Goal: Information Seeking & Learning: Find specific fact

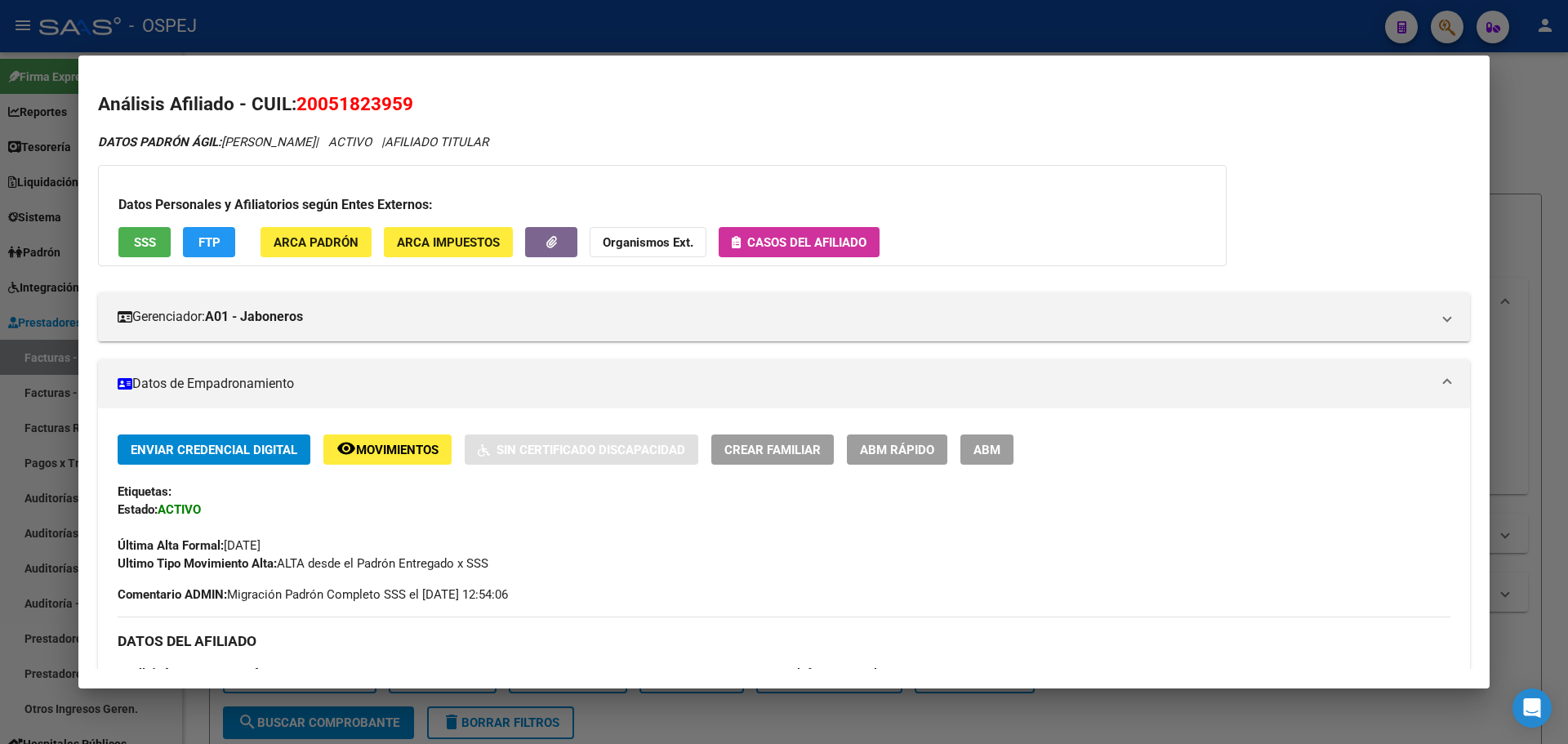
click at [469, 43] on div at bounding box center [784, 372] width 1568 height 744
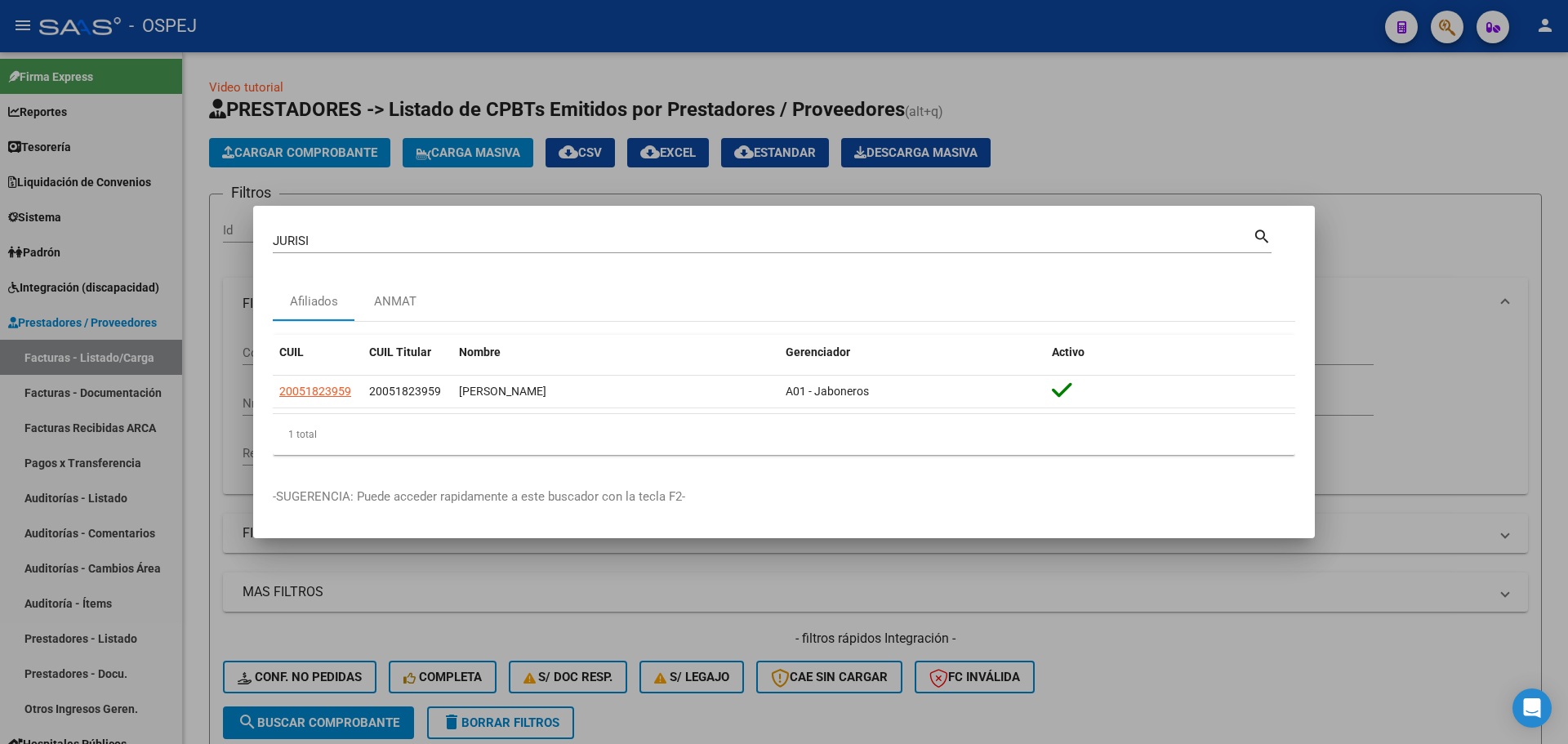
scroll to position [601, 0]
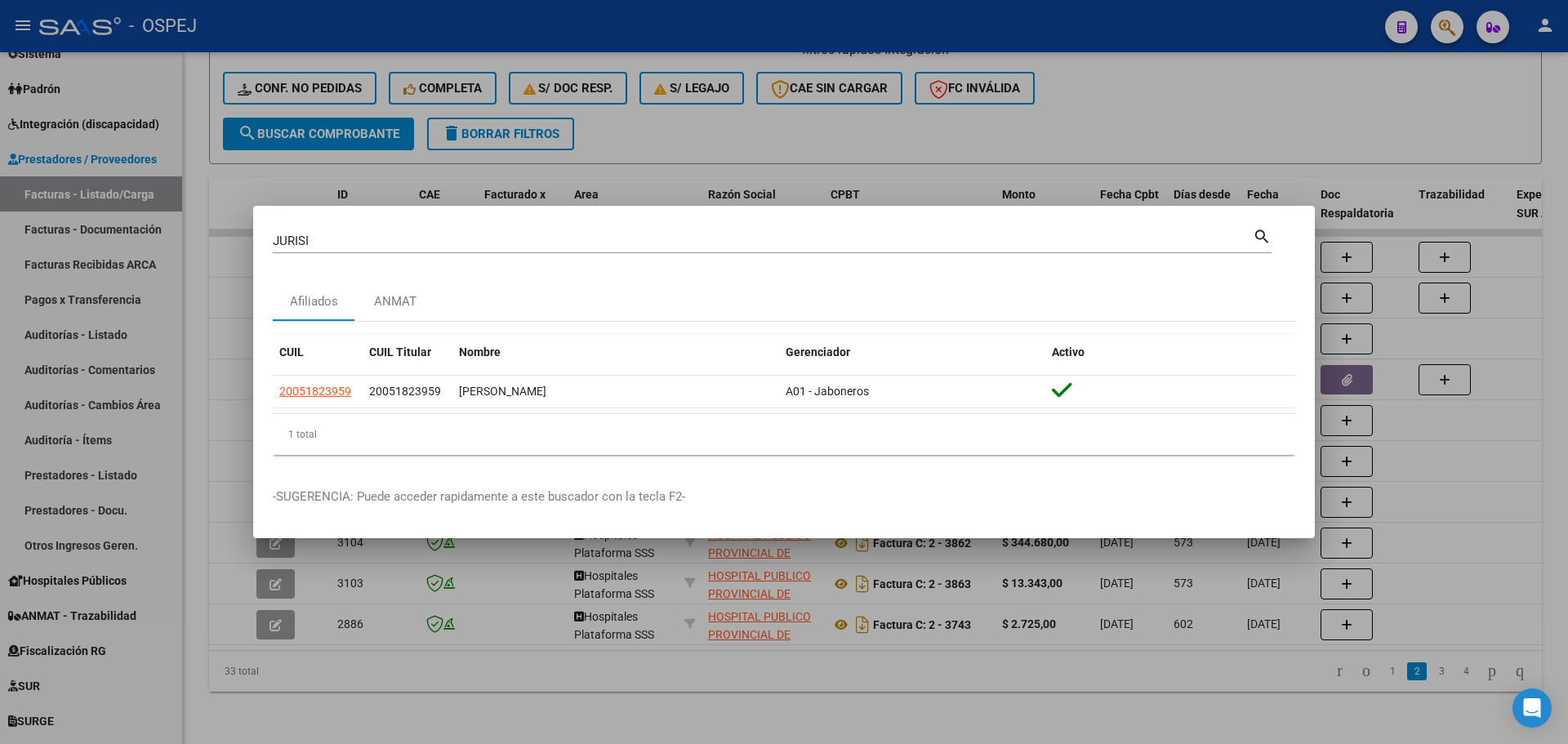
click at [521, 13] on div at bounding box center [784, 372] width 1568 height 744
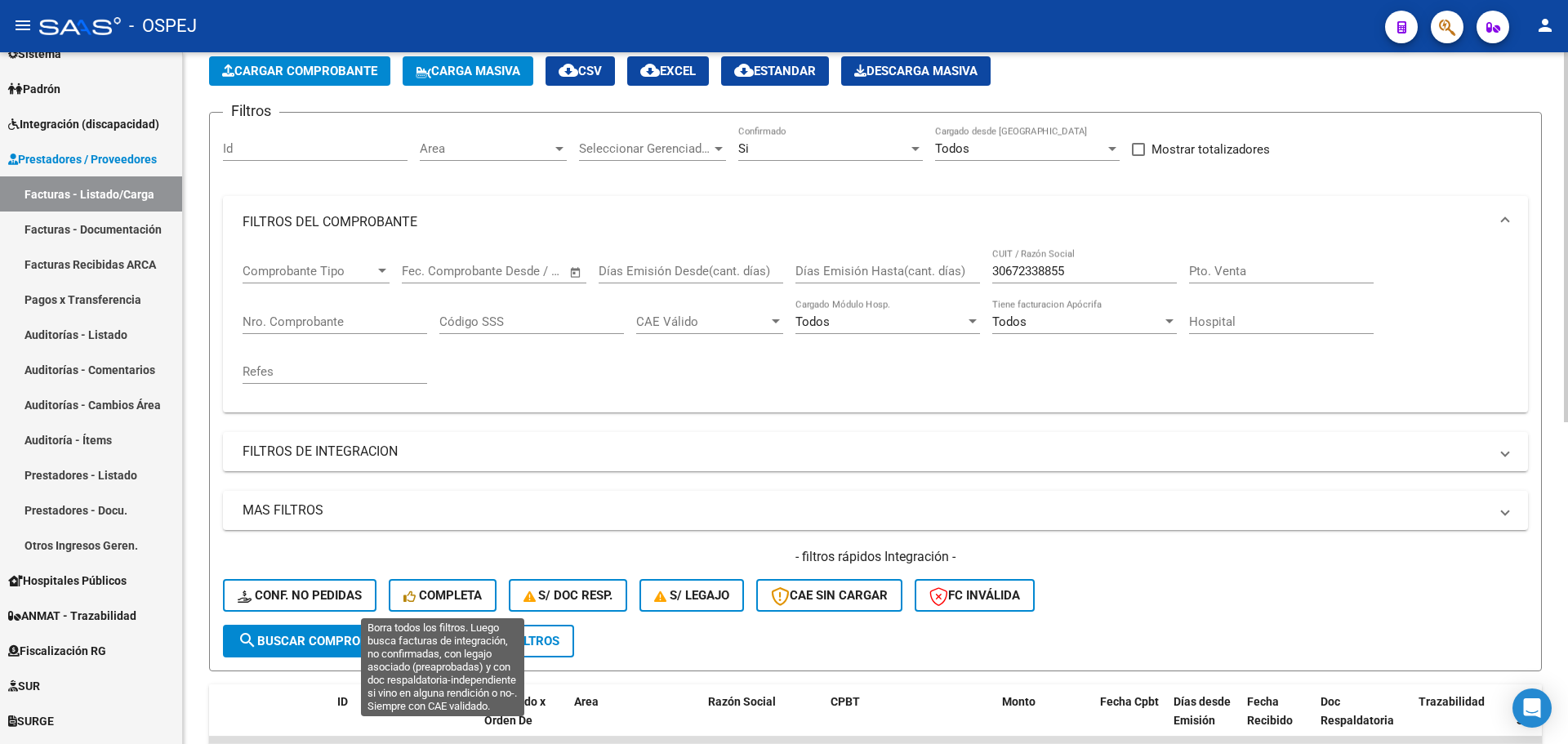
scroll to position [408, 0]
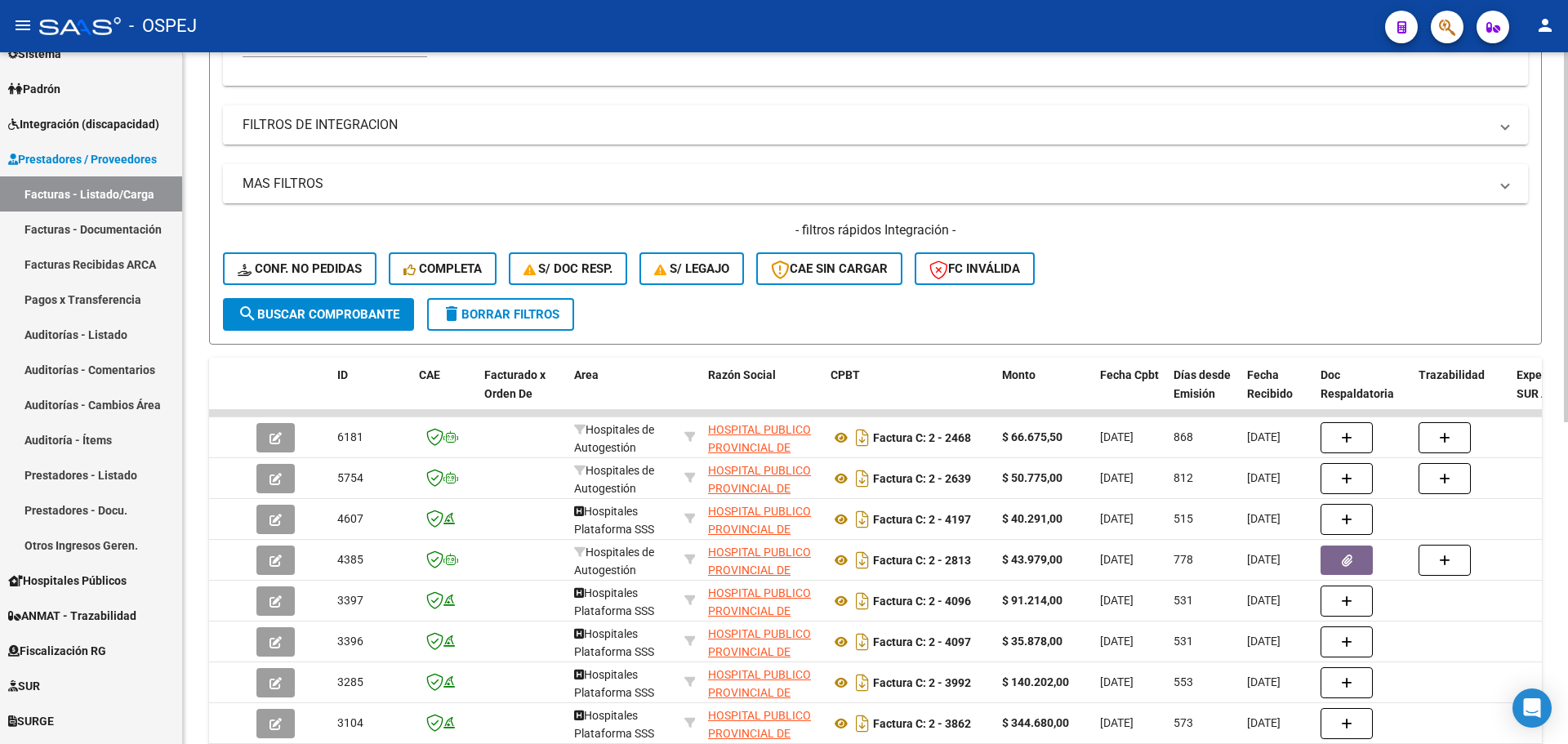
click at [849, 177] on mat-panel-title "MAS FILTROS" at bounding box center [865, 184] width 1246 height 18
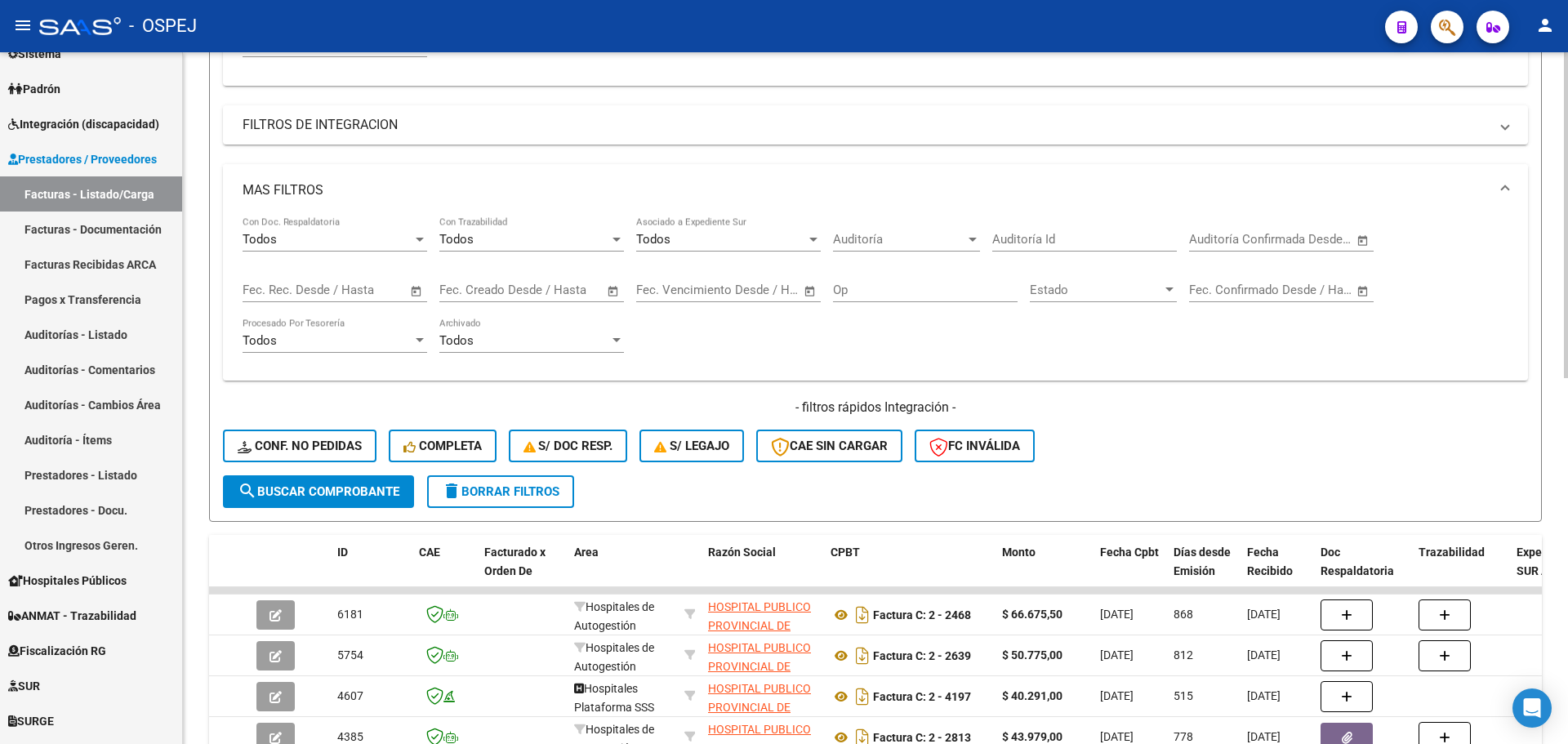
scroll to position [82, 0]
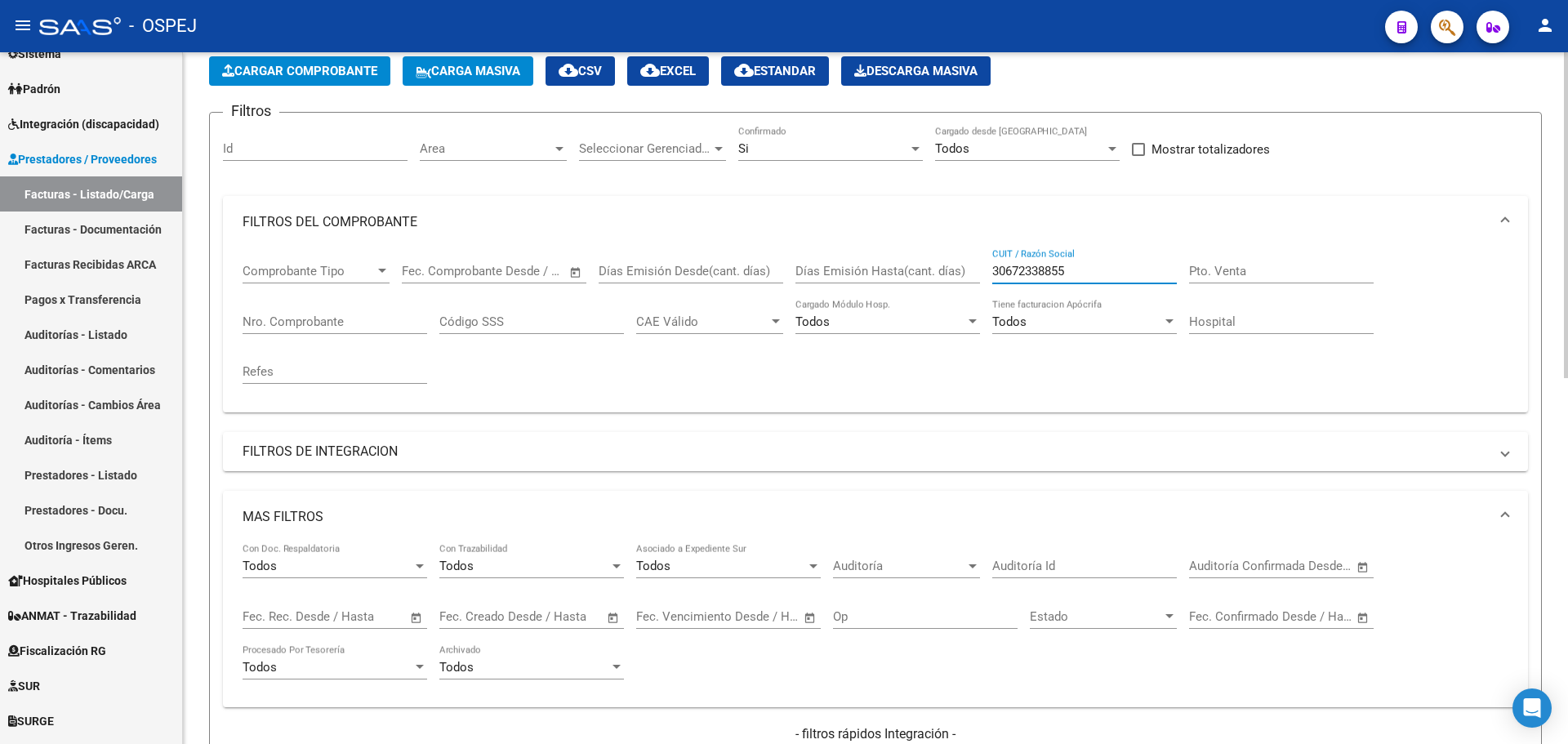
click at [1073, 271] on input "30672338855" at bounding box center [1084, 271] width 184 height 15
paste input "710884192"
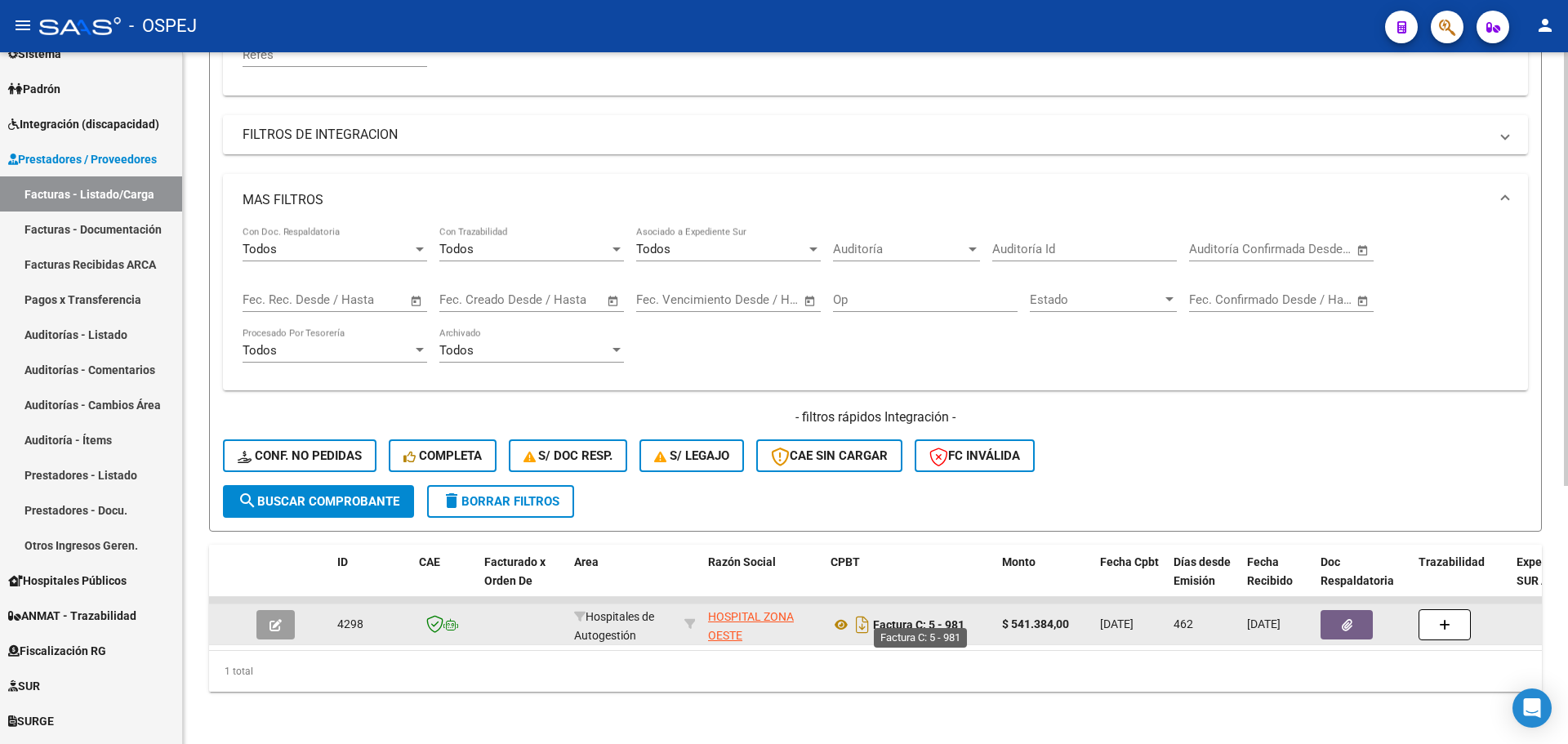
type input "30710884192"
drag, startPoint x: 877, startPoint y: 618, endPoint x: 1082, endPoint y: 621, distance: 205.0
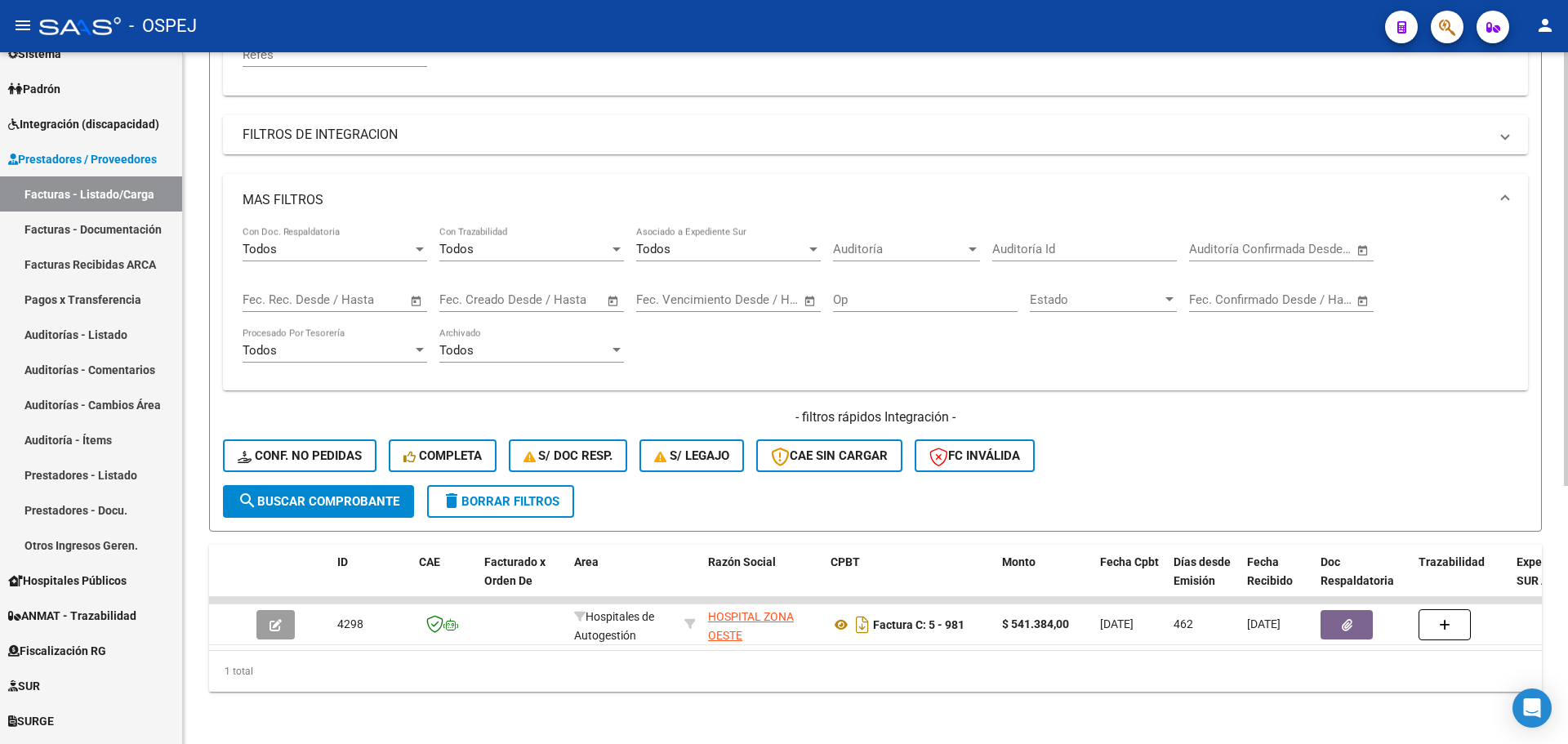
copy div "Factura C: 5 - 981 $ 541.384,00"
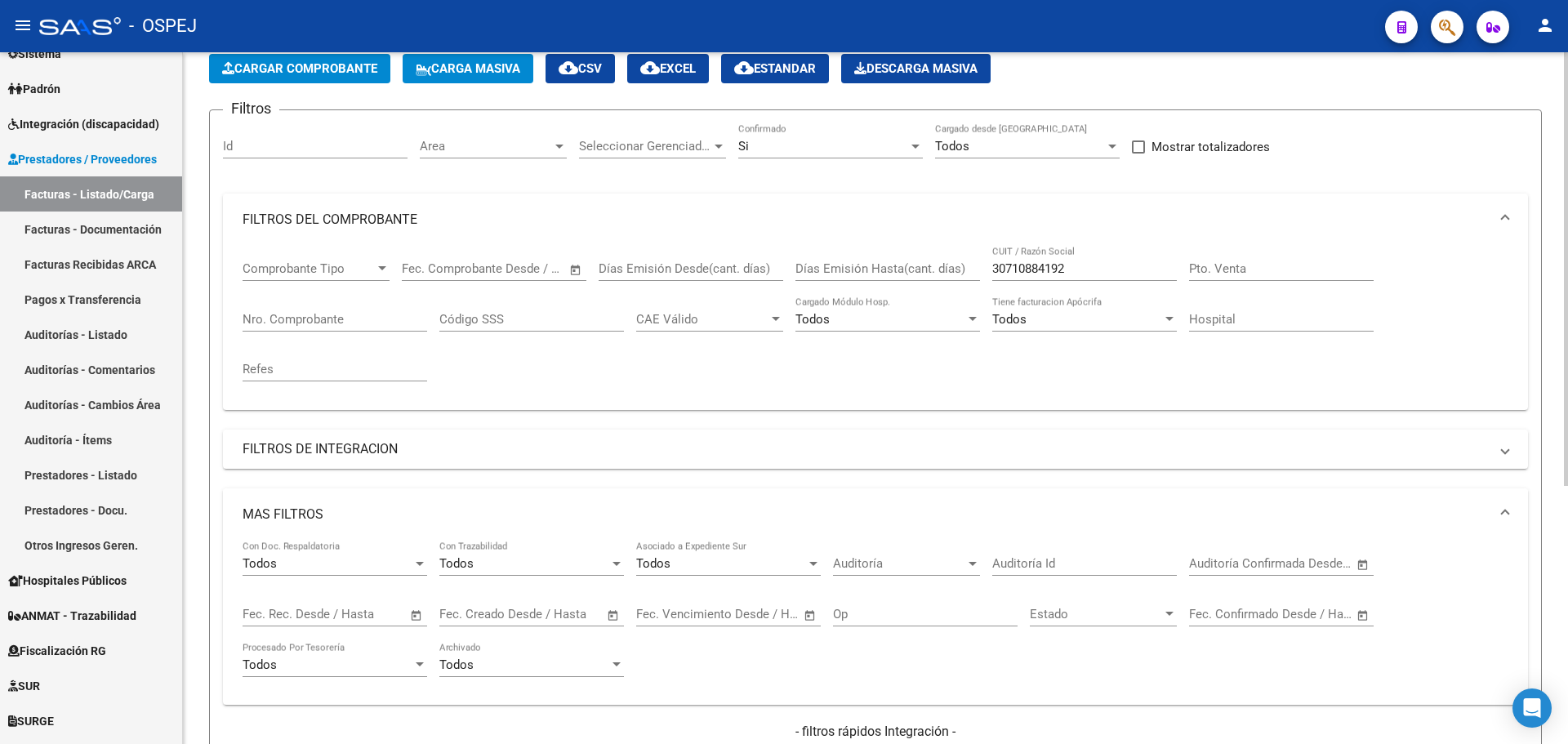
scroll to position [3, 0]
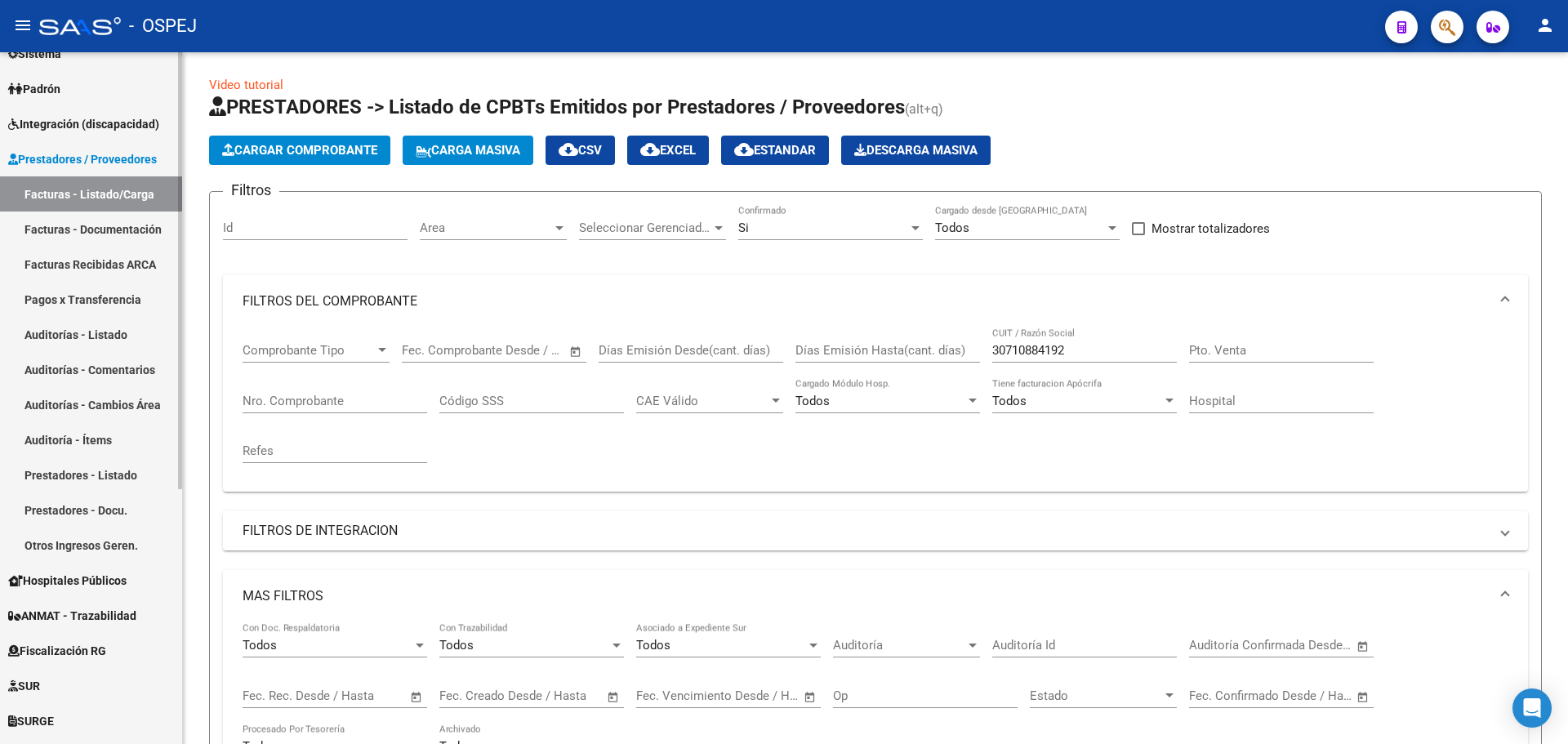
click at [109, 302] on link "Pagos x Transferencia" at bounding box center [90, 300] width 182 height 35
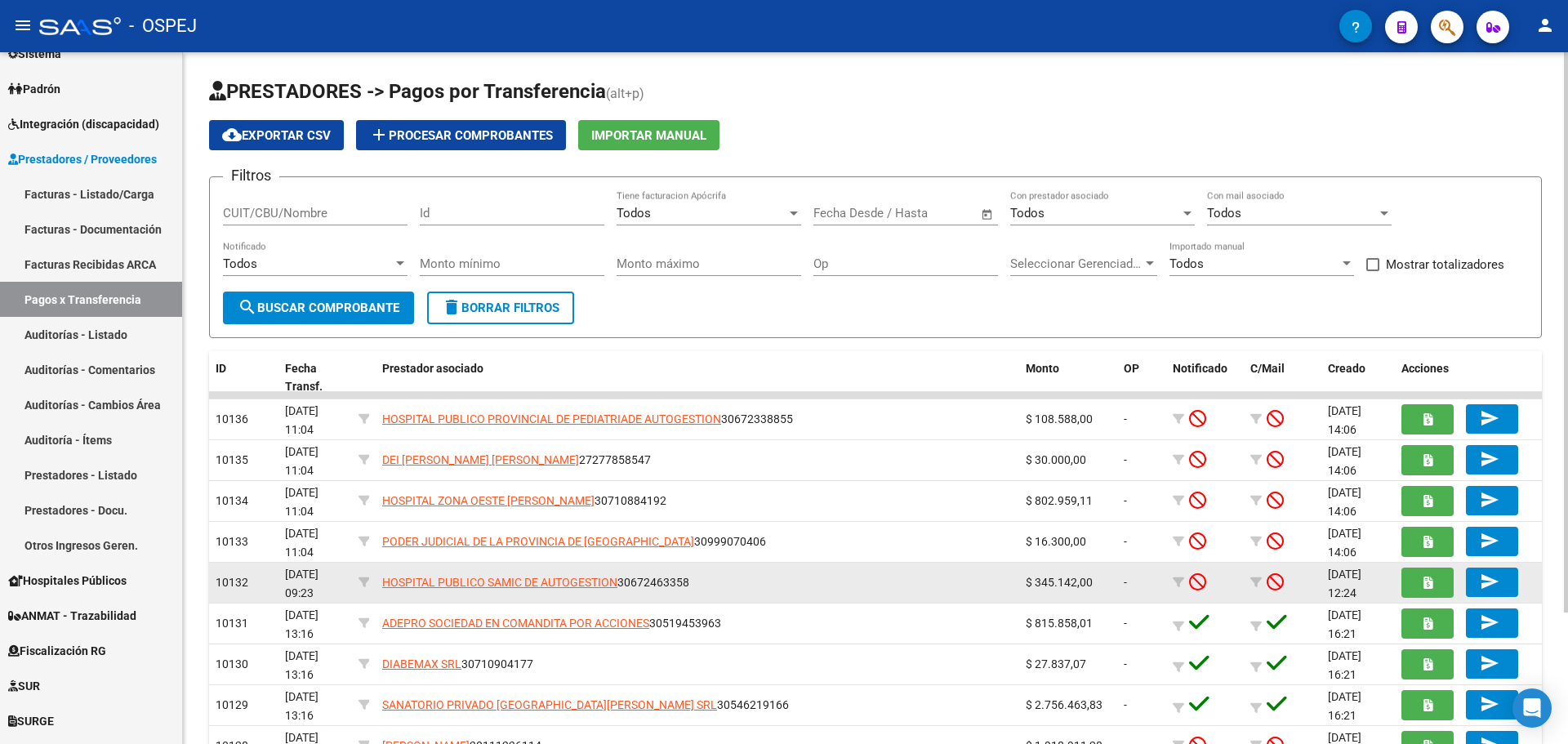
click at [1055, 586] on span "$ 345.142,00" at bounding box center [1059, 581] width 67 height 13
click at [500, 581] on span "HOSPITAL PUBLICO SAMIC DE AUTOGESTION" at bounding box center [500, 581] width 235 height 13
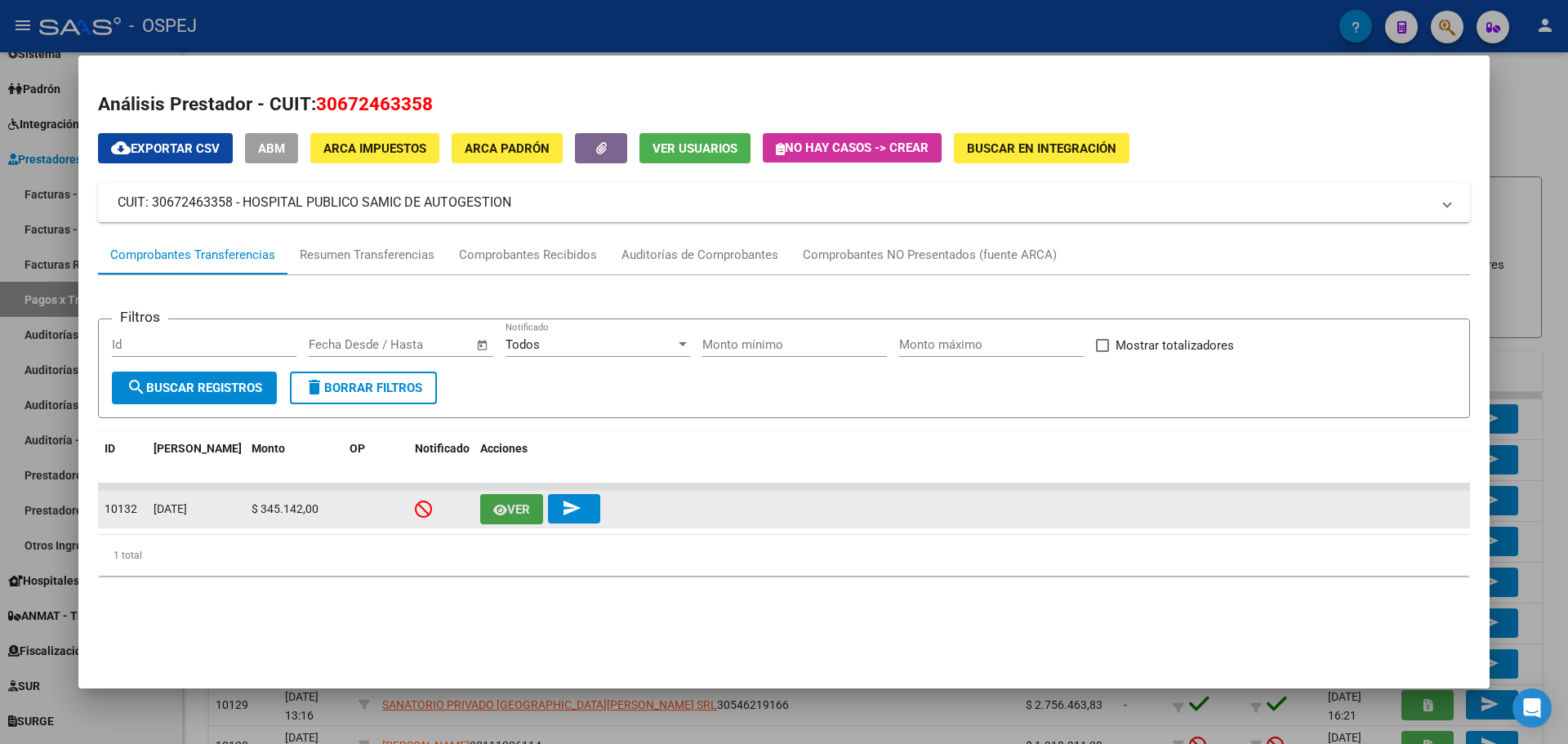
click at [524, 511] on span "Ver" at bounding box center [518, 509] width 23 height 15
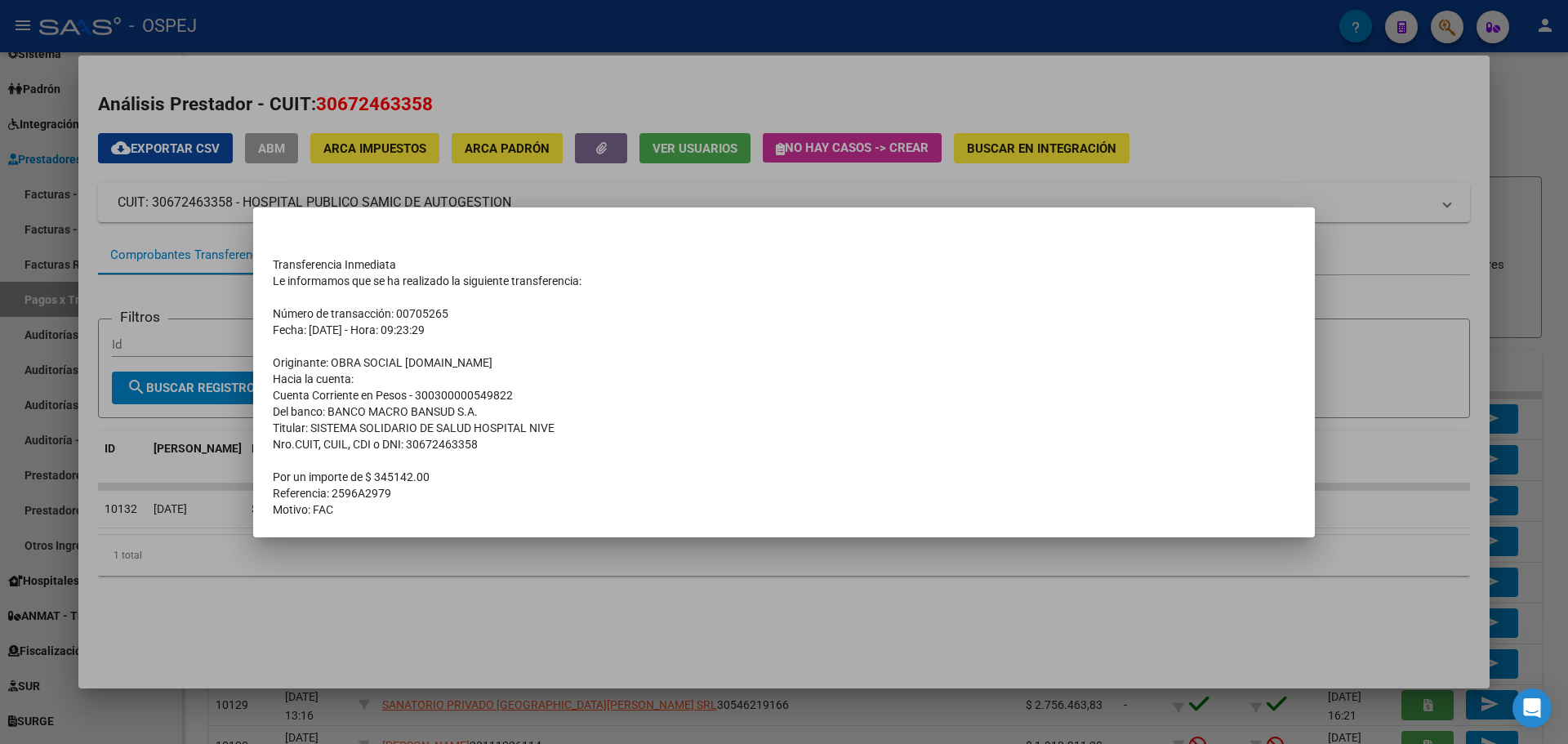
click at [499, 444] on td "Nro.CUIT, CUIL, CDI o DNI: 30672463358" at bounding box center [784, 444] width 1022 height 17
click at [411, 180] on div at bounding box center [784, 372] width 1568 height 744
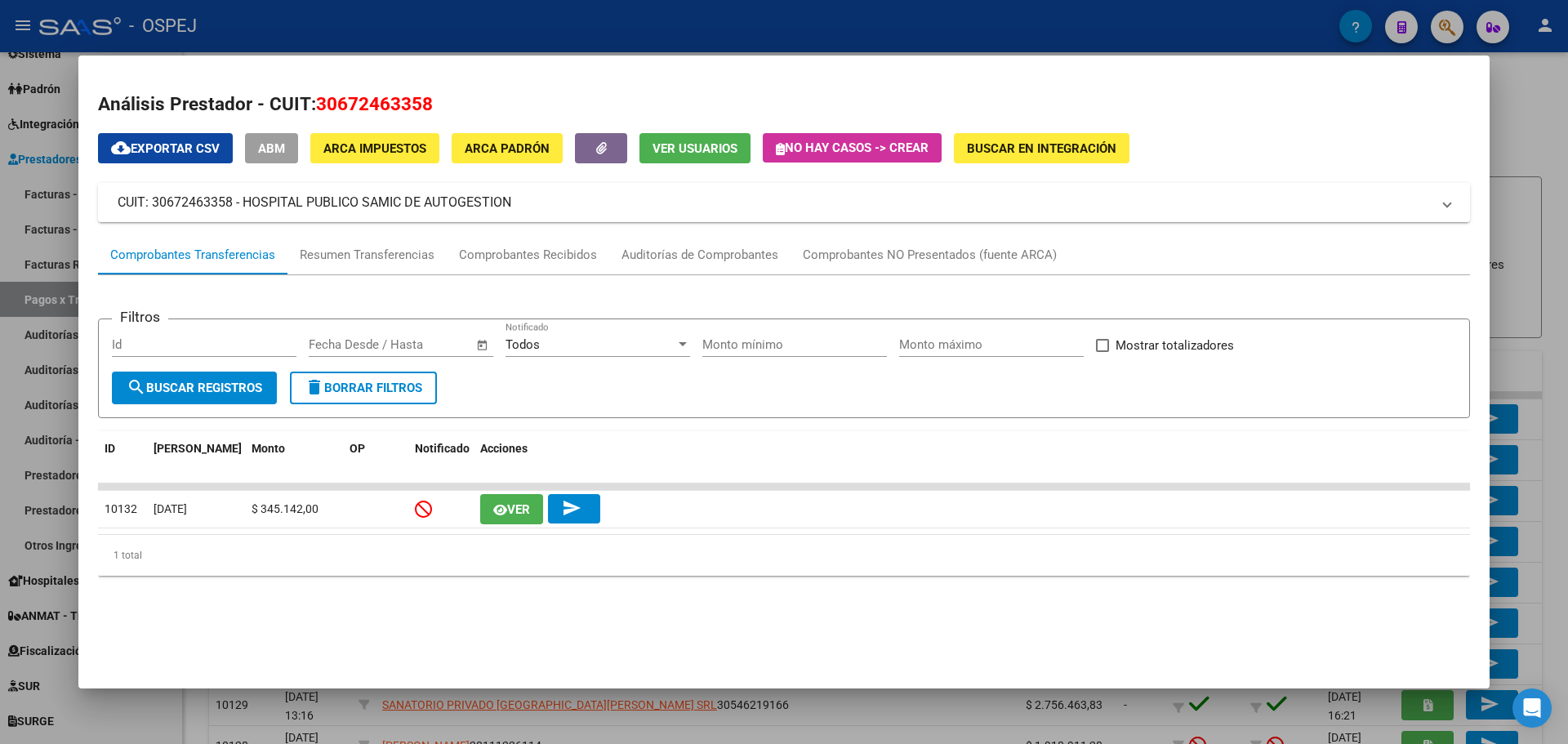
drag, startPoint x: 524, startPoint y: 202, endPoint x: 114, endPoint y: 192, distance: 410.1
click at [114, 192] on mat-expansion-panel-header "CUIT: 30672463358 - HOSPITAL PUBLICO SAMIC DE AUTOGESTION" at bounding box center [784, 202] width 1371 height 40
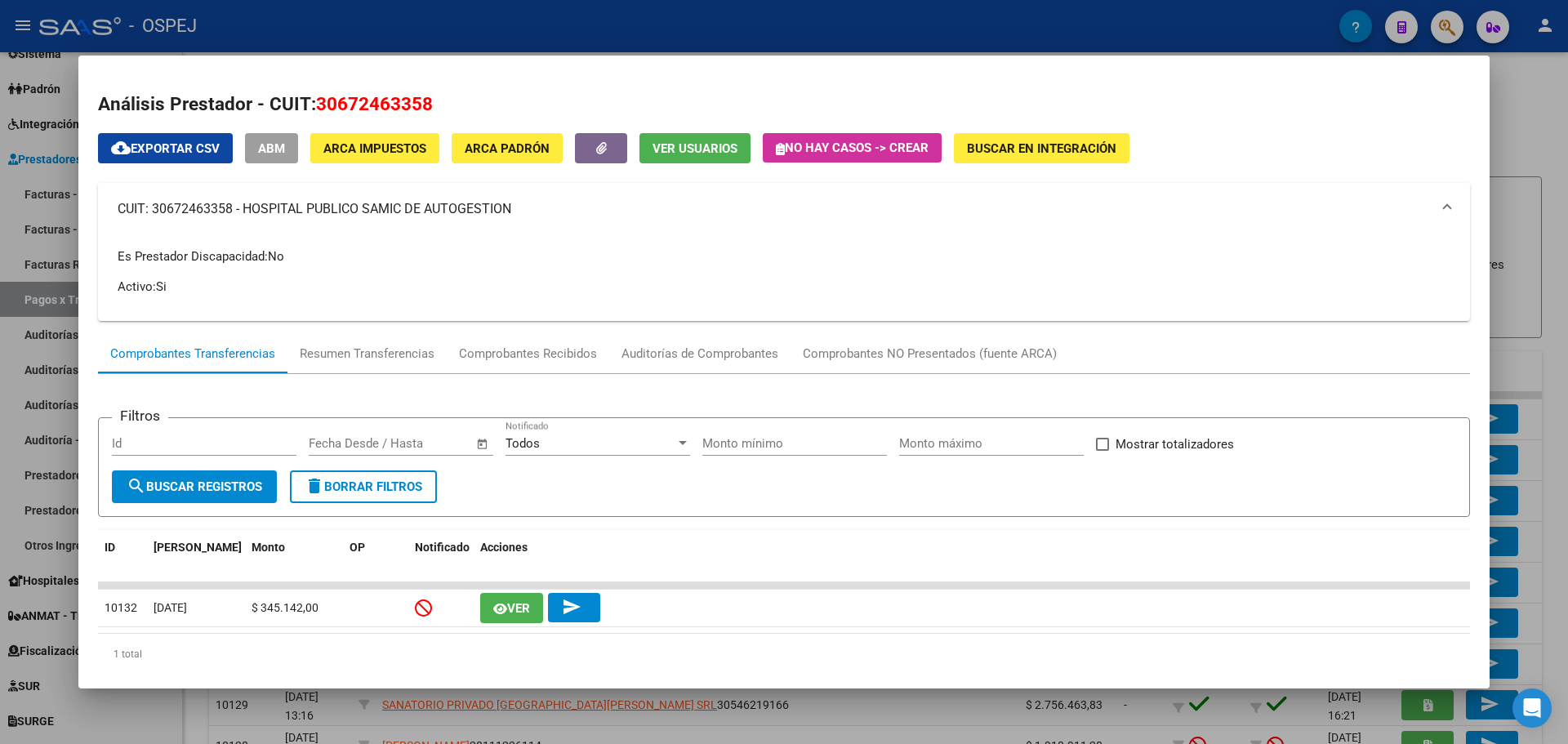
copy mat-panel-title "CUIT: 30672463358 - HOSPITAL PUBLICO SAMIC DE AUTOGESTION"
click at [408, 352] on div "Resumen Transferencias" at bounding box center [366, 353] width 134 height 18
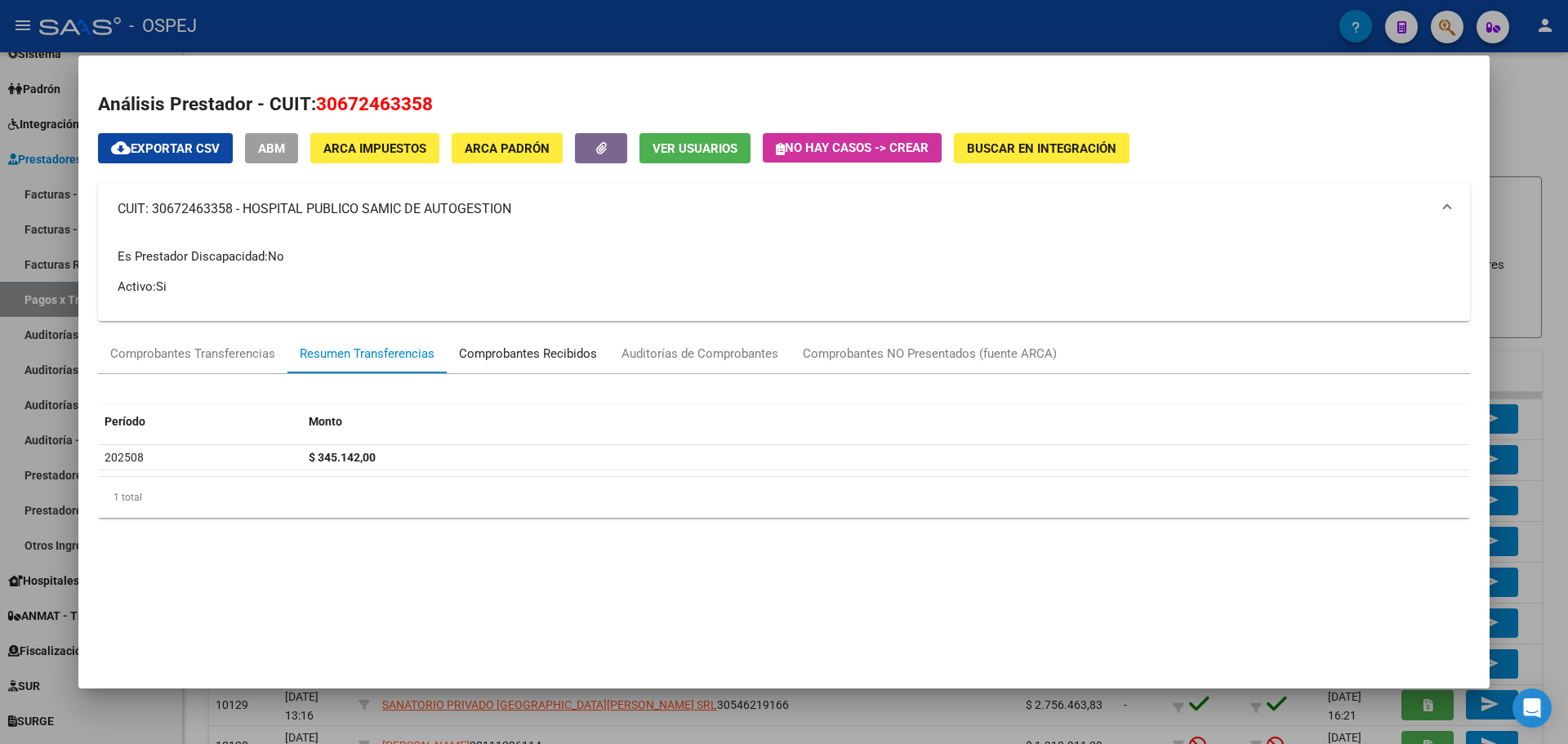
click at [551, 352] on div "Comprobantes Recibidos" at bounding box center [527, 353] width 138 height 18
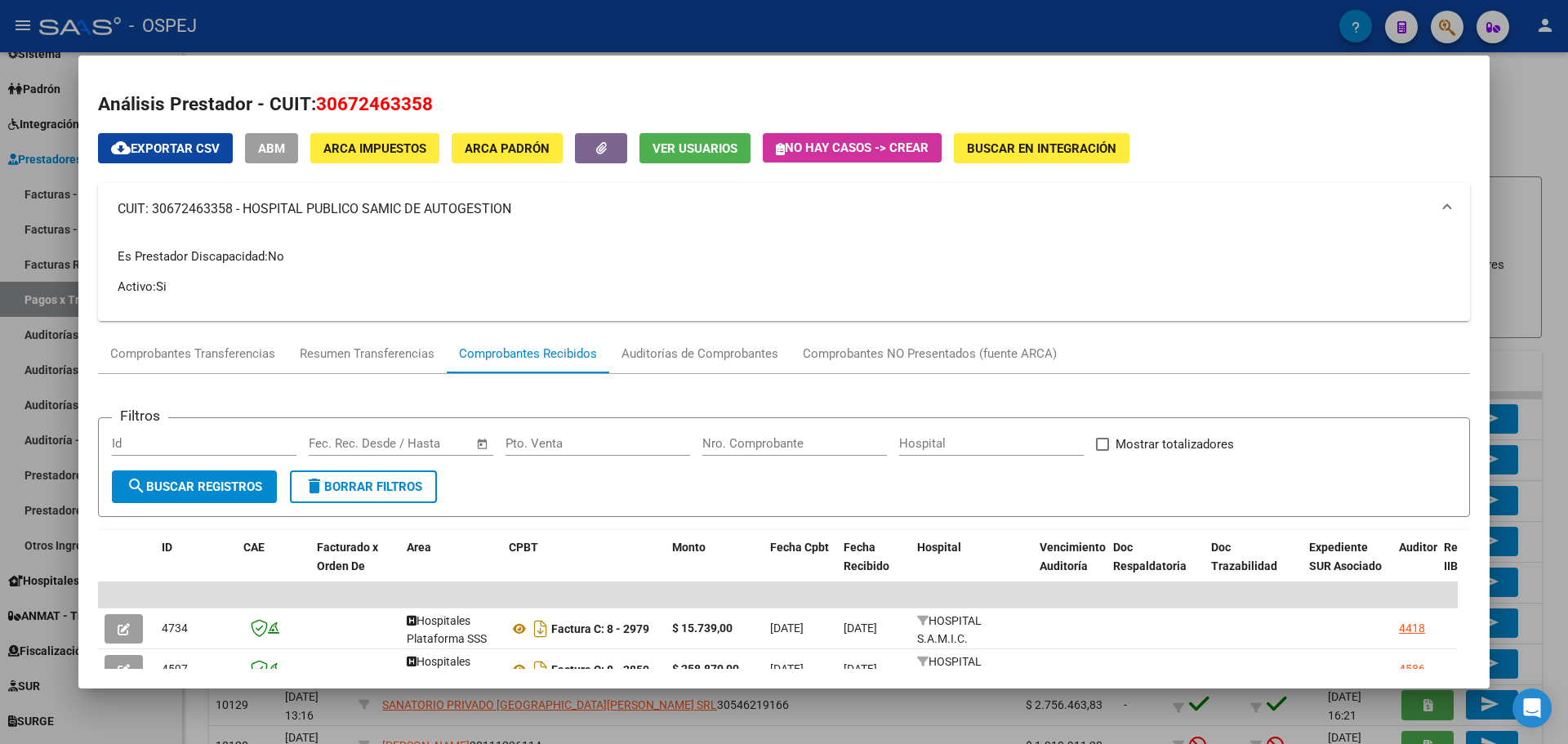
click at [631, 37] on div at bounding box center [784, 372] width 1568 height 744
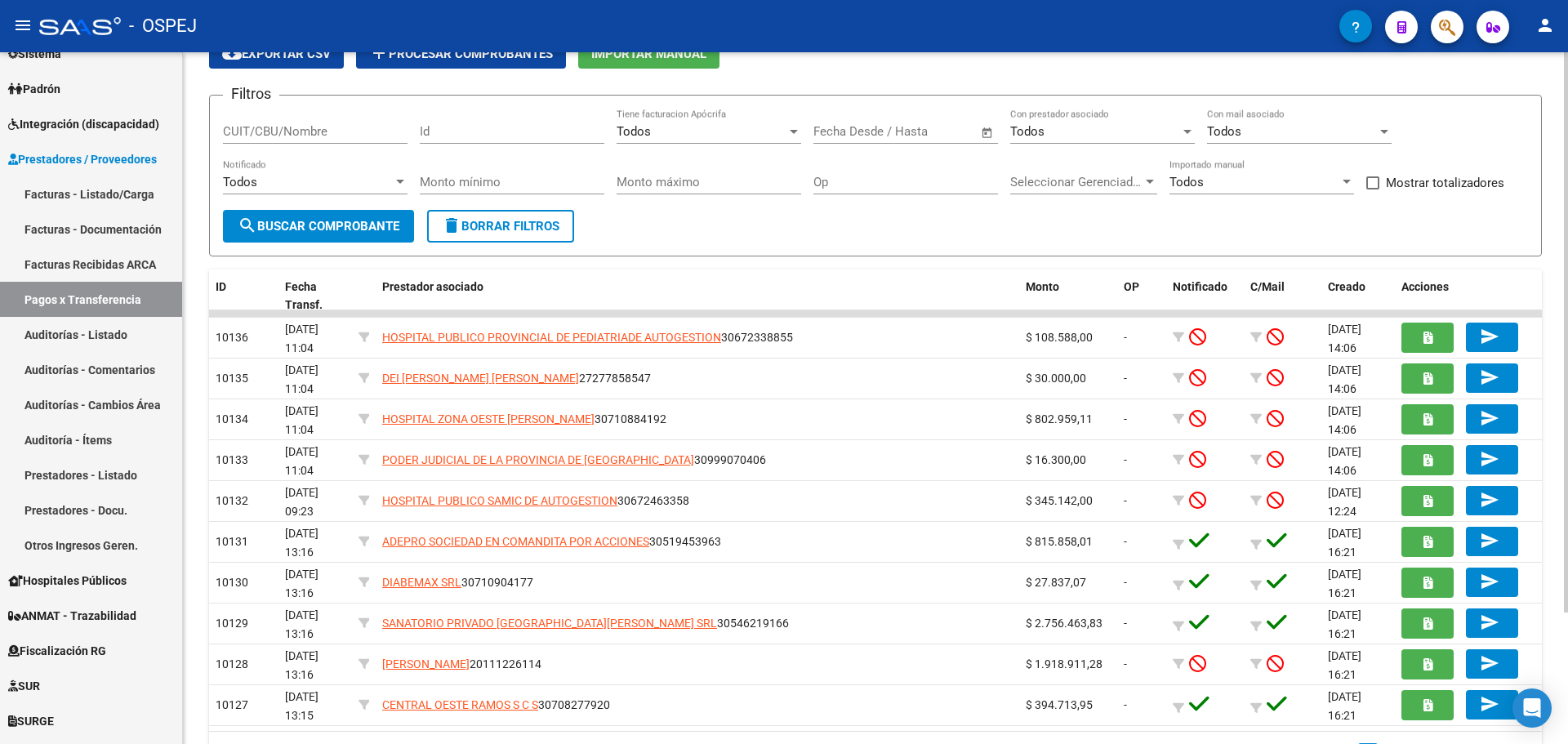
scroll to position [163, 0]
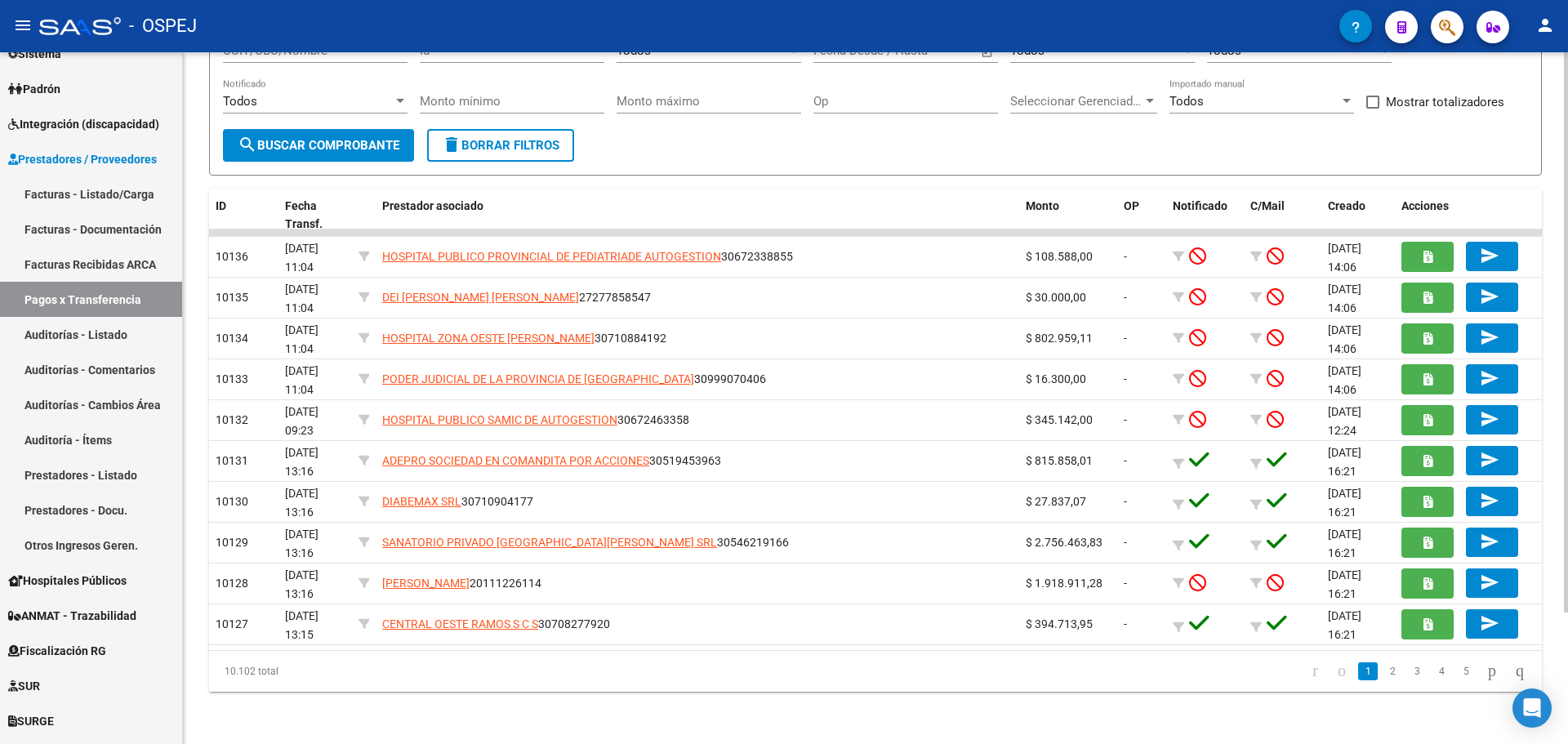
click at [1383, 666] on link "2" at bounding box center [1392, 671] width 19 height 18
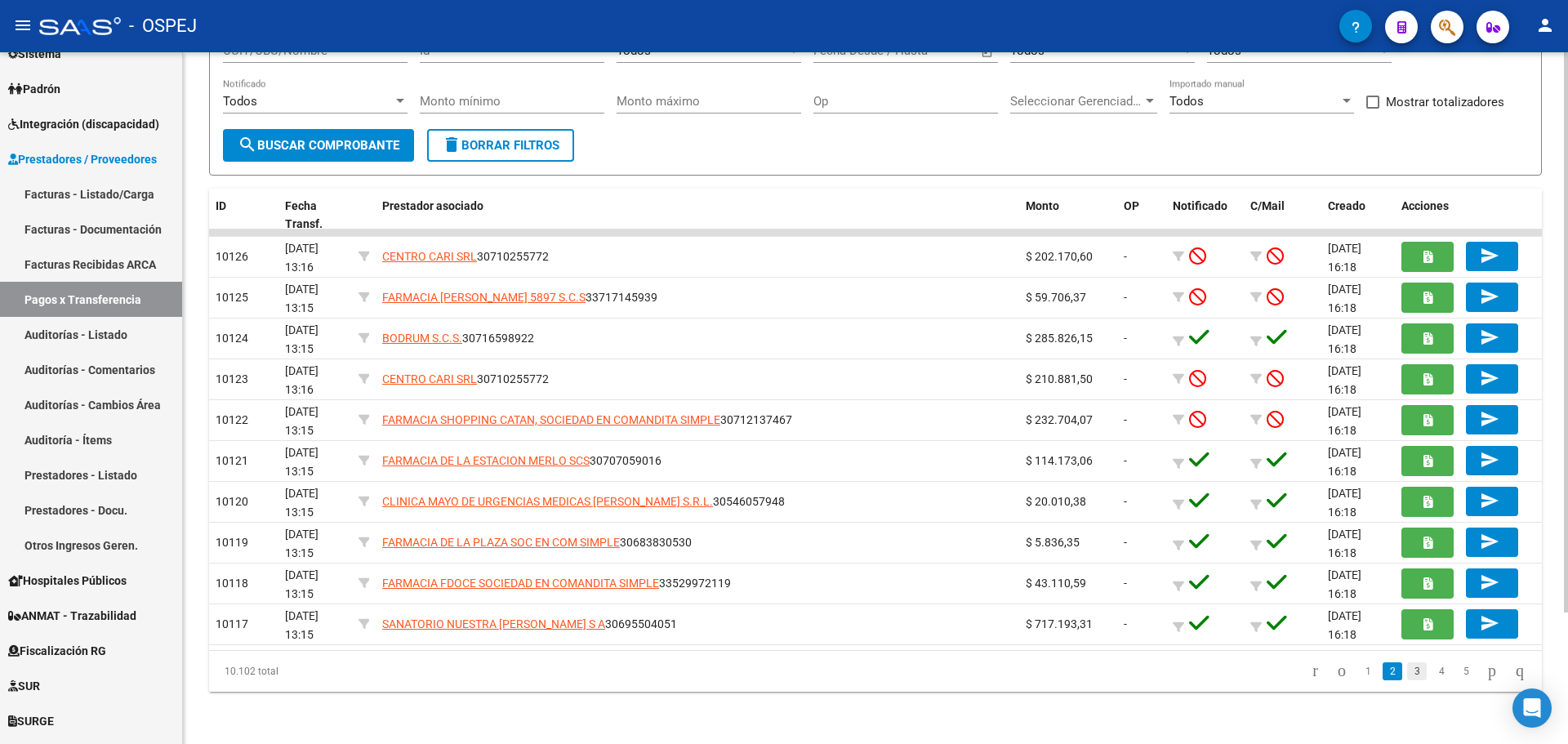
click at [1406, 672] on link "3" at bounding box center [1416, 671] width 19 height 18
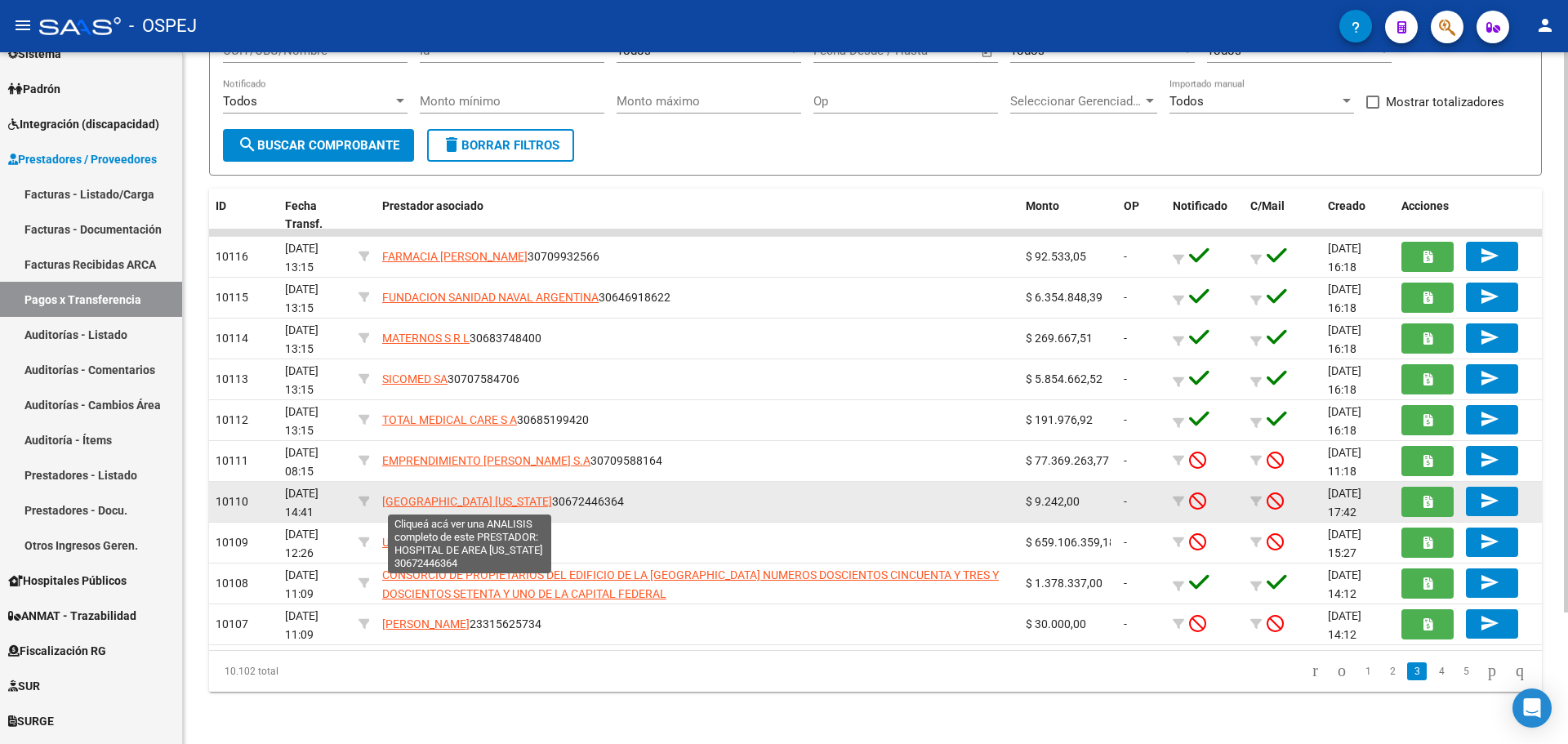
click at [459, 496] on span "HOSPITAL DE AREA PUERTO RICO" at bounding box center [466, 501] width 170 height 13
type textarea "30672446364"
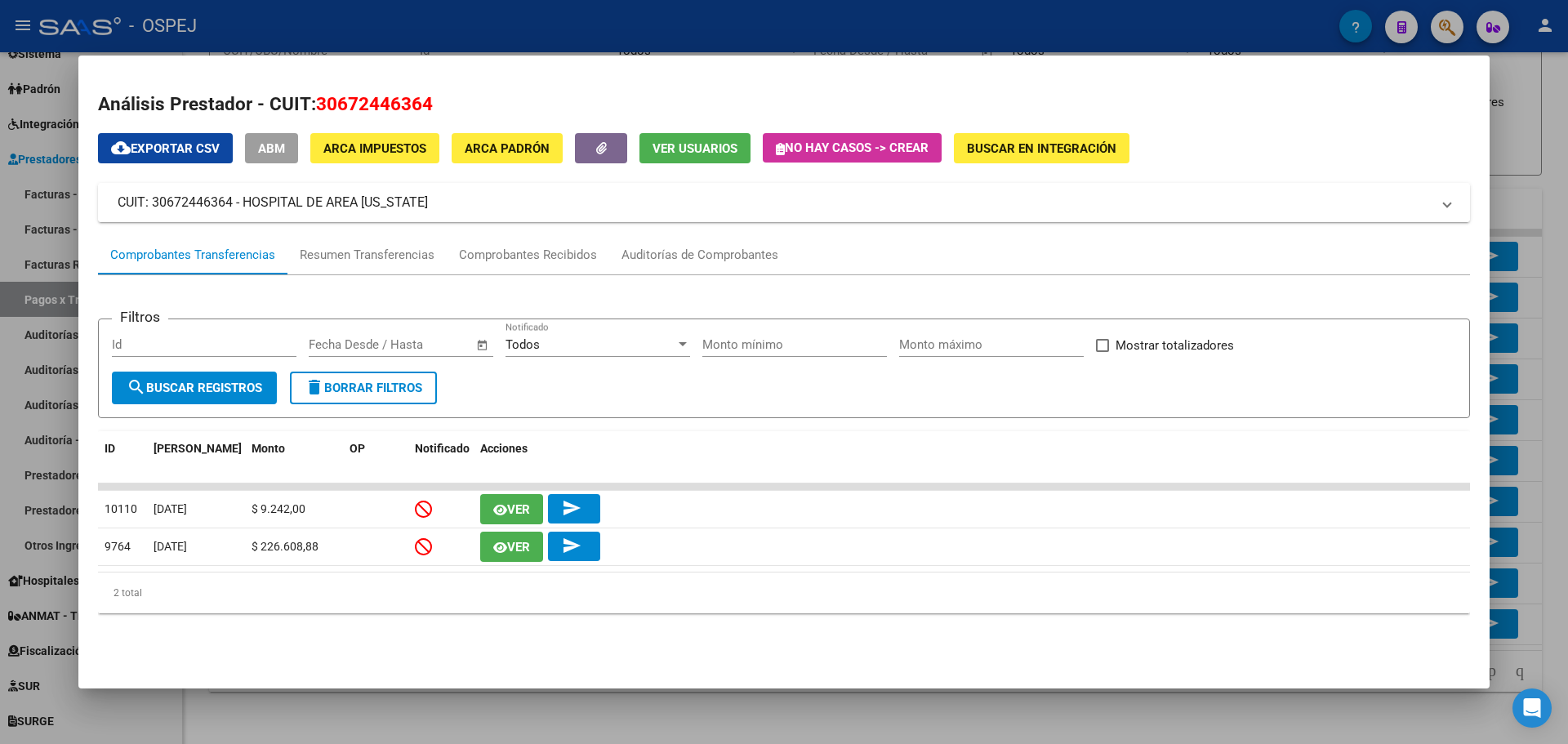
drag, startPoint x: 117, startPoint y: 200, endPoint x: 461, endPoint y: 206, distance: 344.1
click at [461, 206] on mat-expansion-panel-header "CUIT: 30672446364 - HOSPITAL DE AREA PUERTO RICO" at bounding box center [784, 202] width 1371 height 40
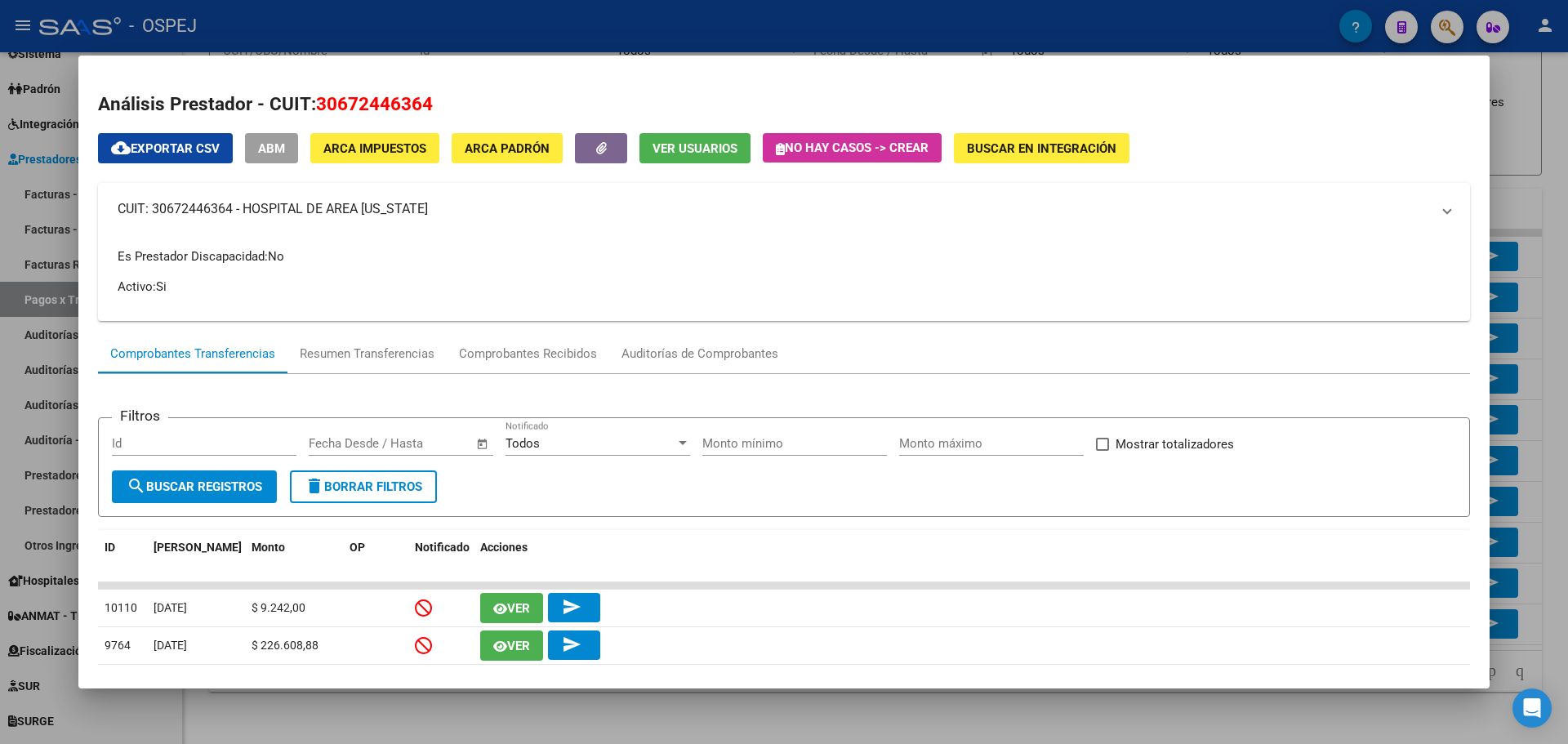
copy mat-panel-title "CUIT: 30672446364 - HOSPITAL DE AREA PUERTO RICO"
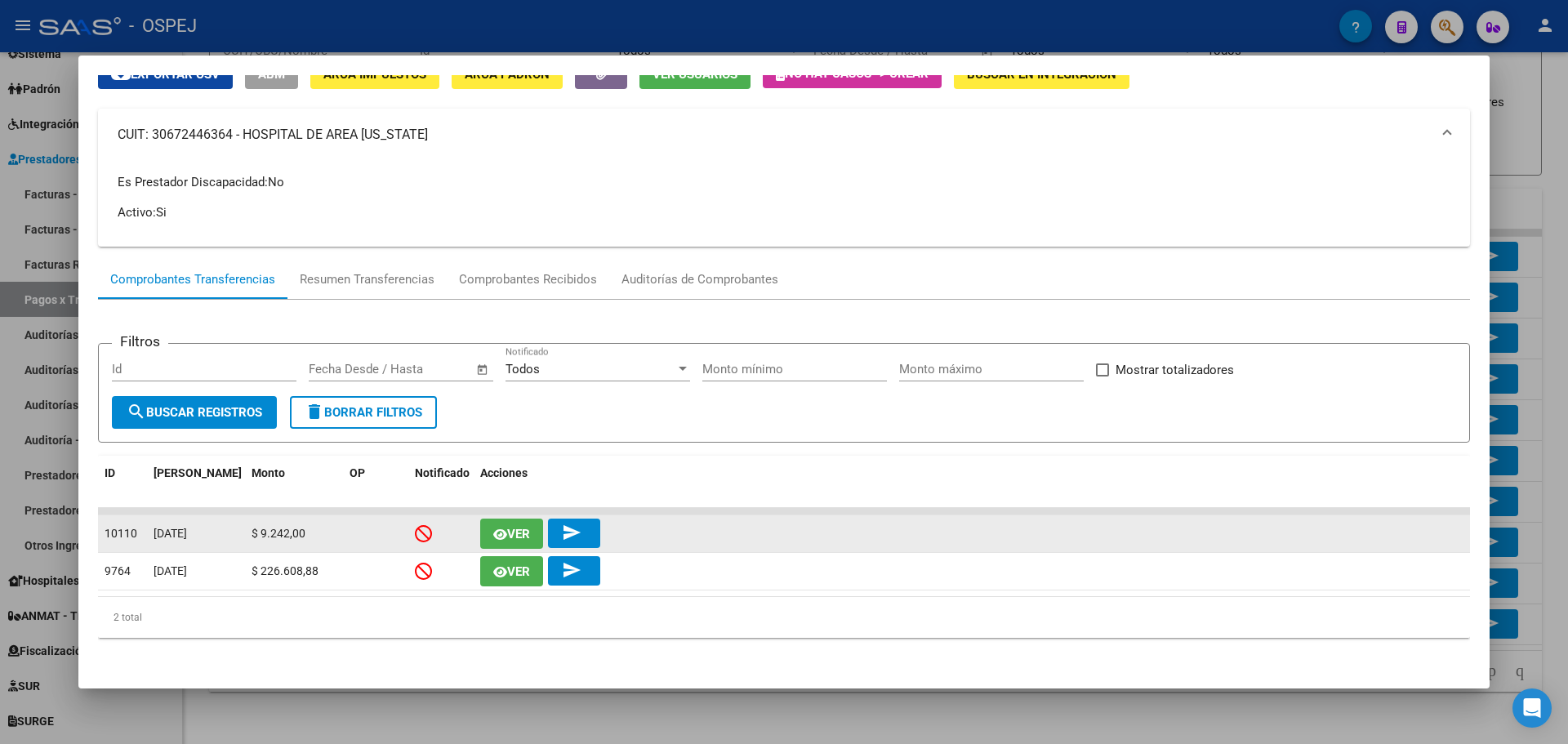
click at [507, 534] on span "Ver" at bounding box center [518, 533] width 23 height 15
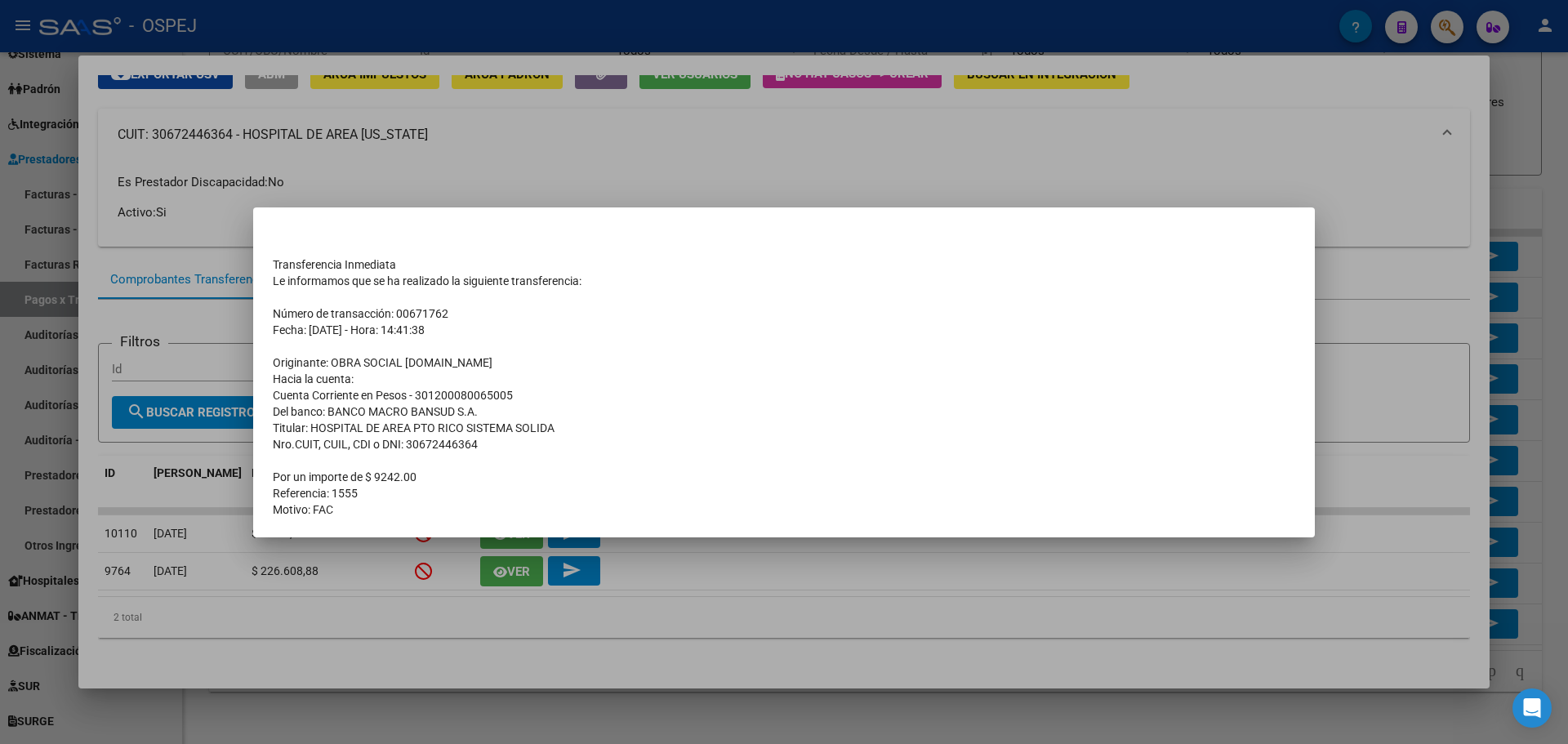
click at [596, 163] on div at bounding box center [784, 372] width 1568 height 744
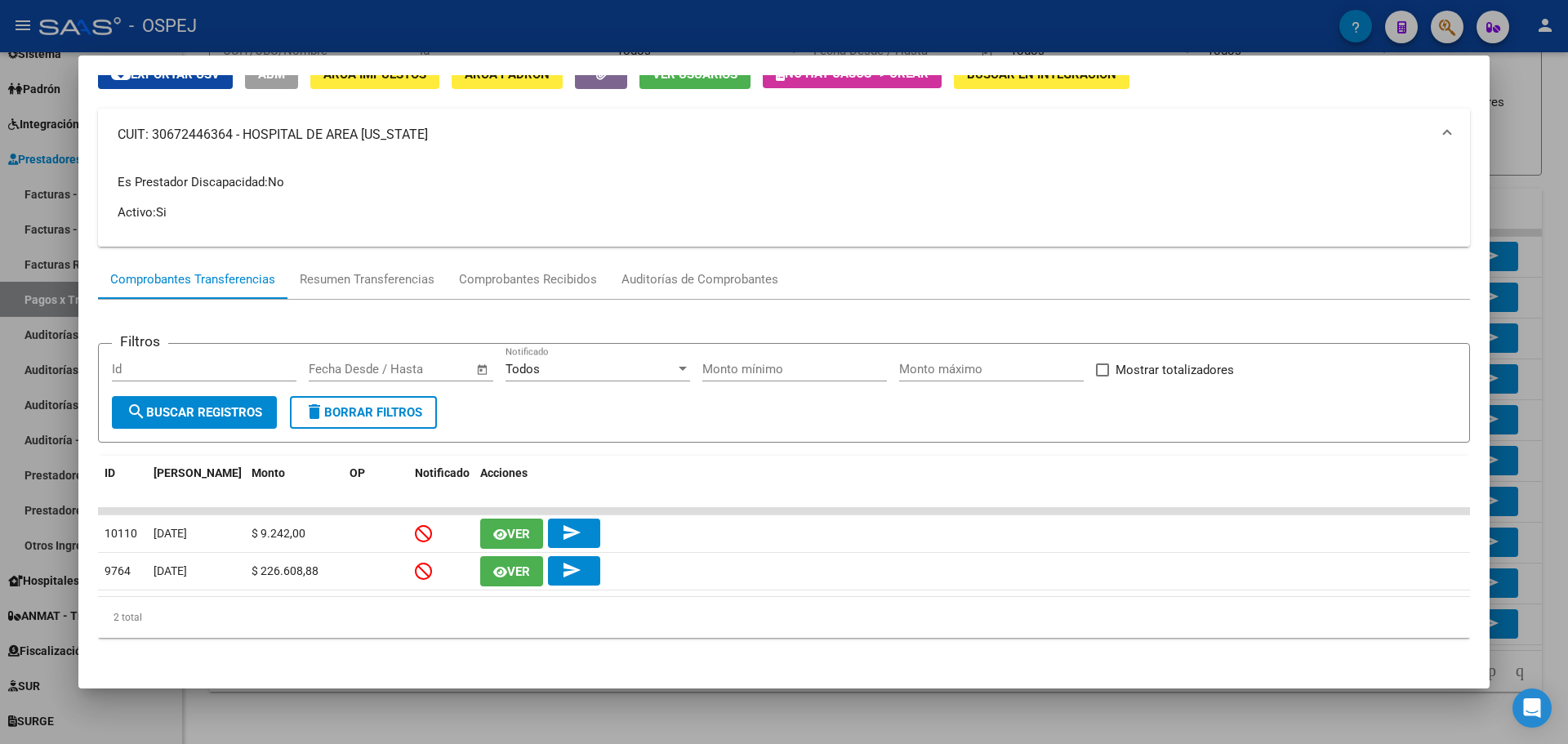
click at [663, 10] on div at bounding box center [784, 372] width 1568 height 744
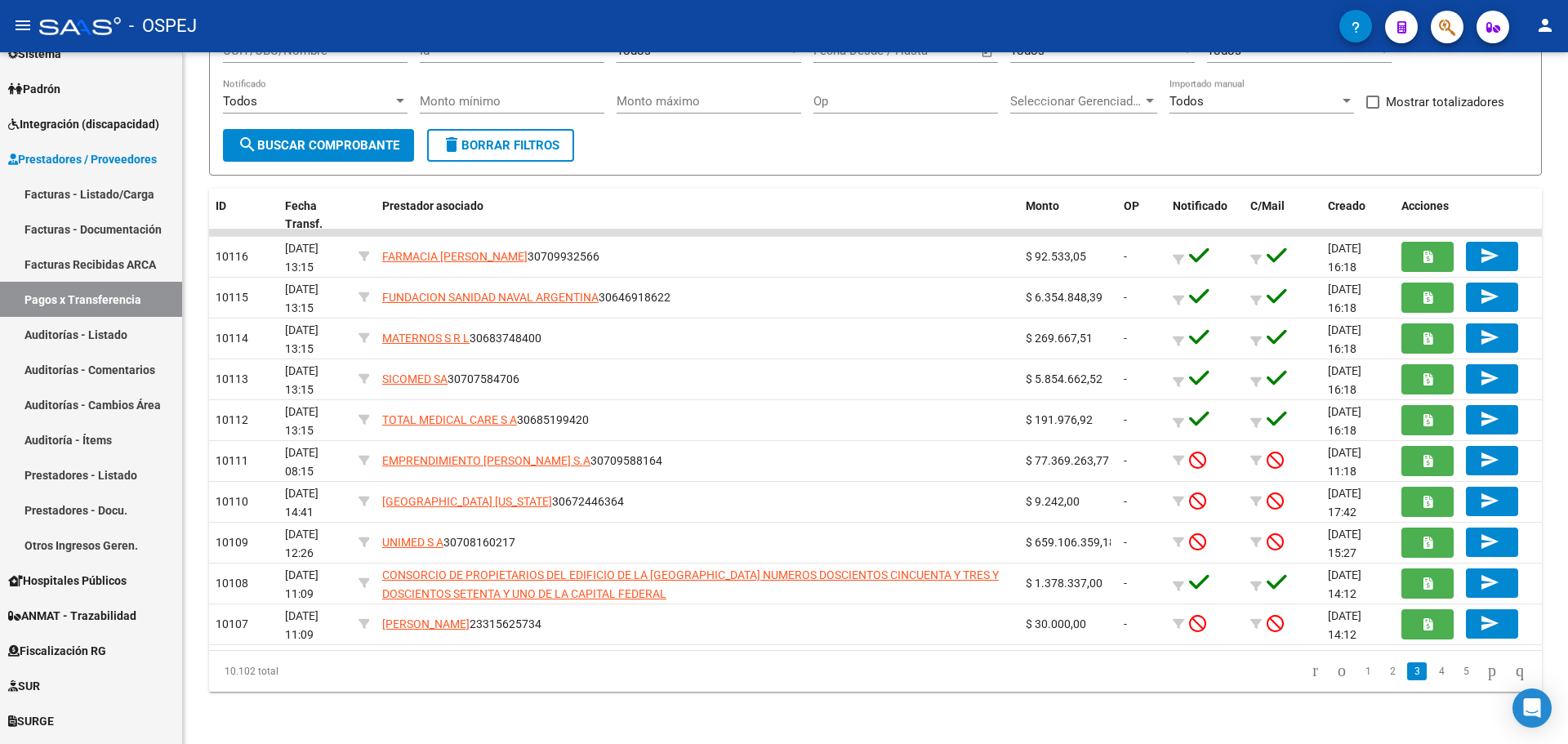
click at [1431, 675] on link "4" at bounding box center [1441, 671] width 19 height 18
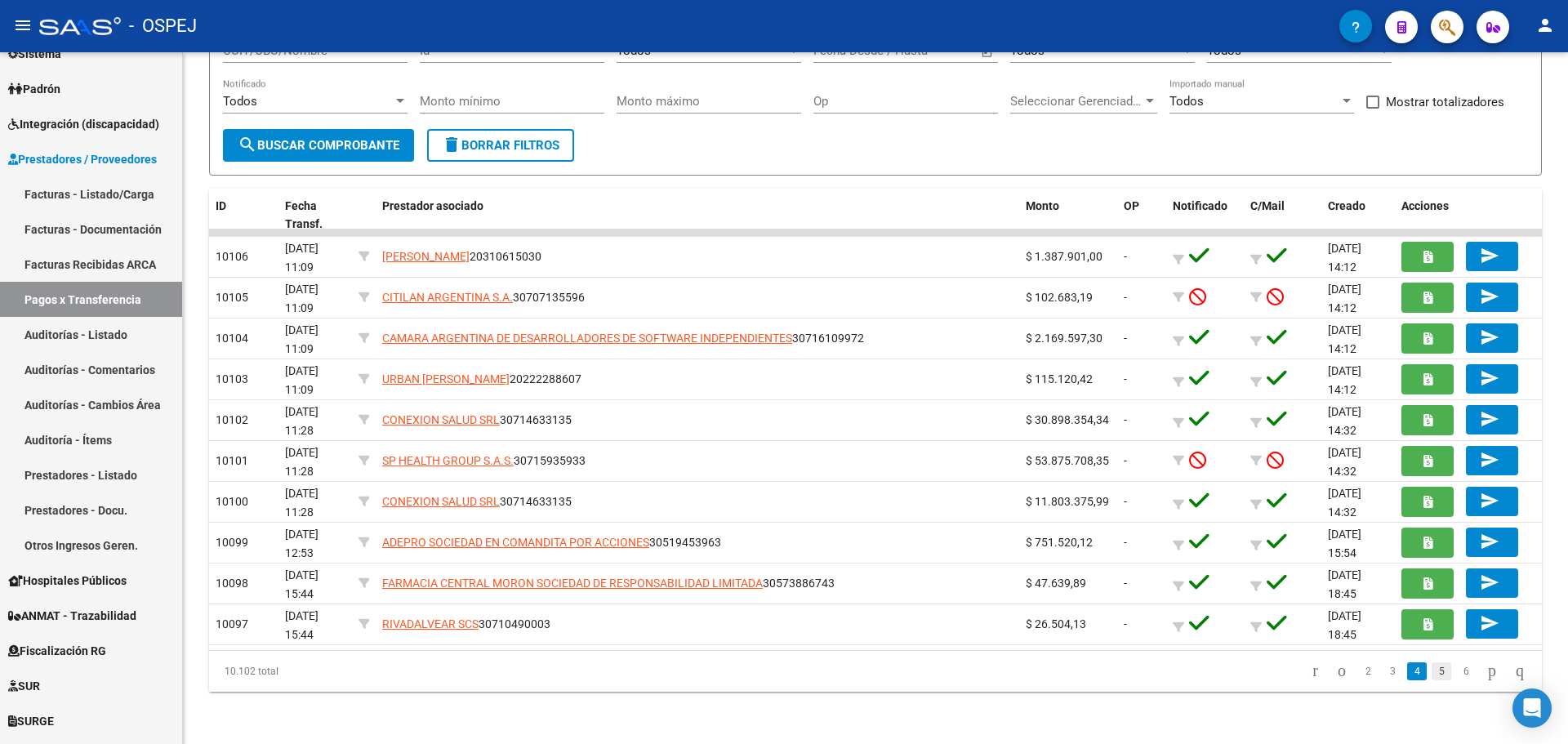
click at [1431, 672] on link "5" at bounding box center [1441, 671] width 19 height 18
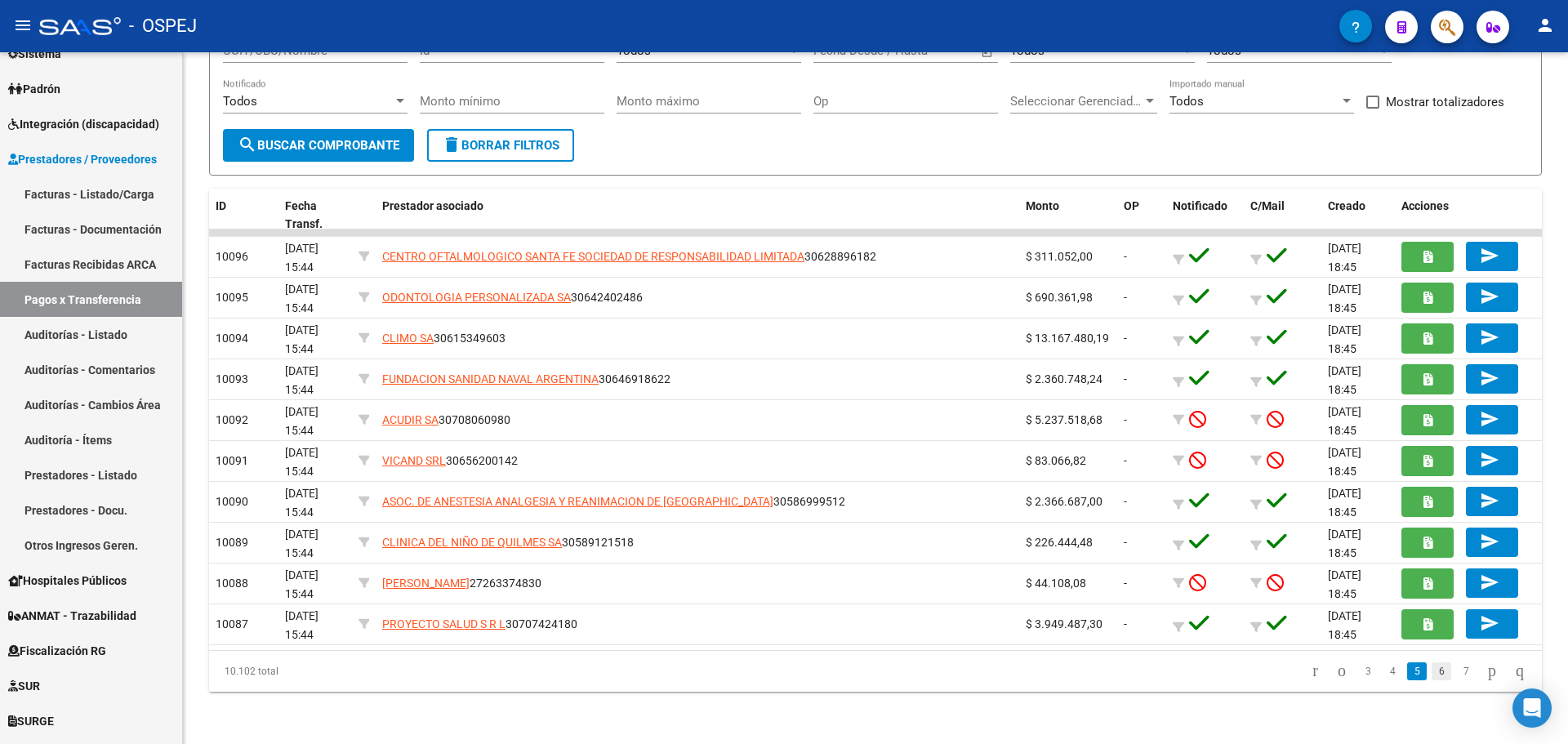
click at [1431, 669] on link "6" at bounding box center [1441, 671] width 19 height 18
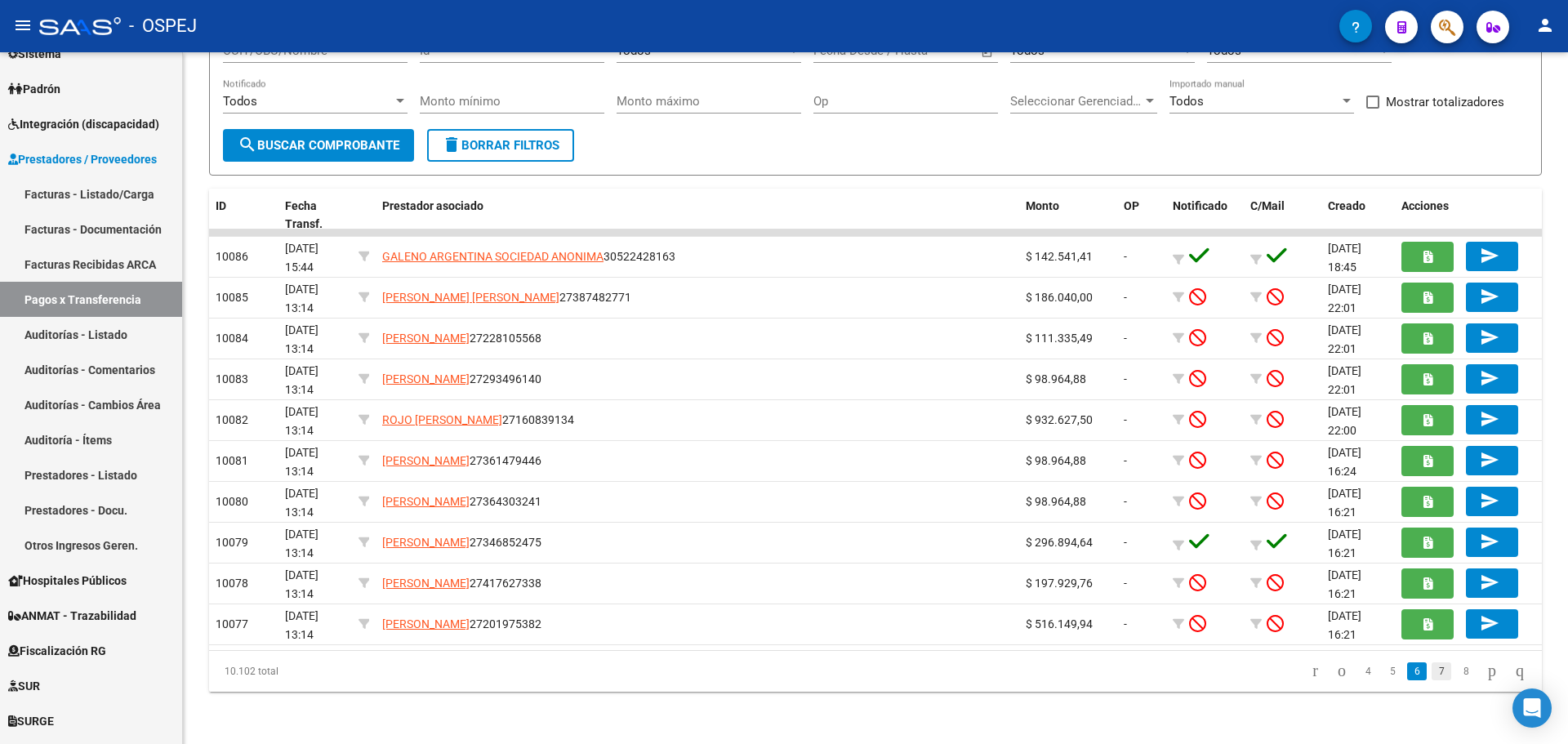
click at [1431, 675] on link "7" at bounding box center [1441, 671] width 19 height 18
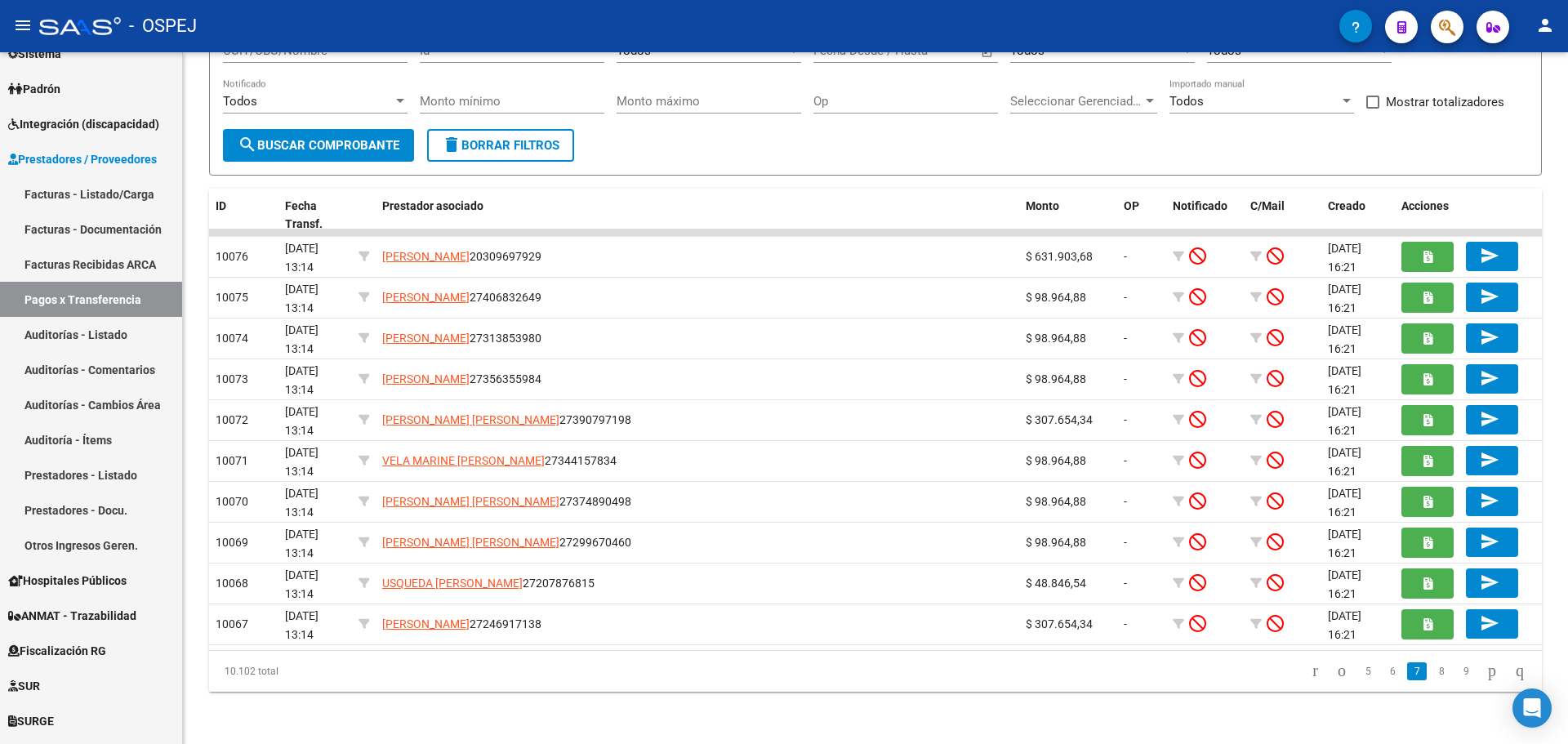
click at [1431, 675] on link "8" at bounding box center [1441, 671] width 19 height 18
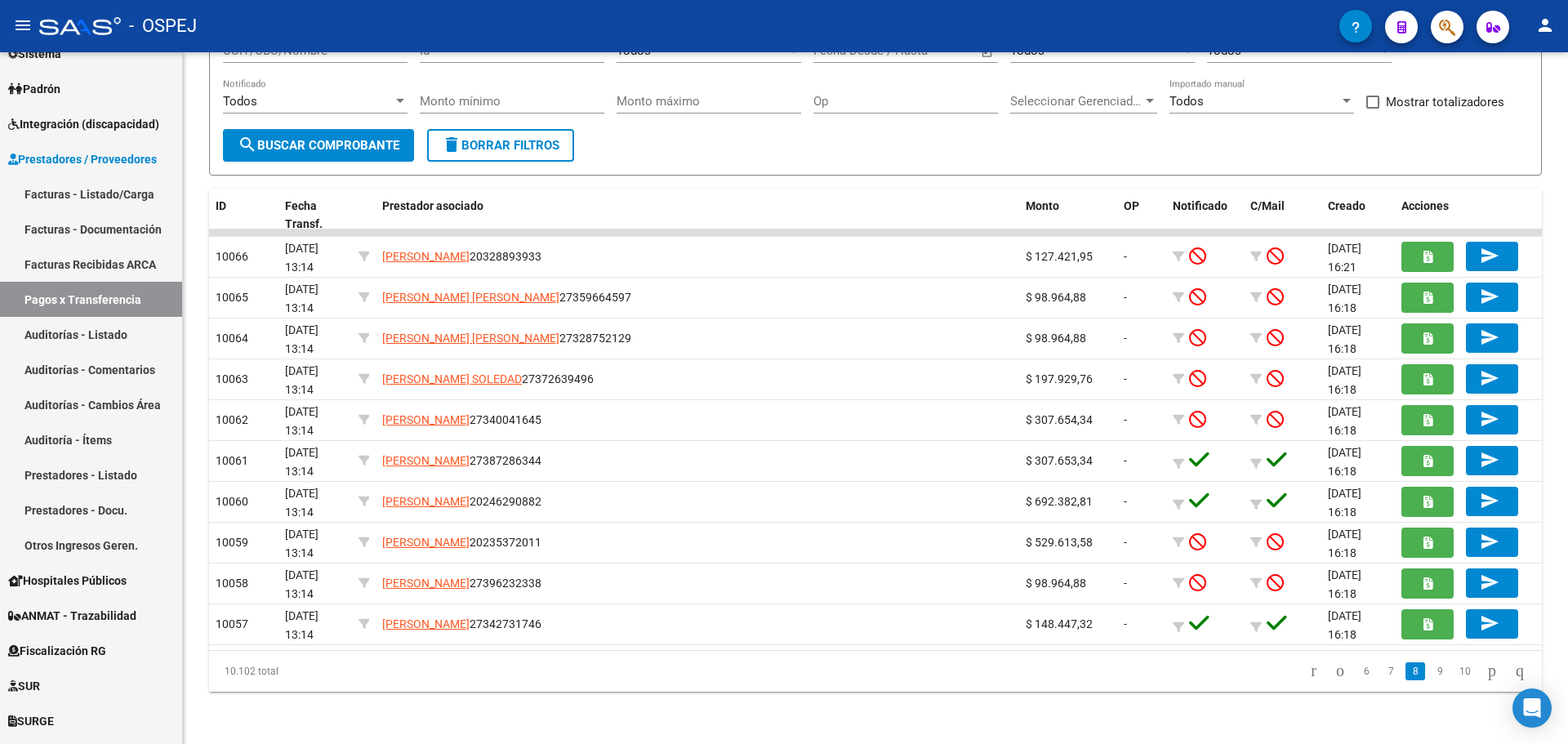
click at [1430, 675] on link "9" at bounding box center [1439, 671] width 19 height 18
click at [1430, 675] on link "10" at bounding box center [1439, 671] width 21 height 18
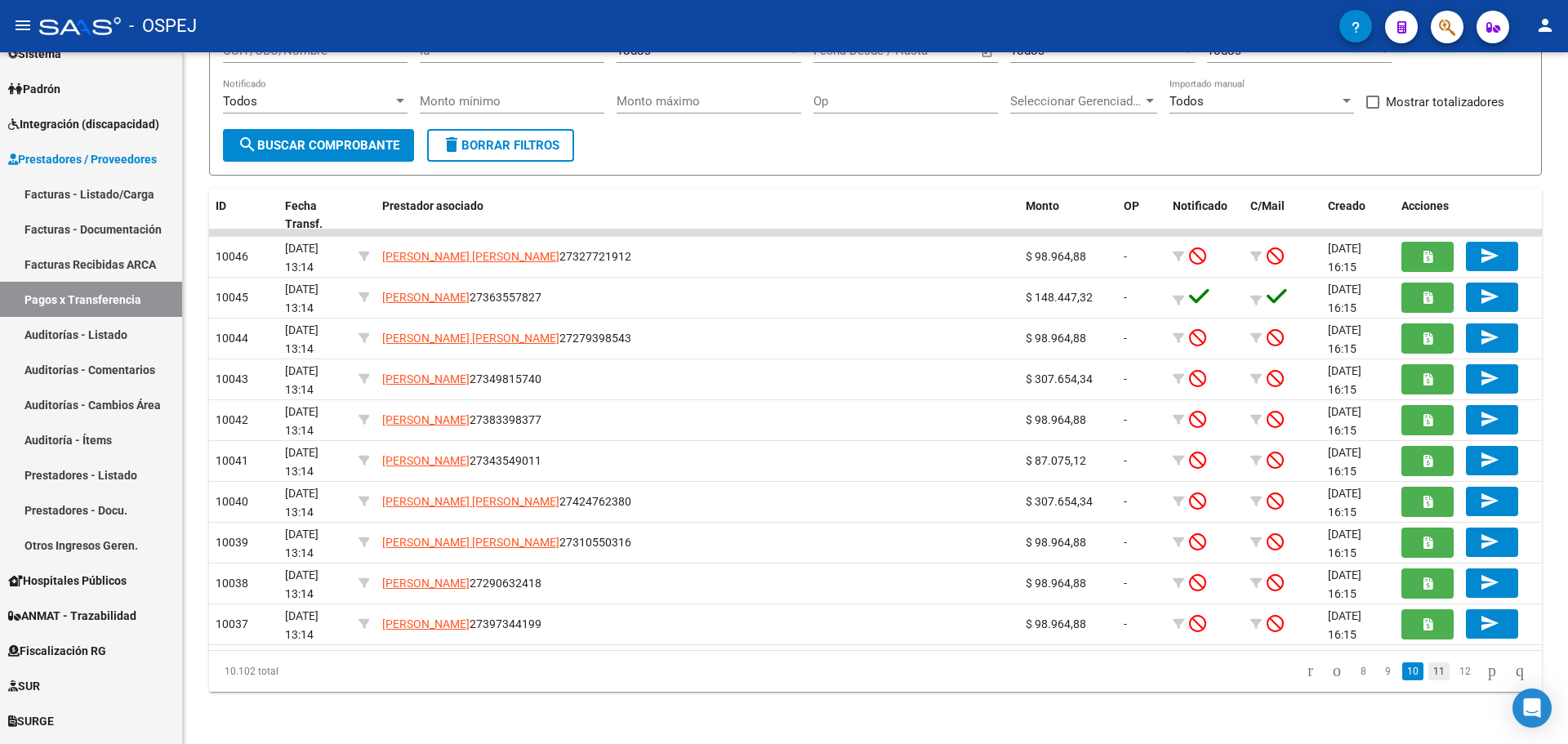
click at [1430, 674] on link "11" at bounding box center [1439, 671] width 21 height 18
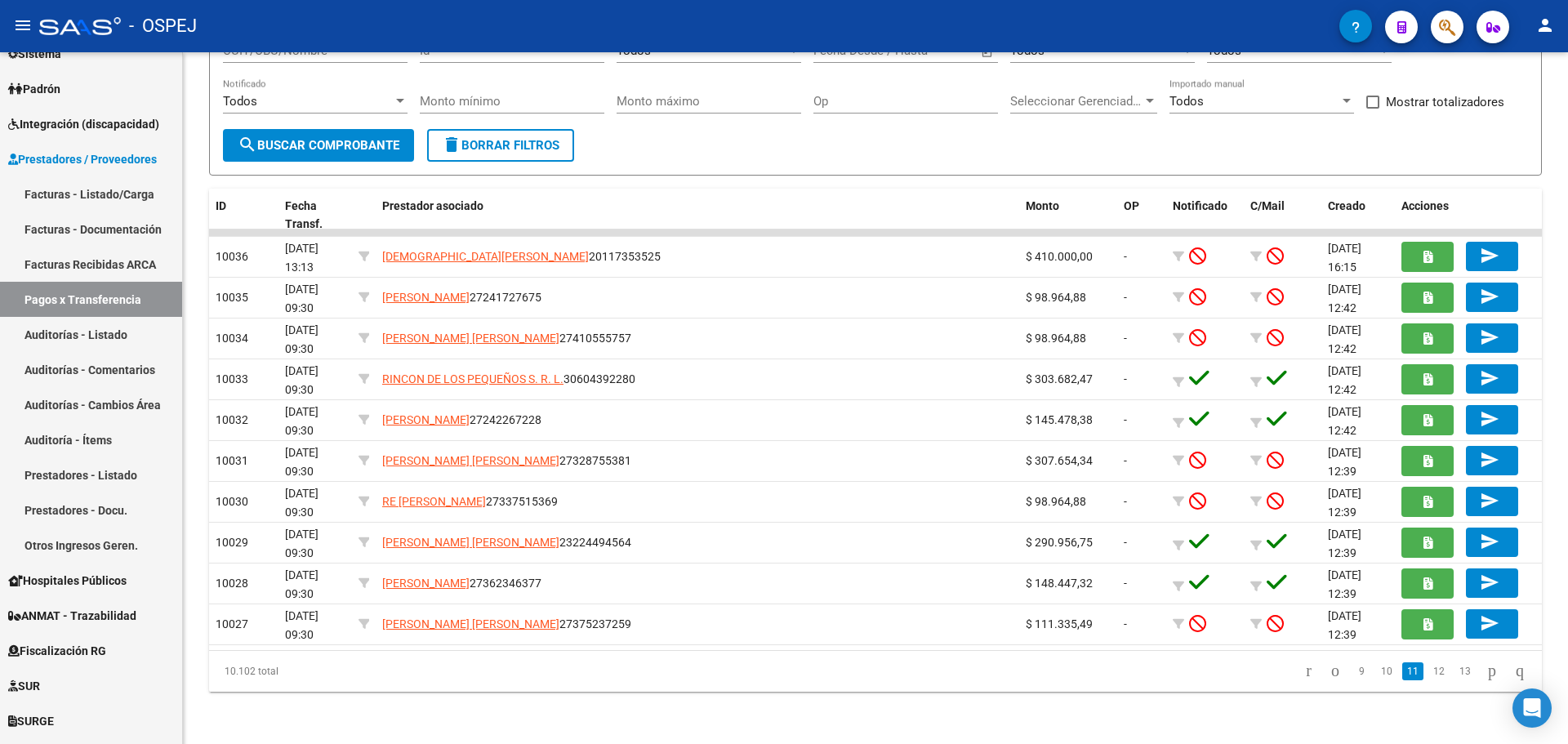
click at [1430, 674] on link "12" at bounding box center [1439, 671] width 21 height 18
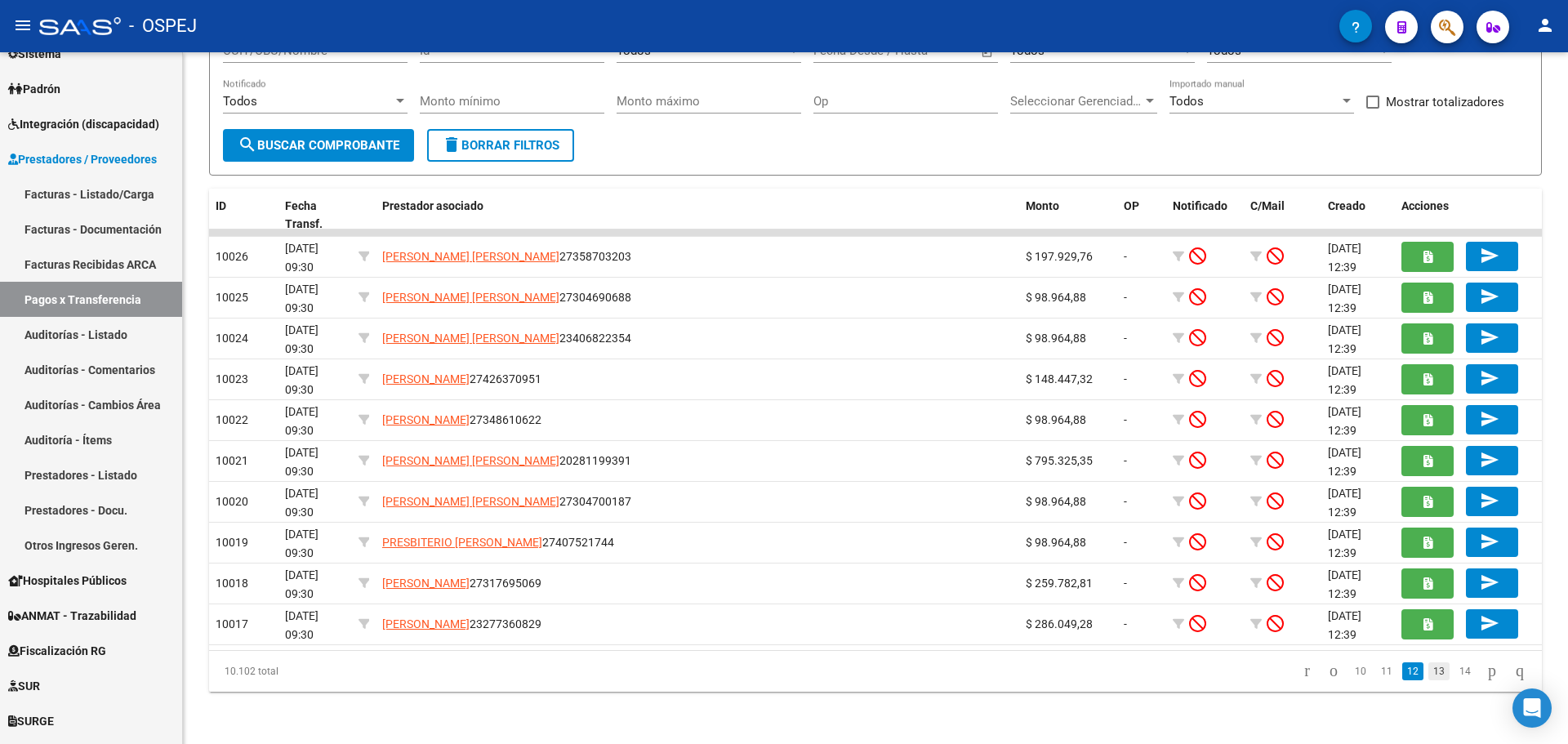
click at [1429, 671] on link "13" at bounding box center [1439, 671] width 21 height 18
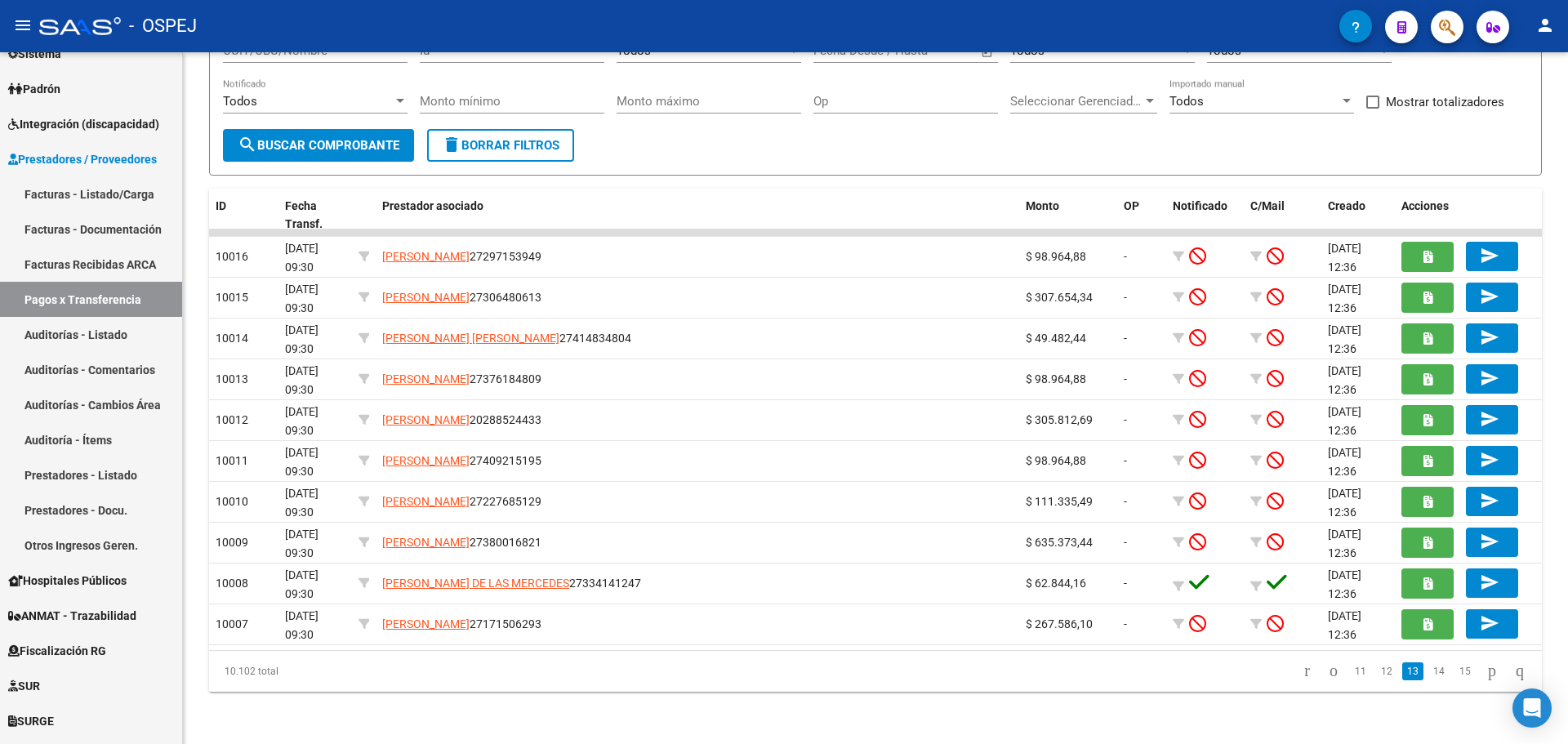
click at [1429, 671] on link "14" at bounding box center [1439, 671] width 21 height 18
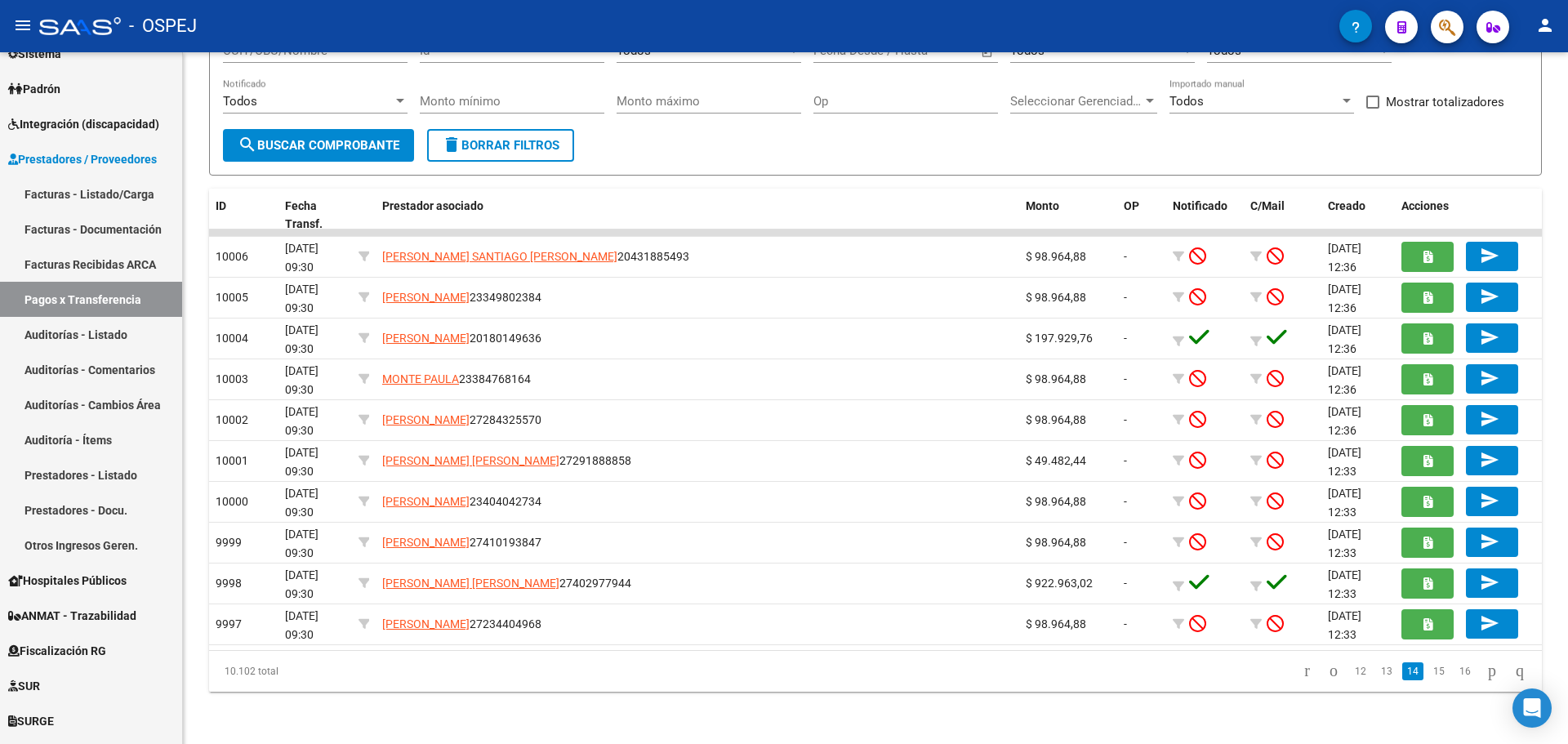
click at [1429, 671] on link "15" at bounding box center [1439, 671] width 21 height 18
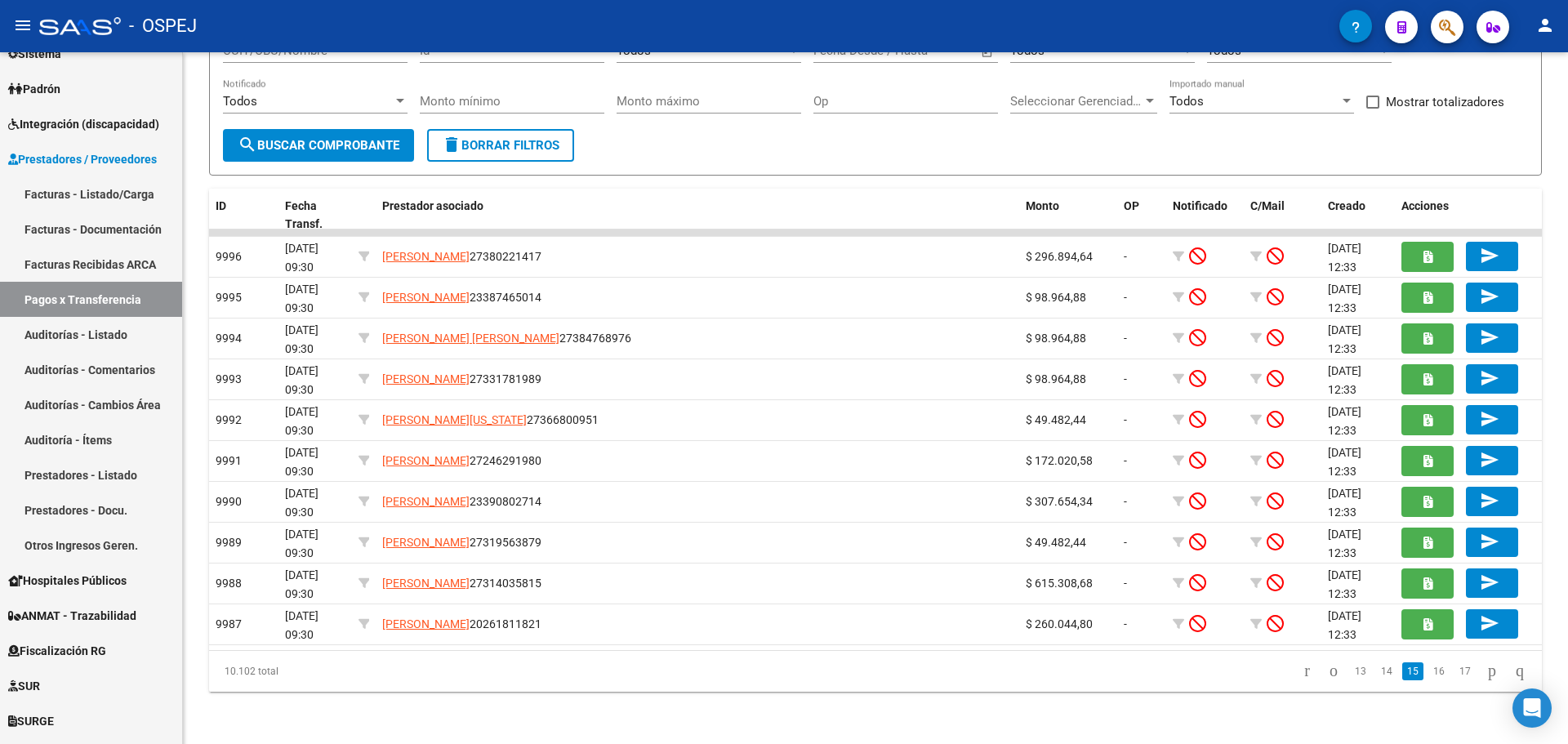
click at [1429, 671] on link "16" at bounding box center [1439, 671] width 21 height 18
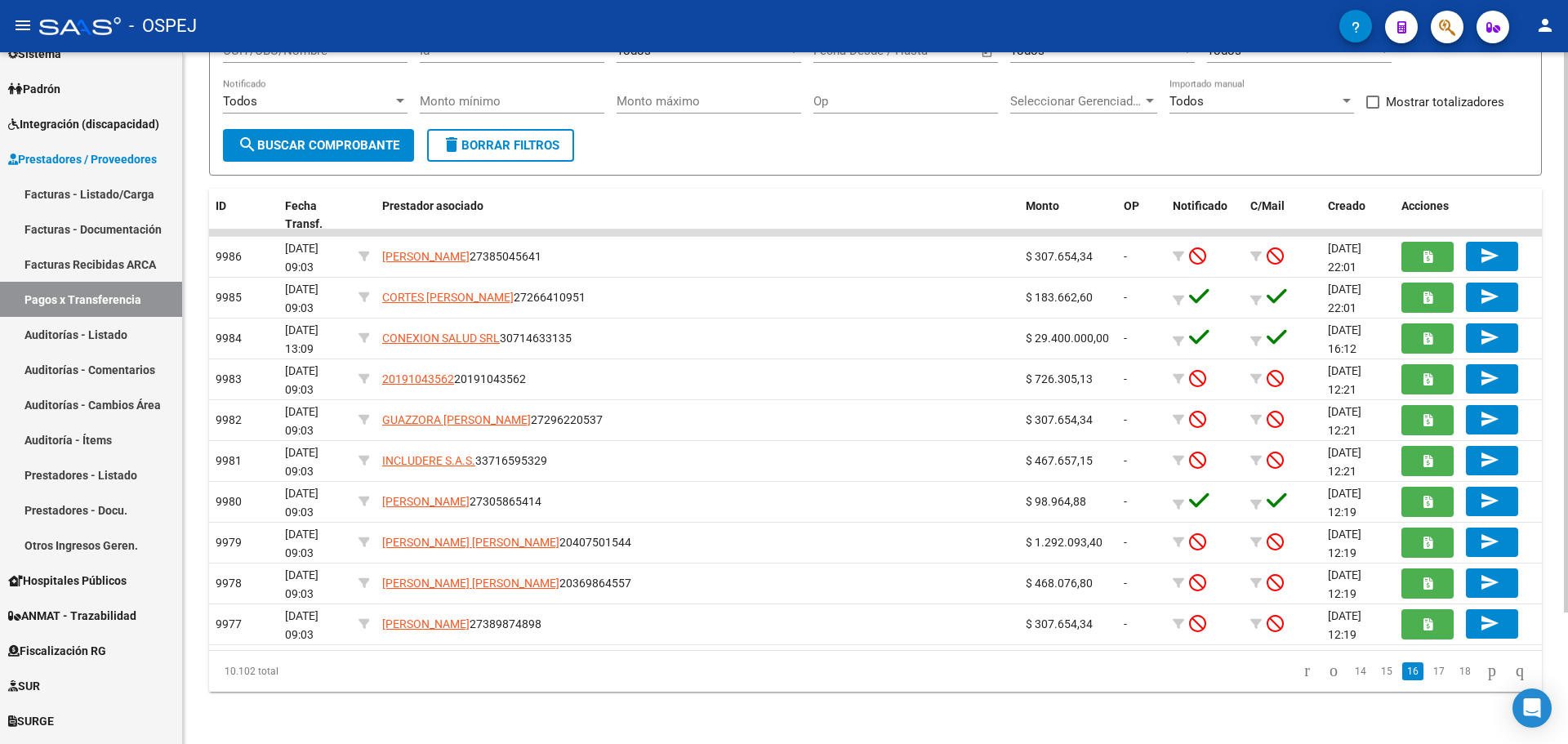
scroll to position [0, 0]
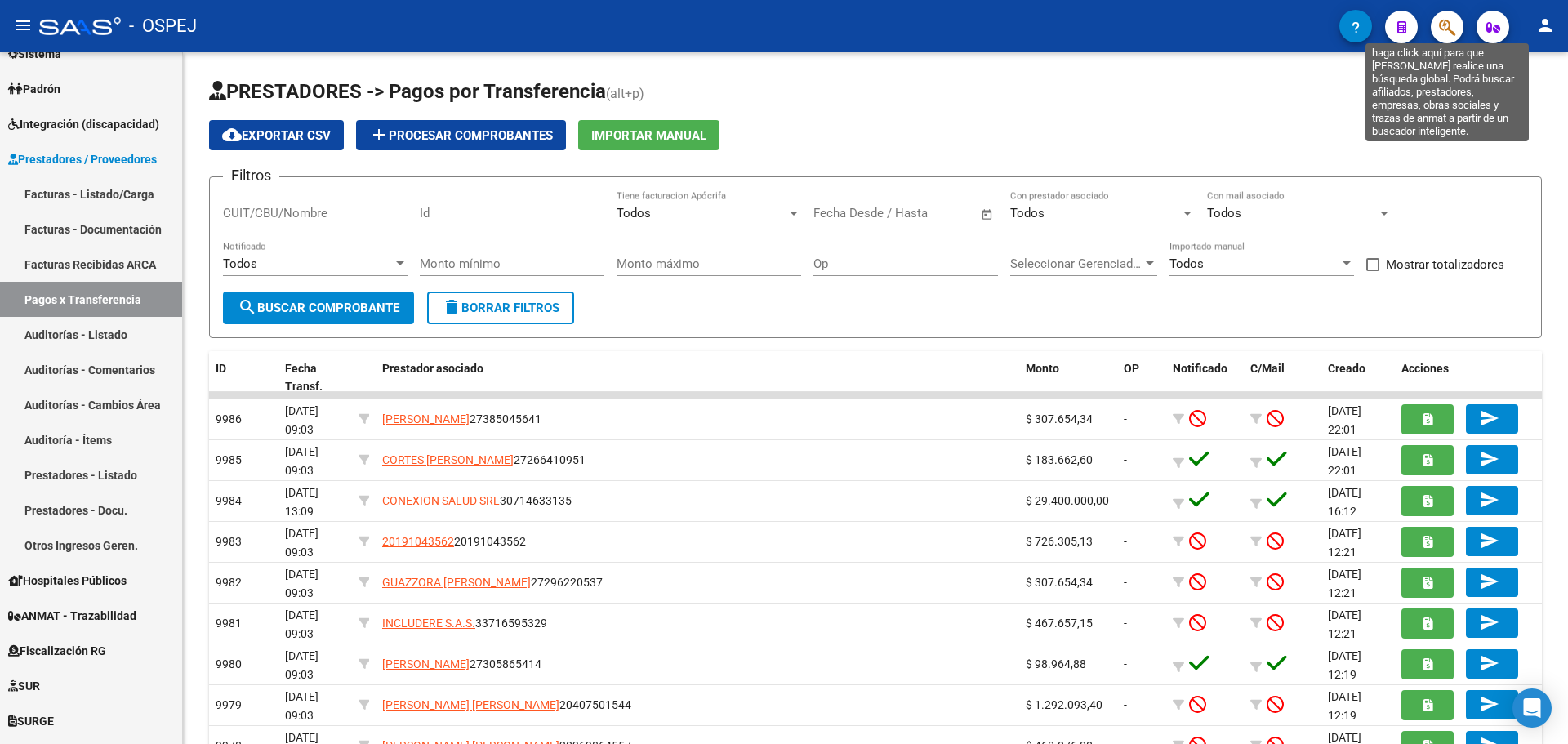
click at [1455, 18] on icon "button" at bounding box center [1447, 26] width 17 height 18
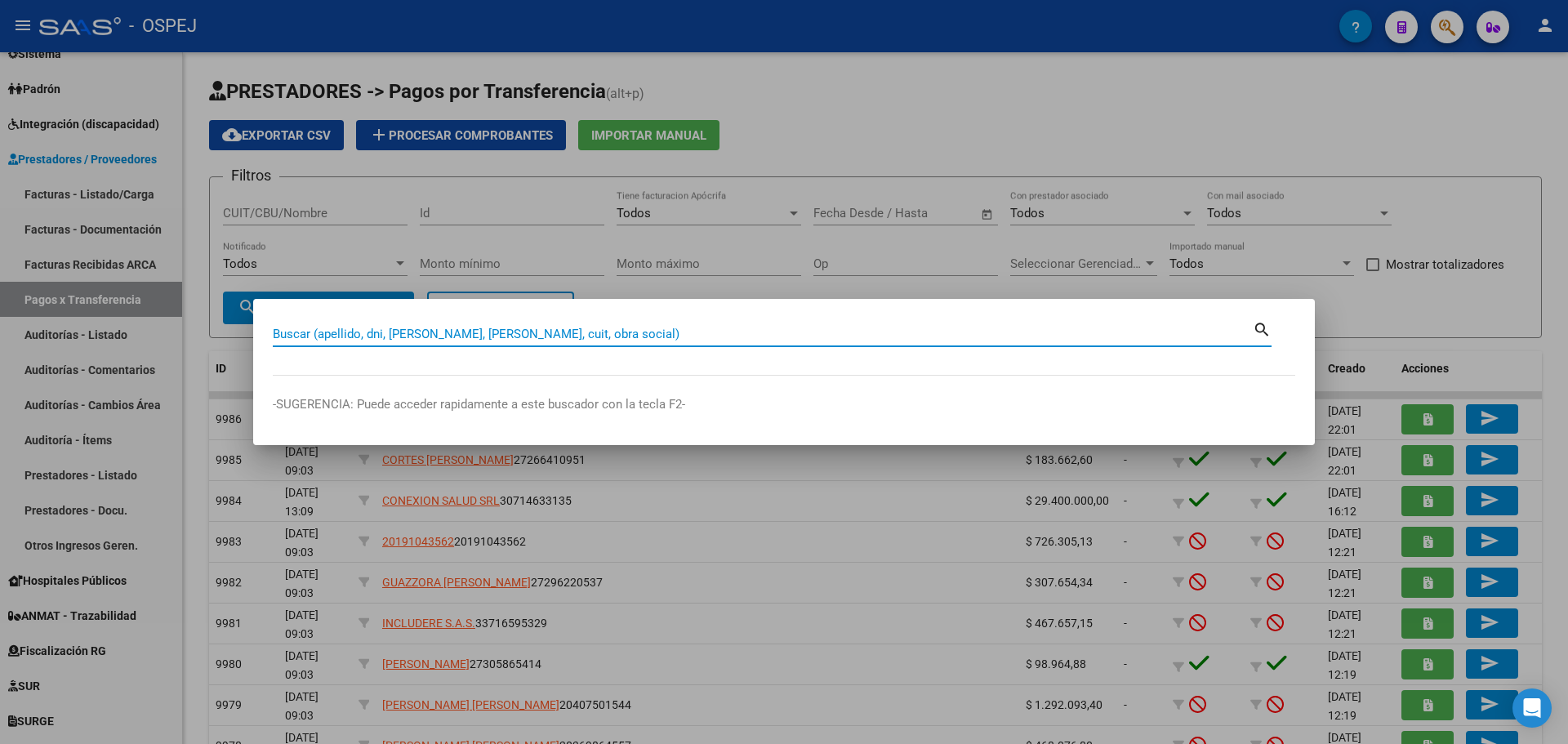
paste input "30709192155"
type input "30709192155"
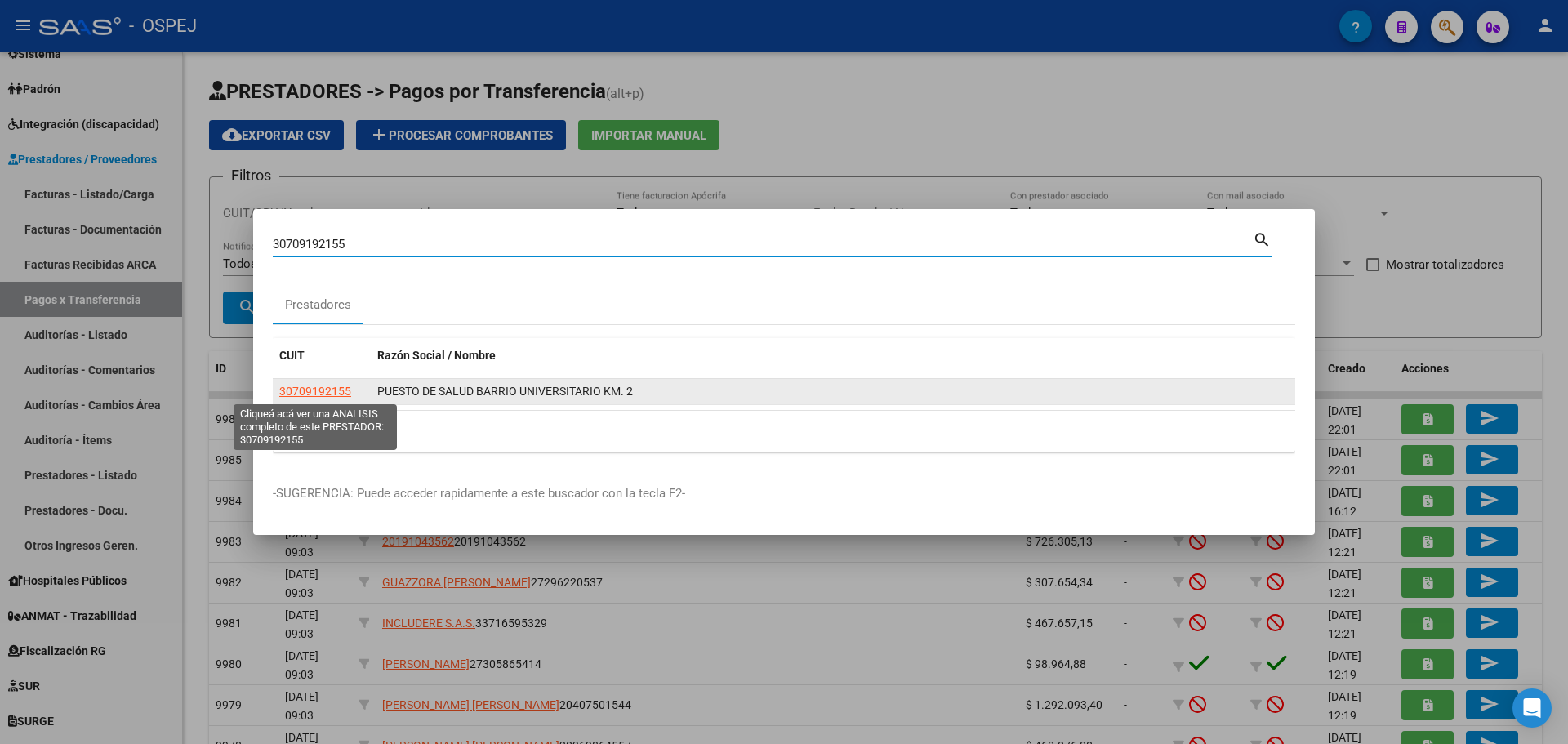
click at [341, 390] on span "30709192155" at bounding box center [315, 391] width 72 height 13
type textarea "30709192155"
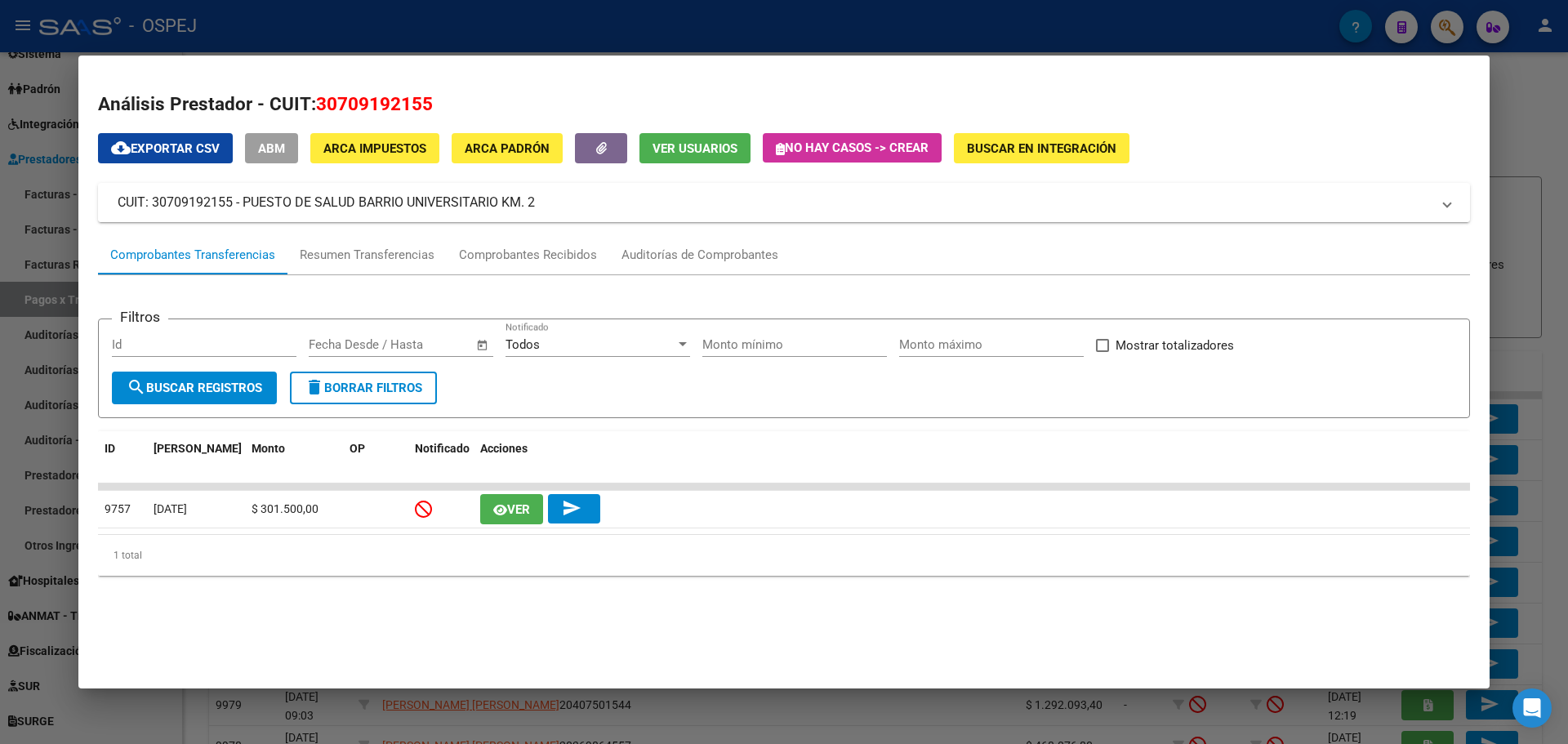
drag, startPoint x: 560, startPoint y: 195, endPoint x: 112, endPoint y: 204, distance: 448.1
click at [112, 204] on mat-expansion-panel-header "CUIT: 30709192155 - PUESTO DE SALUD BARRIO UNIVERSITARIO KM. 2" at bounding box center [784, 202] width 1371 height 40
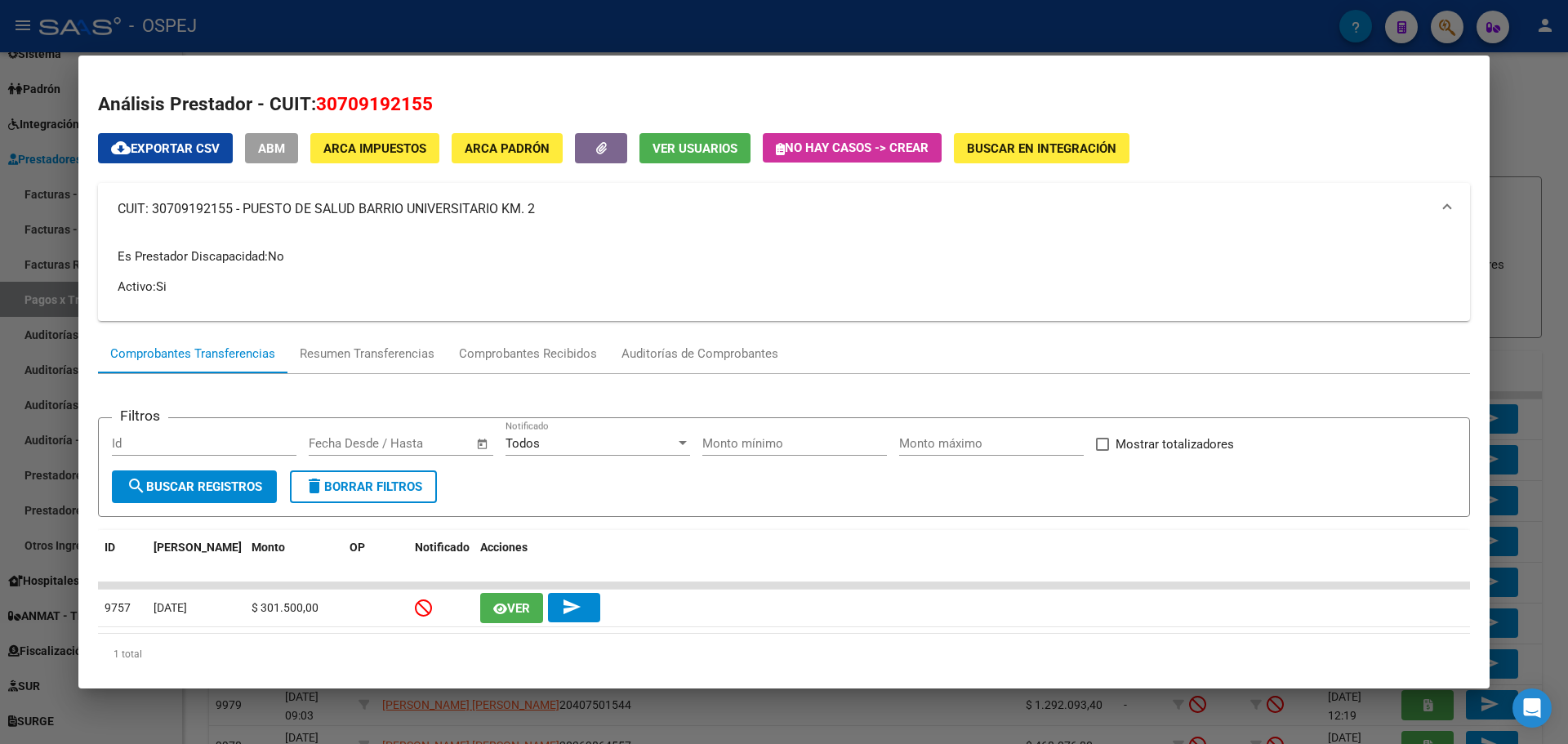
copy mat-panel-title "CUIT: 30709192155 - PUESTO DE SALUD BARRIO UNIVERSITARIO KM. 2"
click at [789, 30] on div at bounding box center [784, 372] width 1568 height 744
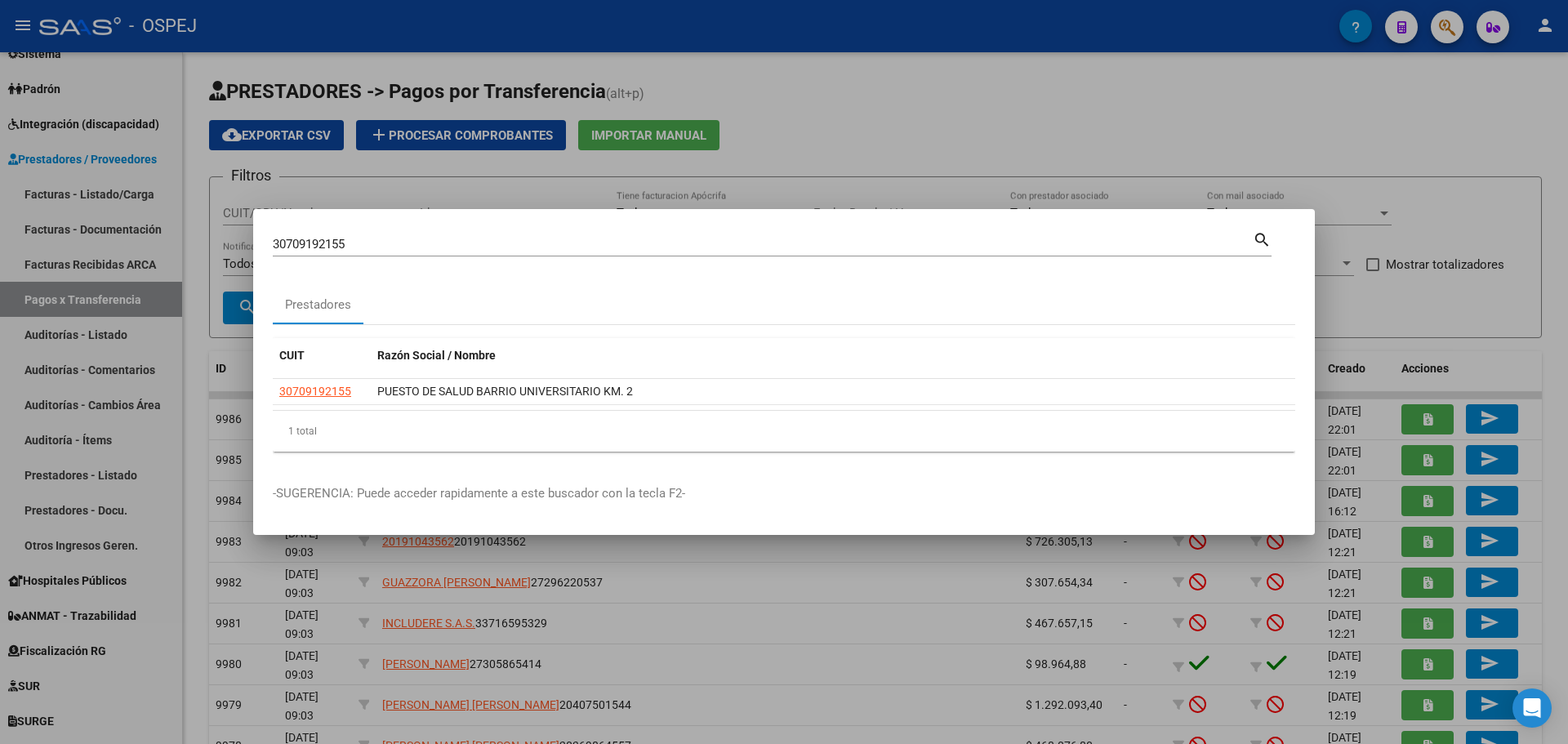
click at [338, 237] on input "30709192155" at bounding box center [762, 244] width 979 height 15
paste input "67235720"
type input "30672357205"
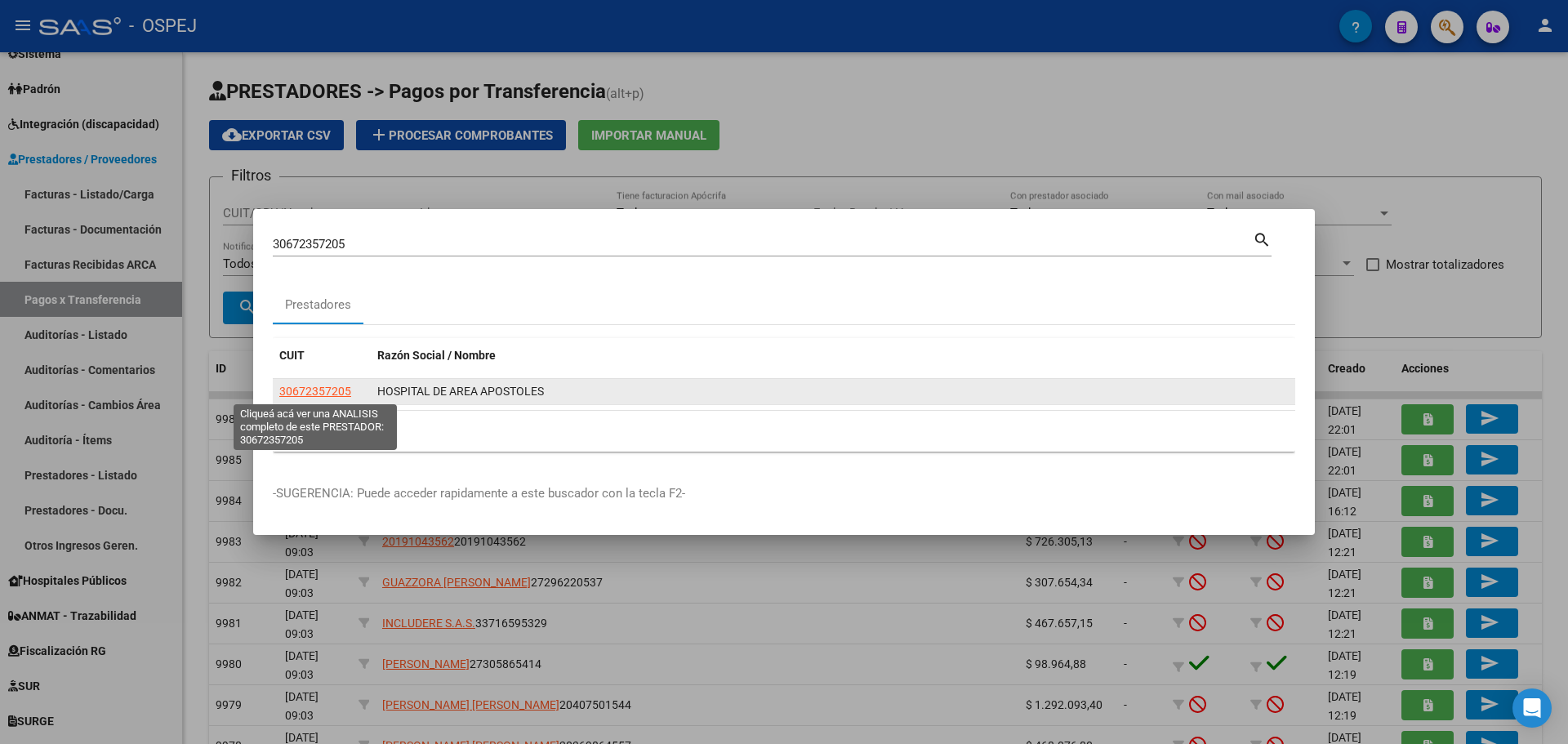
click at [335, 394] on span "30672357205" at bounding box center [315, 391] width 72 height 13
type textarea "30672357205"
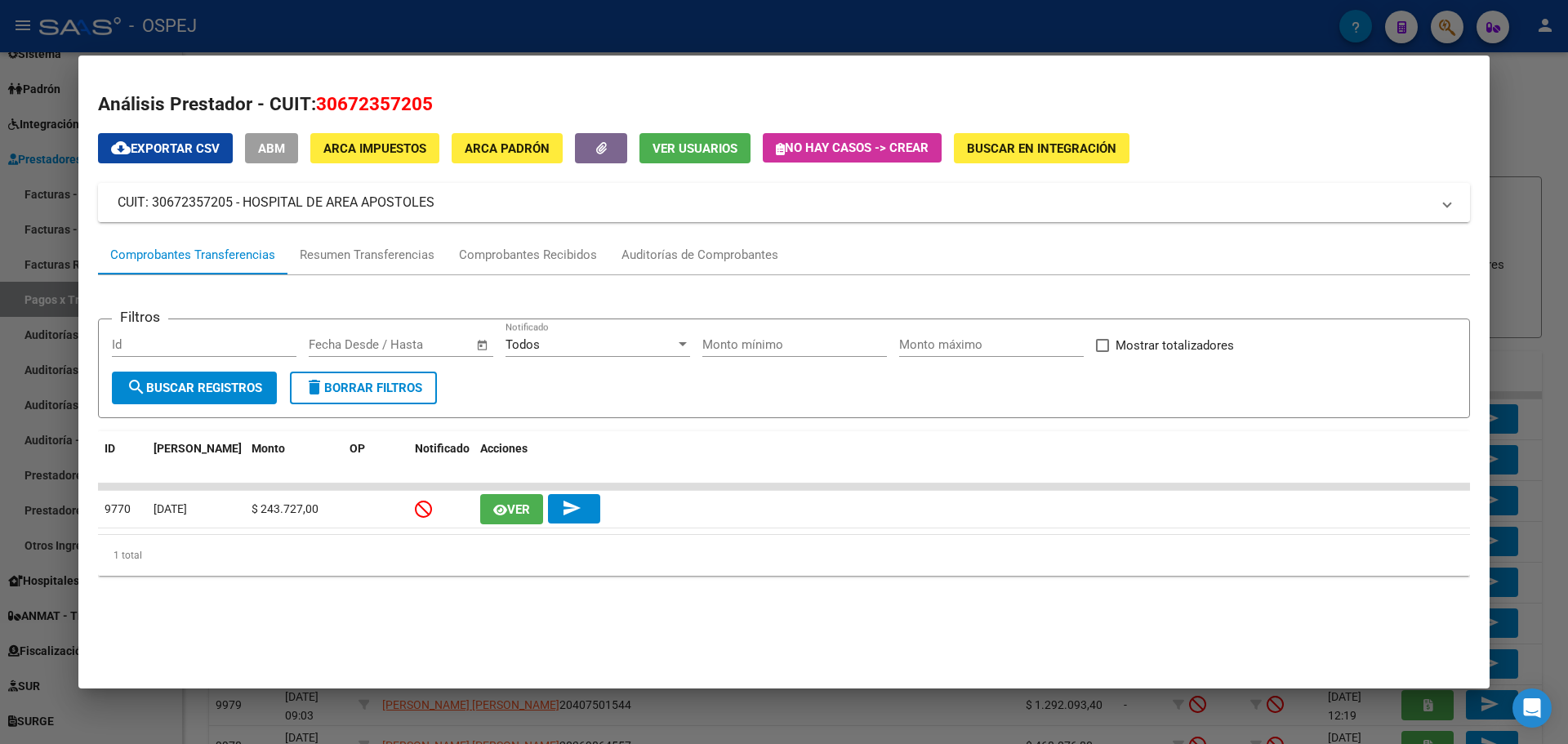
drag, startPoint x: 444, startPoint y: 201, endPoint x: 154, endPoint y: 214, distance: 290.3
click at [76, 216] on div "30672357205 Buscar (apellido, dni, cuil, nro traspaso, cuit, obra social) searc…" at bounding box center [784, 372] width 1568 height 744
click at [460, 206] on mat-panel-title "CUIT: 30672357205 - HOSPITAL DE AREA APOSTOLES" at bounding box center [774, 202] width 1313 height 19
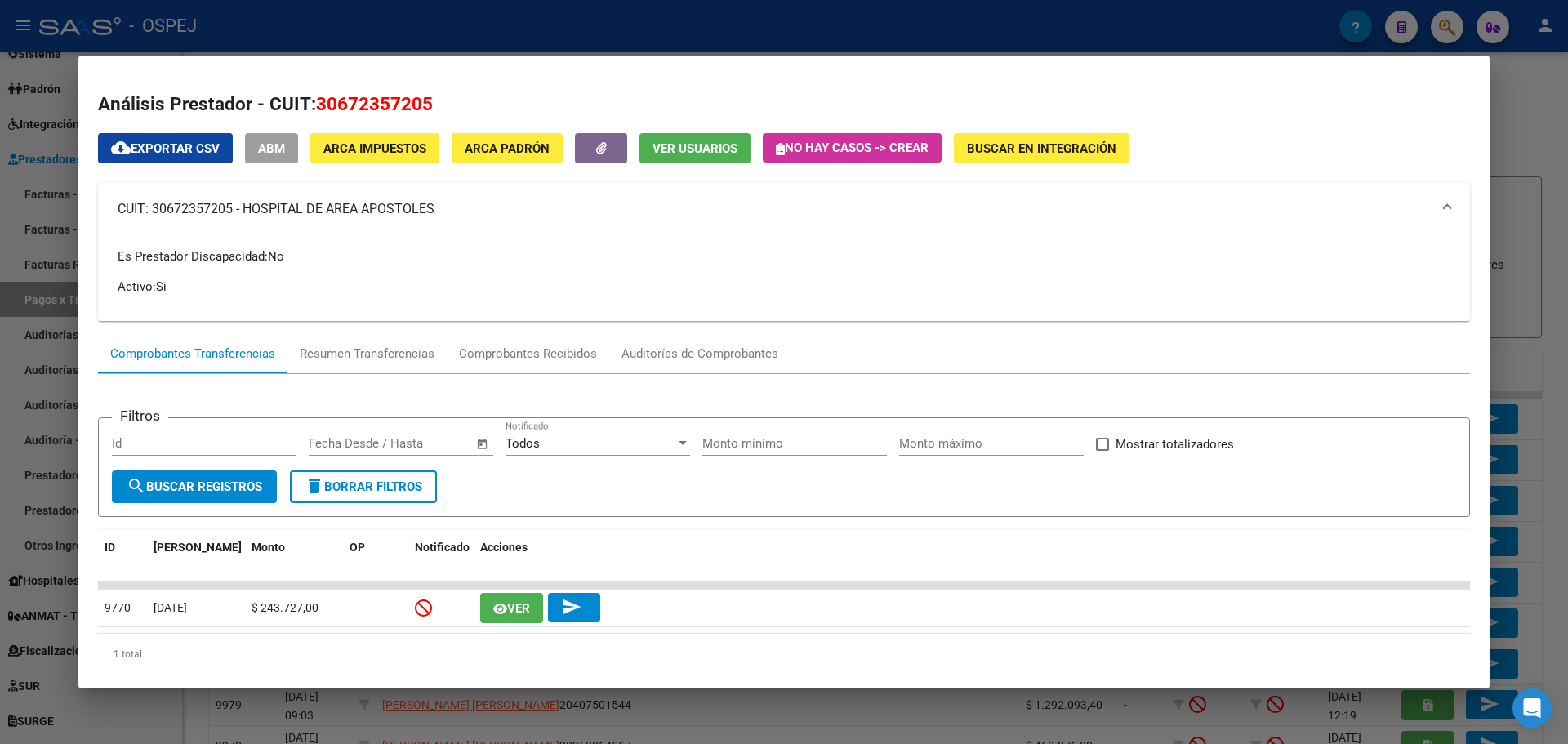
drag, startPoint x: 450, startPoint y: 204, endPoint x: 119, endPoint y: 215, distance: 331.2
click at [119, 215] on mat-panel-title "CUIT: 30672357205 - HOSPITAL DE AREA APOSTOLES" at bounding box center [774, 209] width 1313 height 19
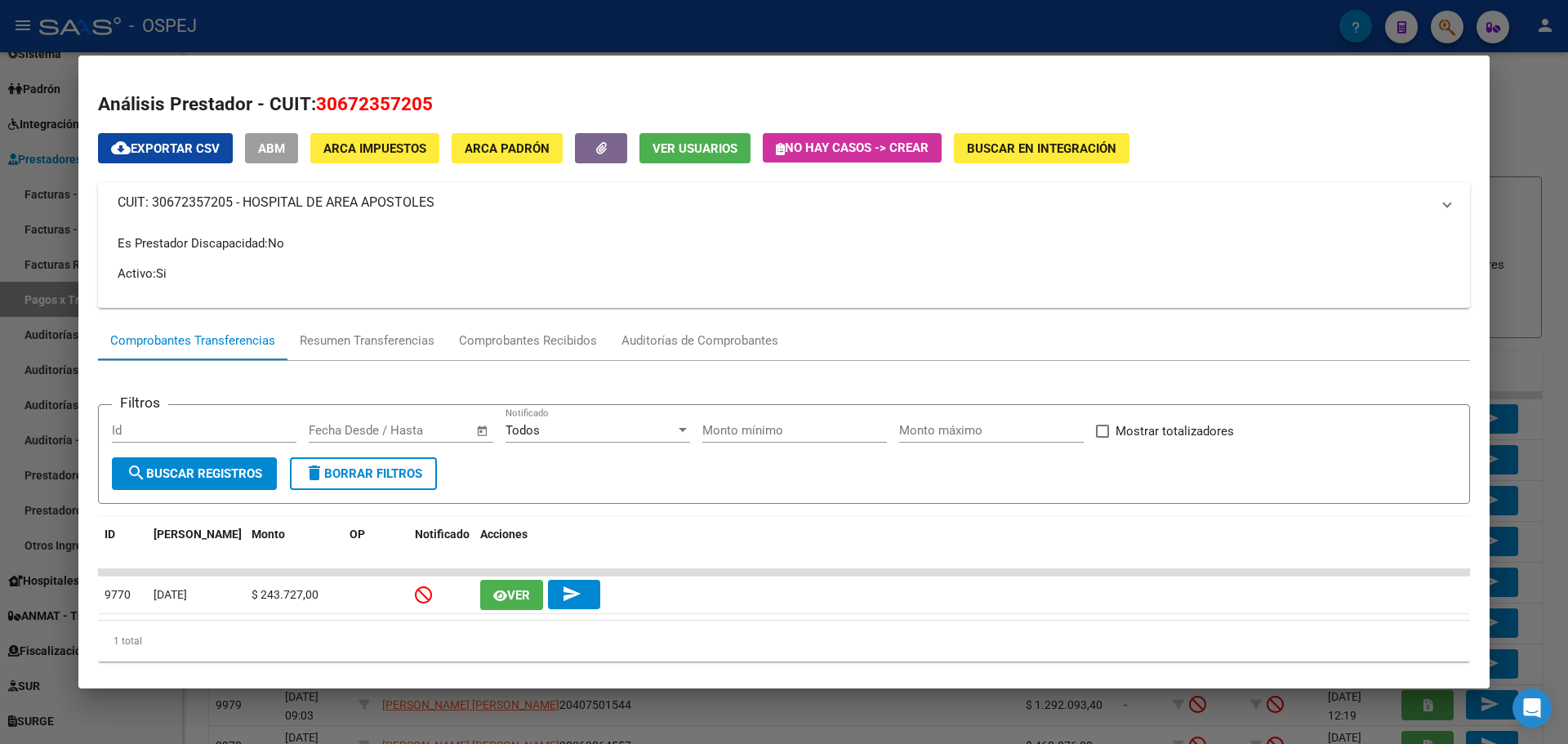
copy mat-panel-title "CUIT: 30672357205 - HOSPITAL DE AREA APOSTOLES"
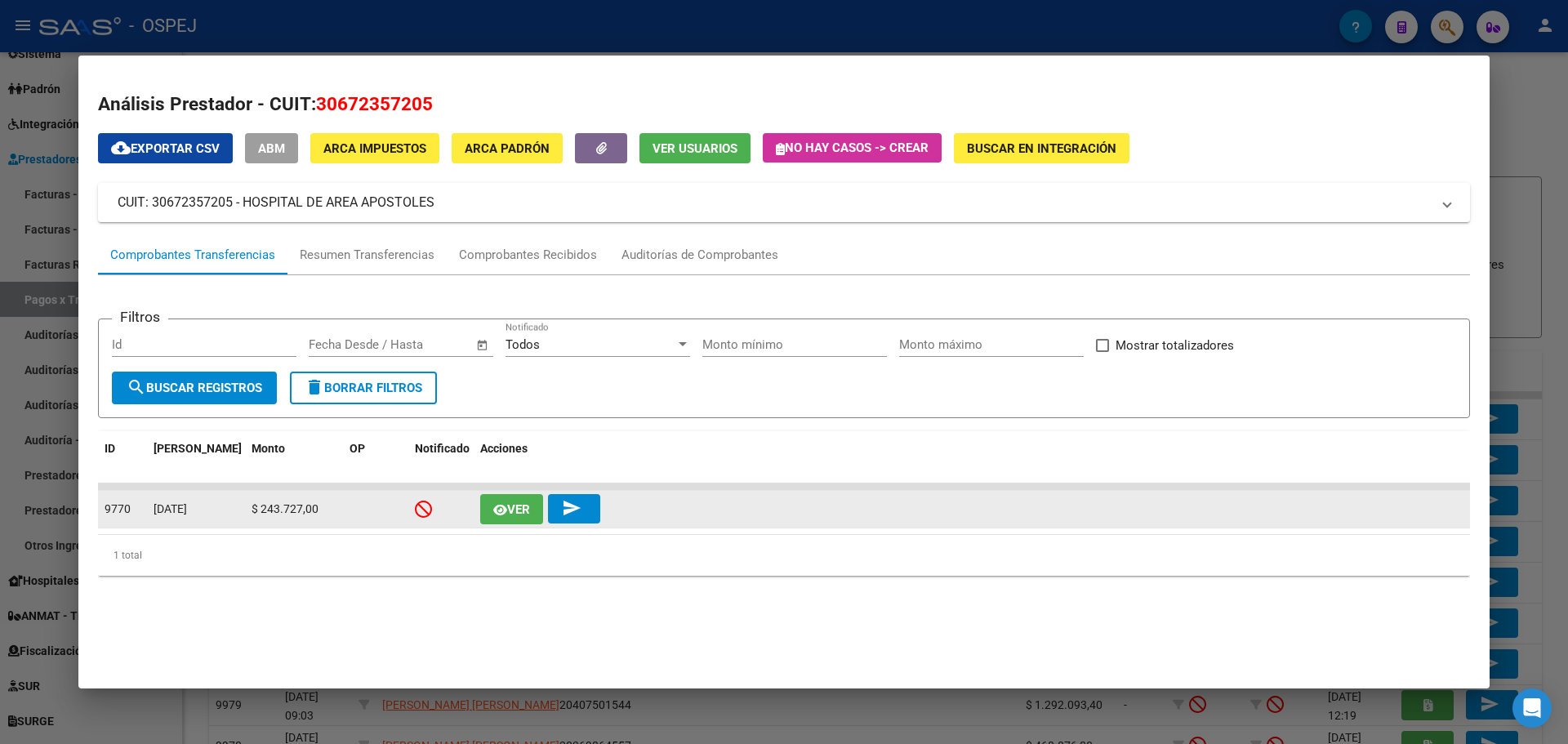
click at [506, 505] on icon "button" at bounding box center [500, 509] width 14 height 12
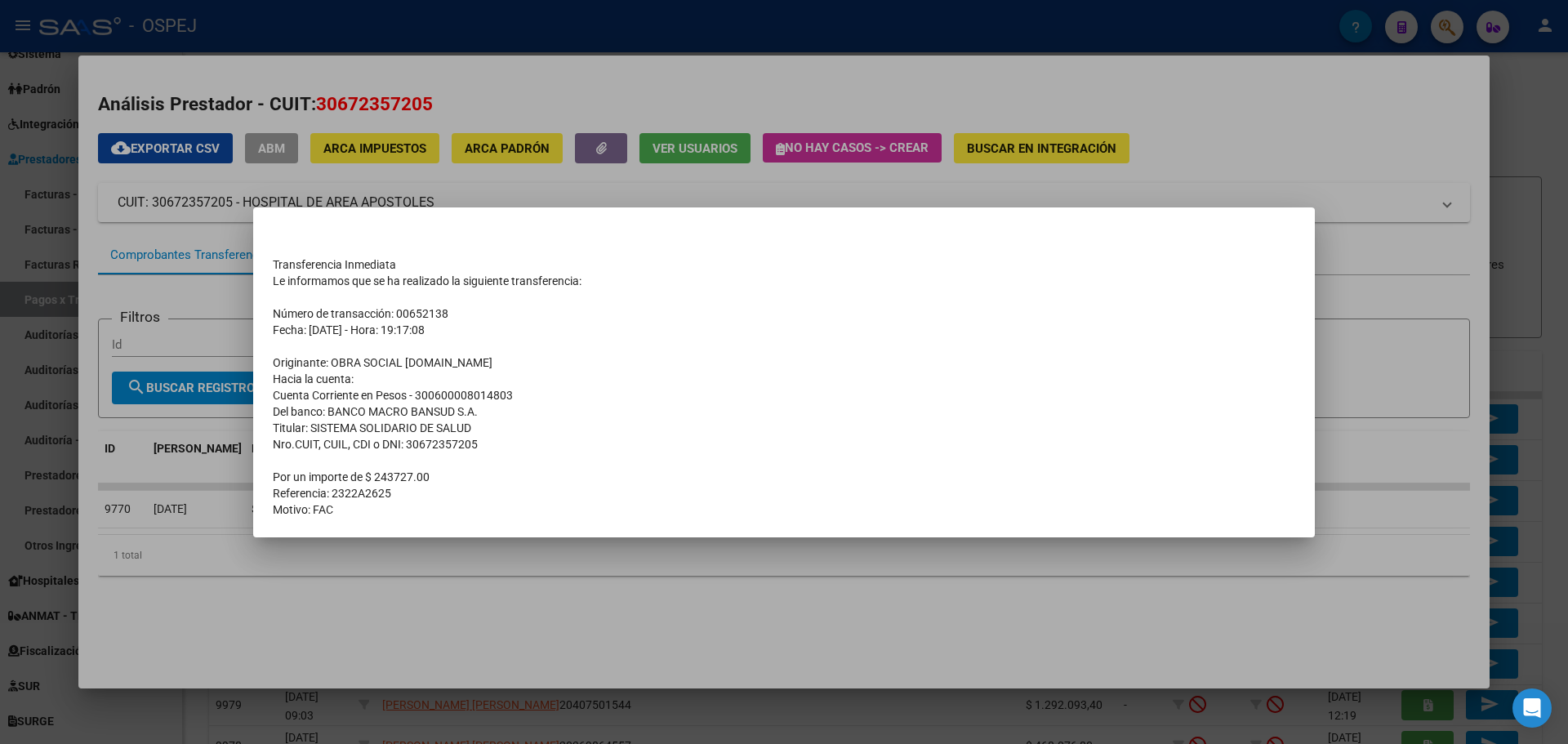
drag, startPoint x: 400, startPoint y: 494, endPoint x: 345, endPoint y: 485, distance: 55.7
click at [331, 496] on td "Referencia: 2322A2625" at bounding box center [784, 493] width 1022 height 17
copy td "2322A2625"
click at [337, 136] on div at bounding box center [784, 372] width 1568 height 744
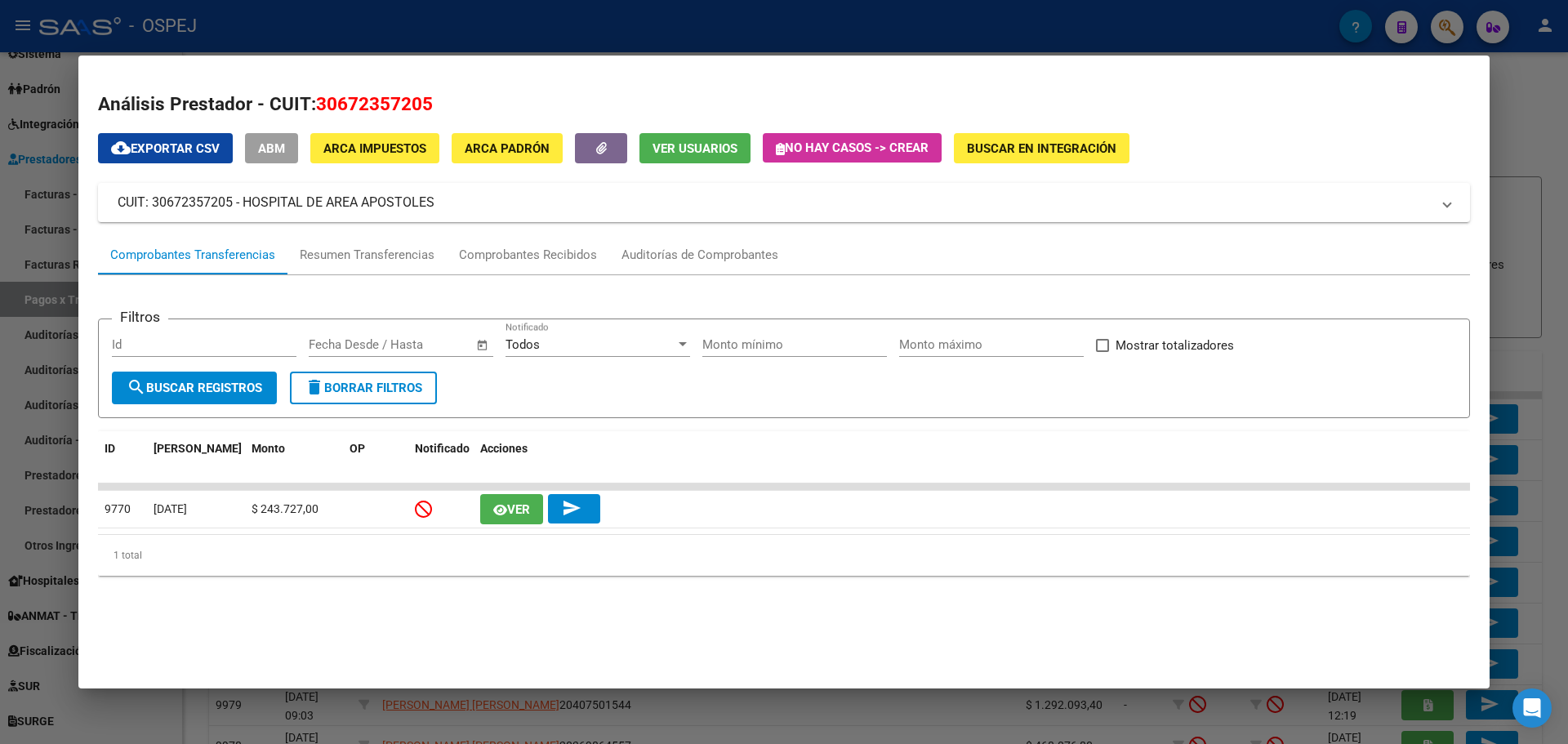
click at [456, 40] on div at bounding box center [784, 372] width 1568 height 744
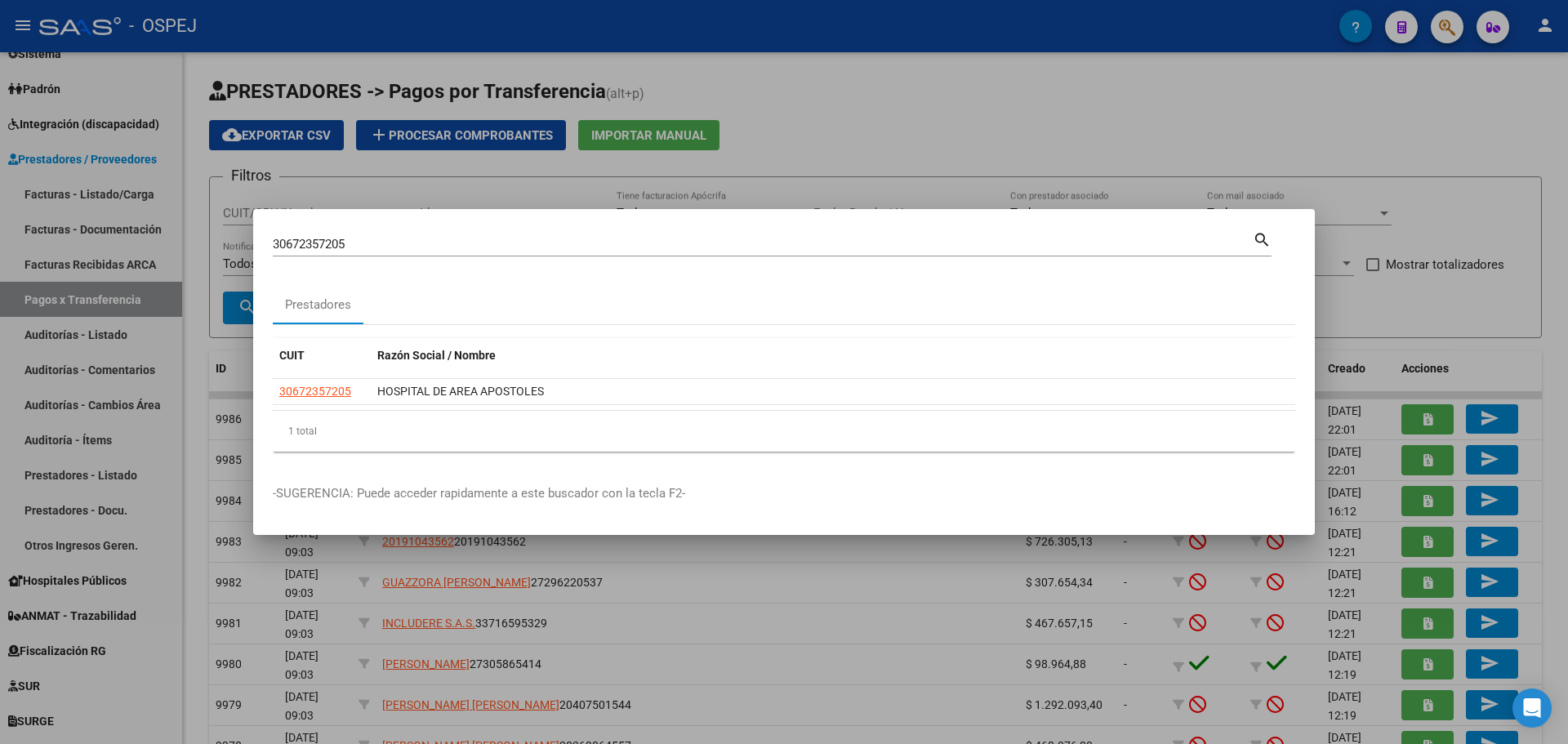
click at [321, 242] on input "30672357205" at bounding box center [762, 244] width 979 height 15
click at [321, 242] on input "30672357205" at bounding box center [762, 244] width 979 height 15
paste input "70919215"
type input "30709192155"
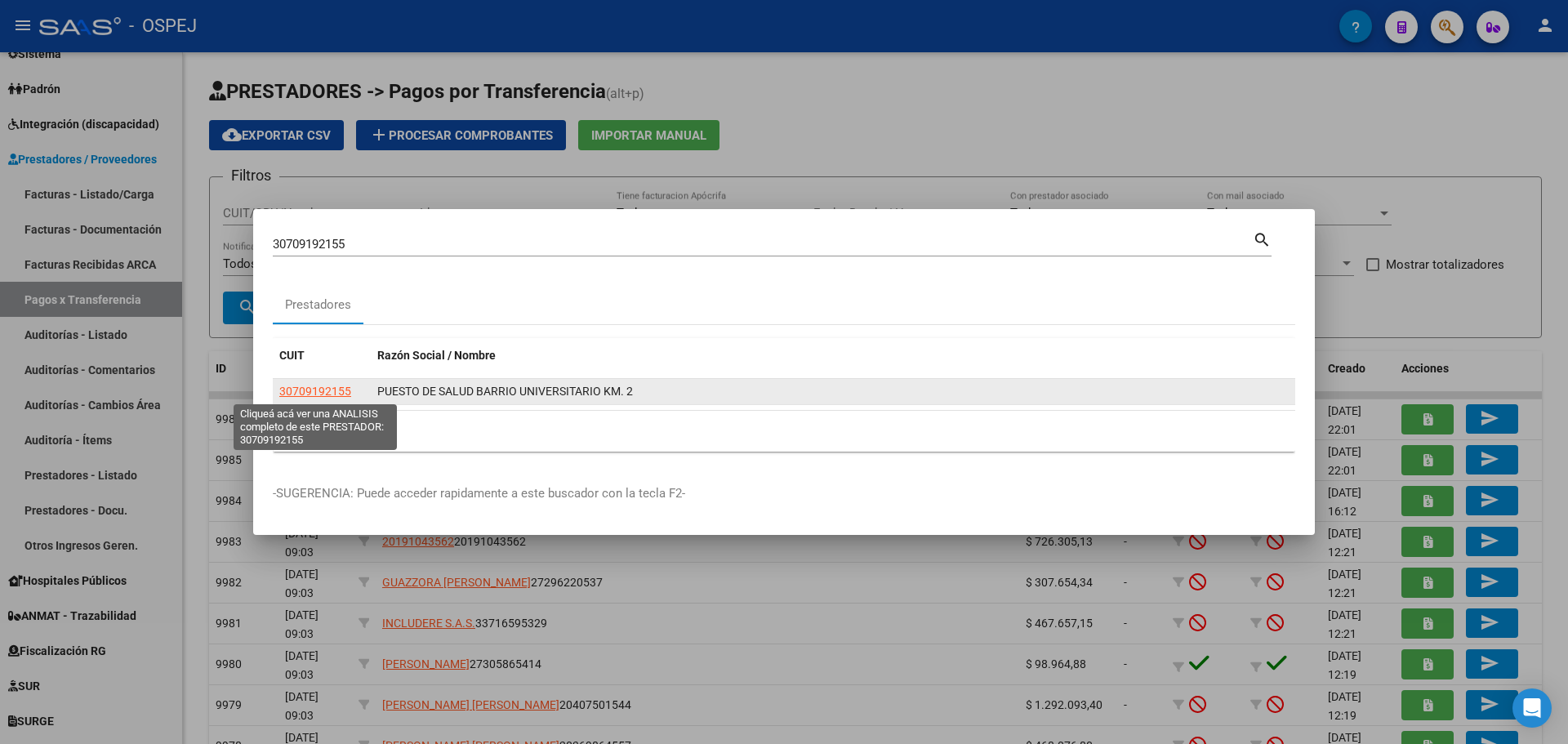
click at [326, 394] on span "30709192155" at bounding box center [315, 391] width 72 height 13
type textarea "30709192155"
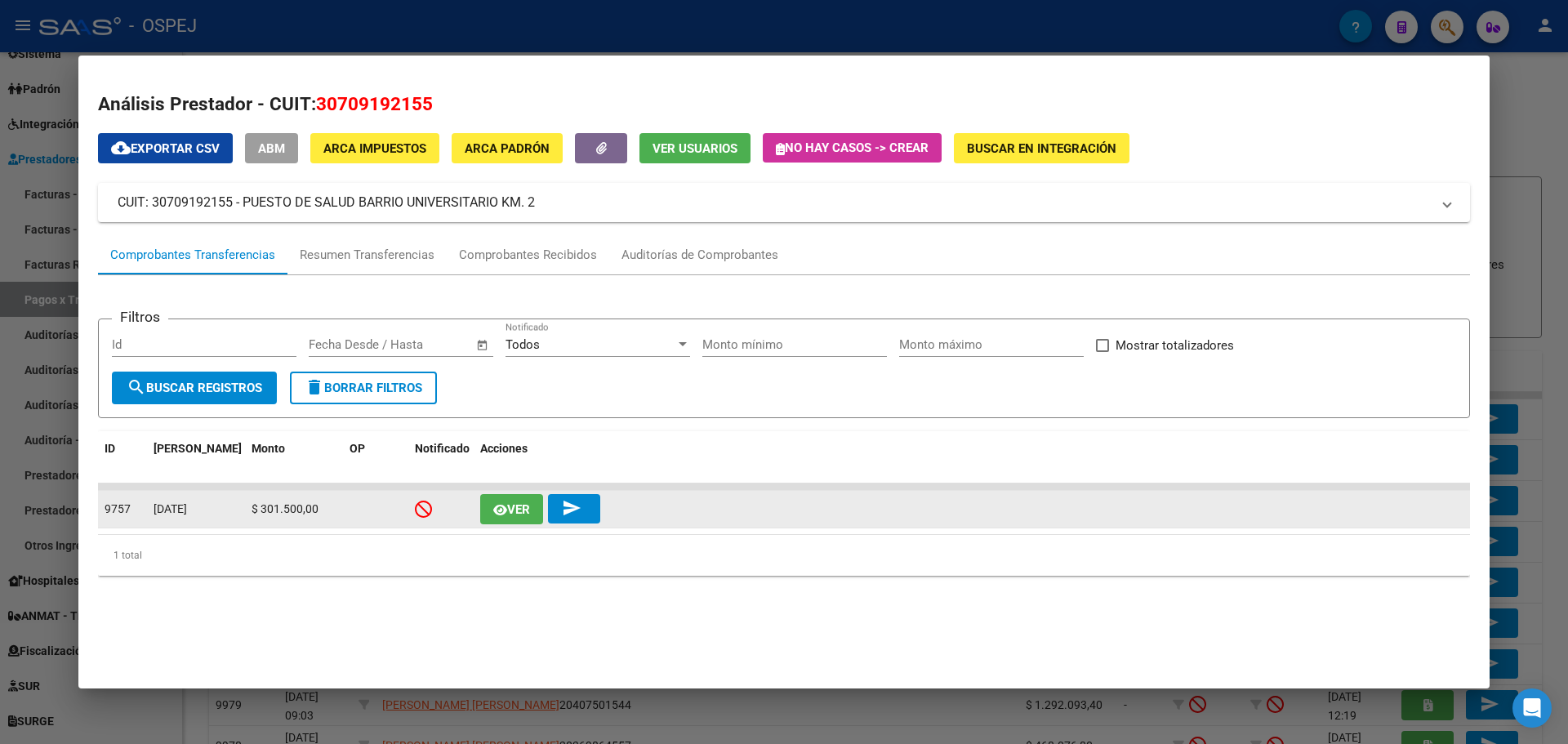
drag, startPoint x: 489, startPoint y: 493, endPoint x: 500, endPoint y: 498, distance: 12.1
click at [490, 493] on datatable-body-cell "Ver send" at bounding box center [972, 509] width 996 height 37
click at [502, 503] on icon "button" at bounding box center [500, 509] width 14 height 12
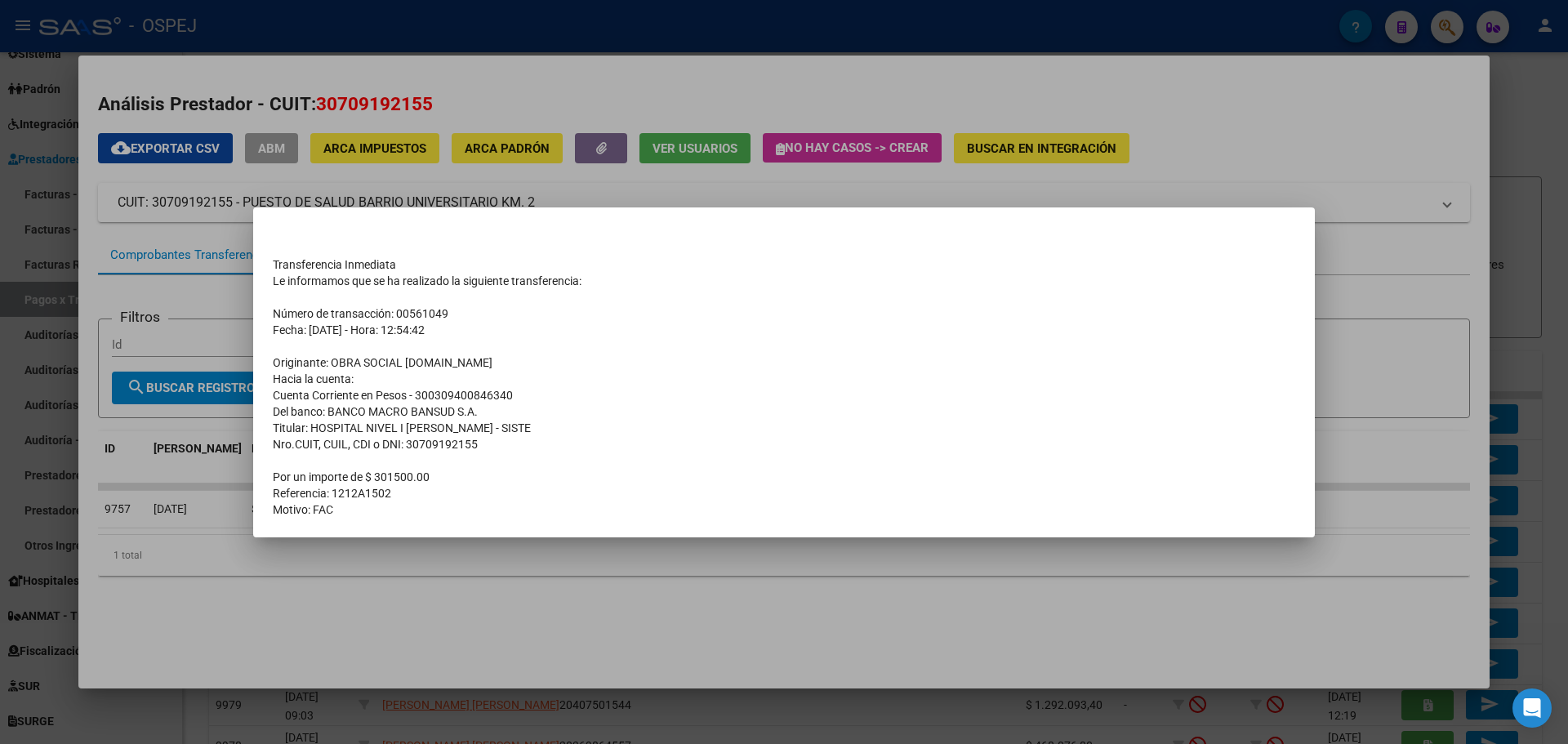
drag, startPoint x: 394, startPoint y: 496, endPoint x: 271, endPoint y: 495, distance: 123.0
click at [271, 495] on mat-dialog-content "Transferencia Inmediata Le informamos que se ha realizado la siguiente transfer…" at bounding box center [784, 372] width 1061 height 291
click at [278, 495] on td "Referencia: 1212A1502" at bounding box center [784, 493] width 1022 height 17
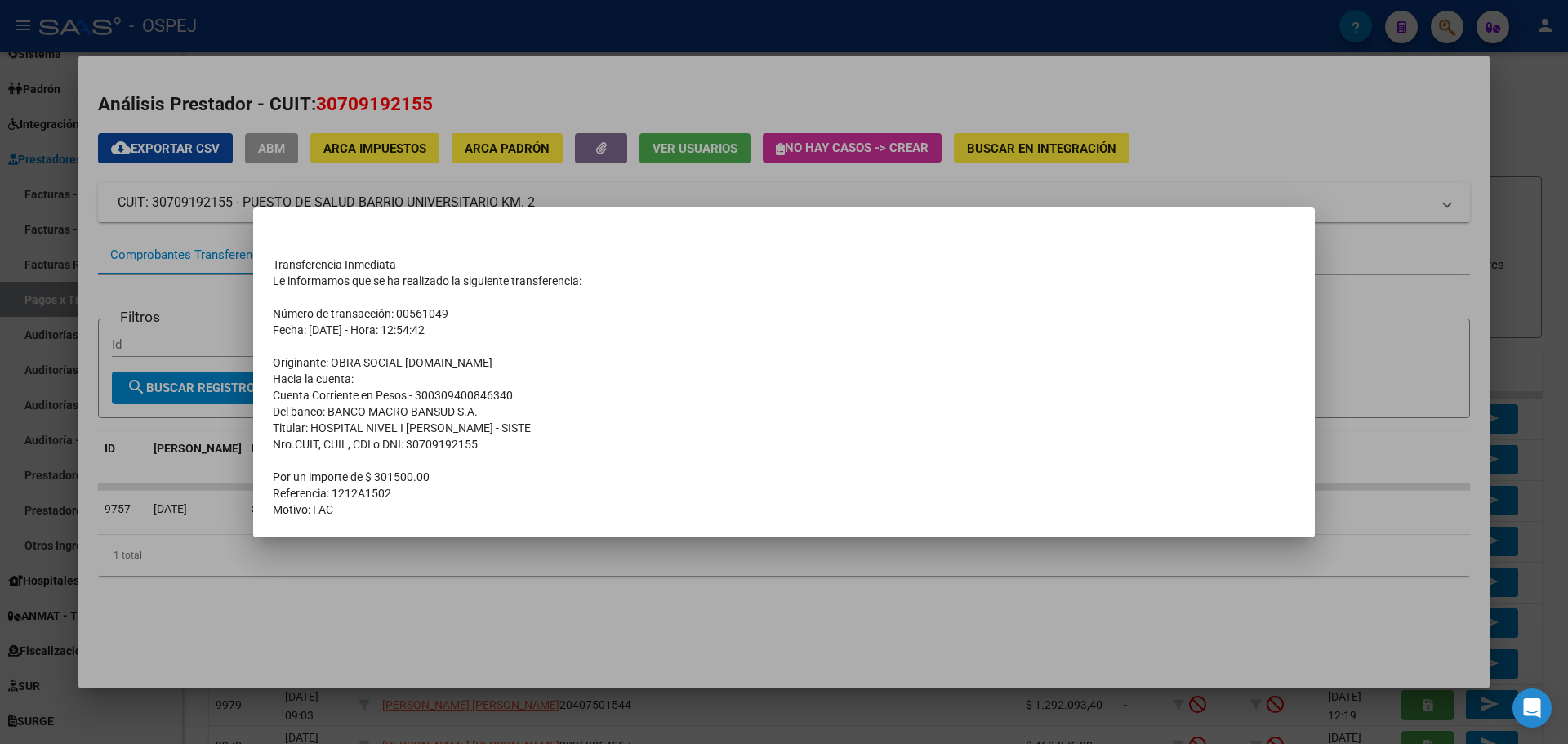
click at [278, 495] on td "Referencia: 1212A1502" at bounding box center [784, 493] width 1022 height 17
copy tbody "Referencia: 1212A1502"
click at [292, 69] on div at bounding box center [784, 372] width 1568 height 744
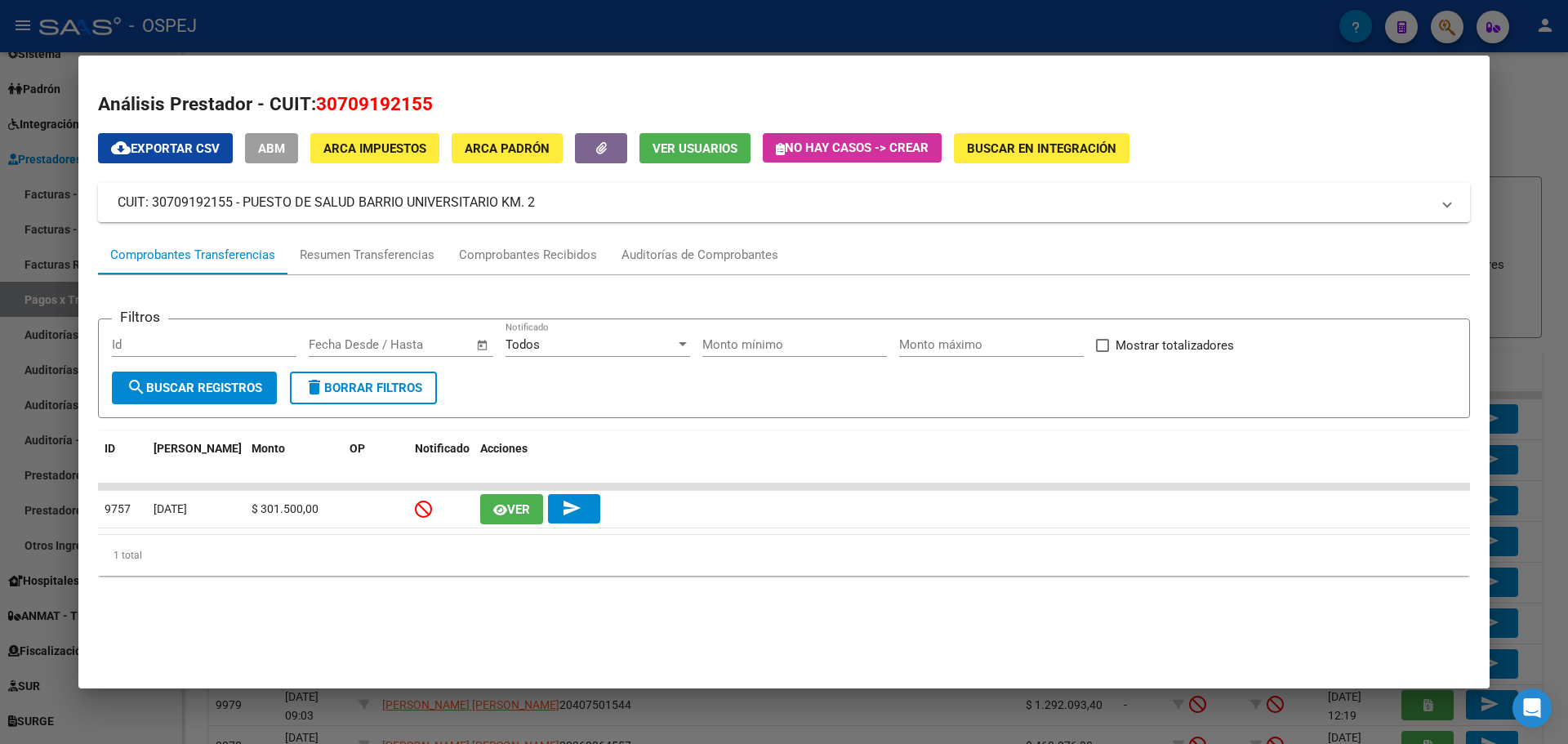
click at [365, 40] on div at bounding box center [784, 372] width 1568 height 744
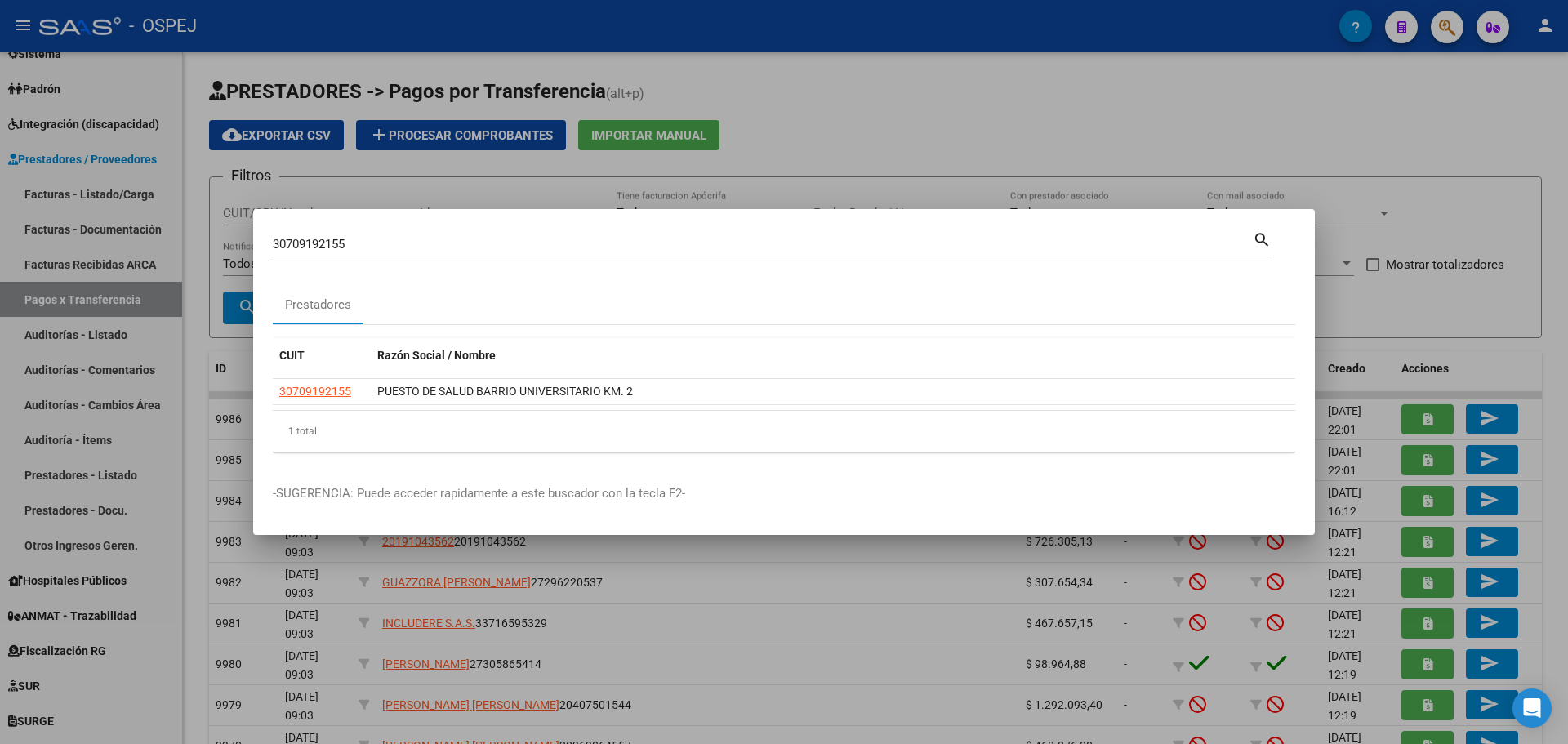
click at [314, 236] on div "30709192155 Buscar (apellido, dni, cuil, nro traspaso, cuit, obra social)" at bounding box center [762, 244] width 979 height 25
click at [314, 242] on input "30709192155" at bounding box center [762, 244] width 979 height 15
paste input "672446364"
type input "30672446364"
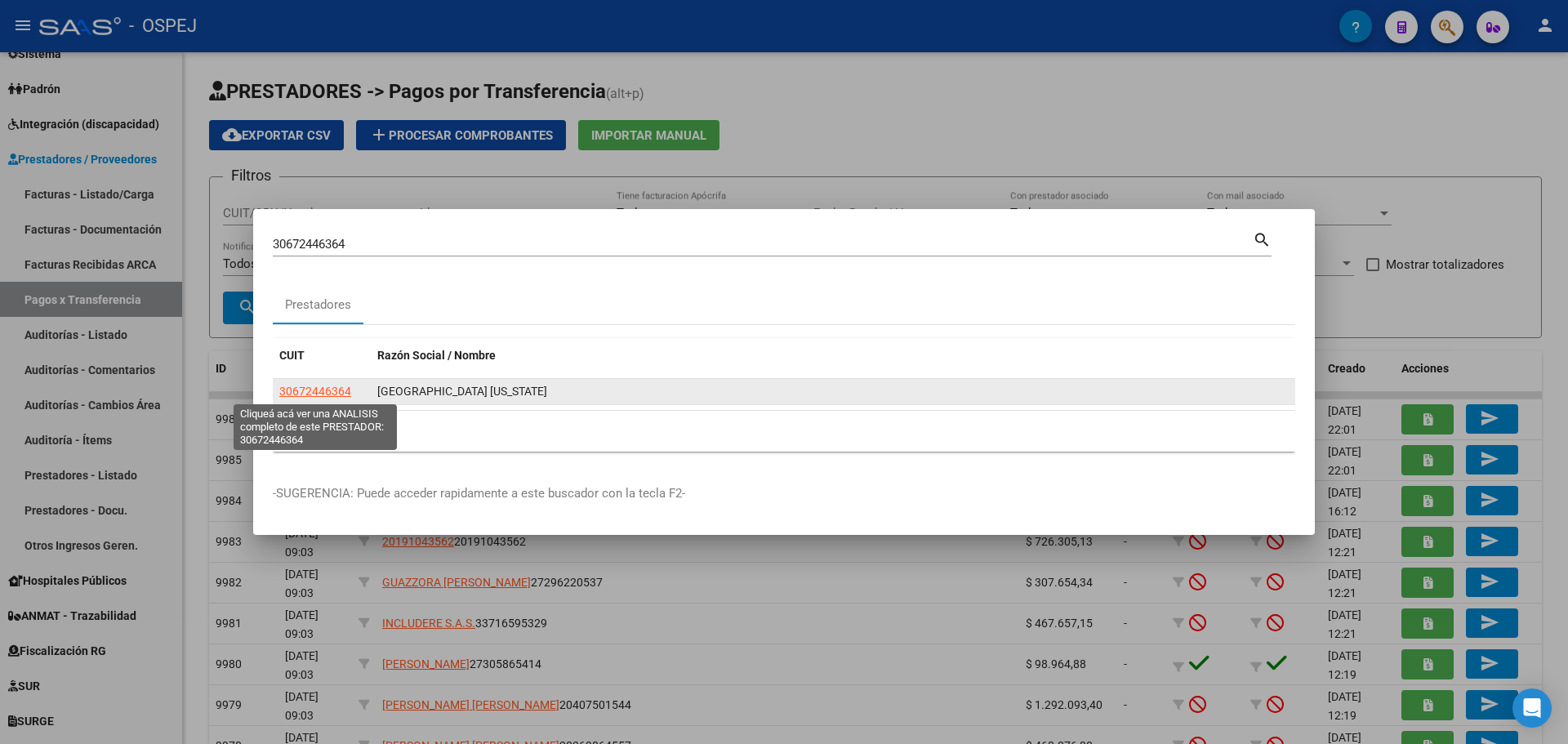
click at [332, 390] on span "30672446364" at bounding box center [315, 391] width 72 height 13
type textarea "30672446364"
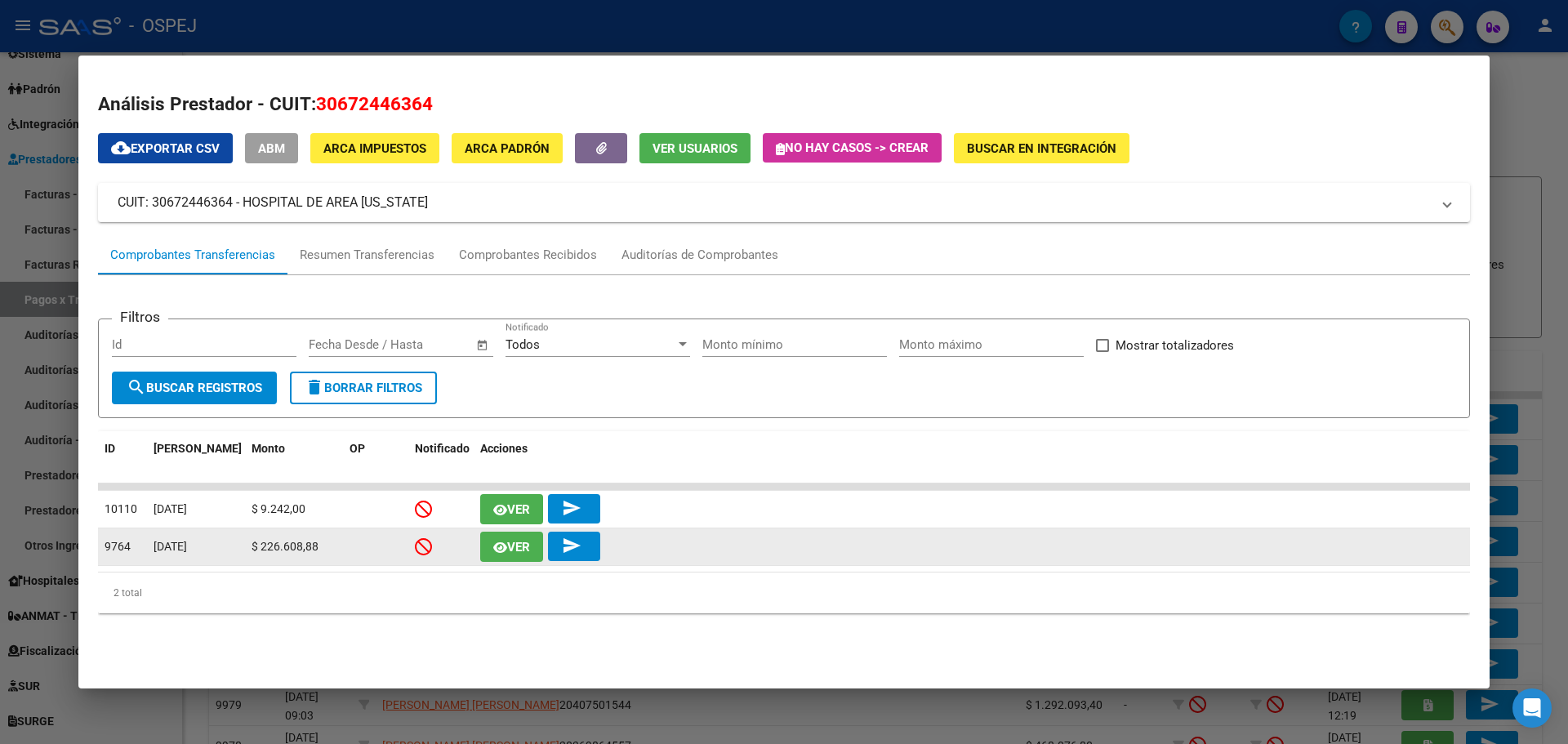
click at [491, 550] on button "Ver" at bounding box center [512, 546] width 63 height 30
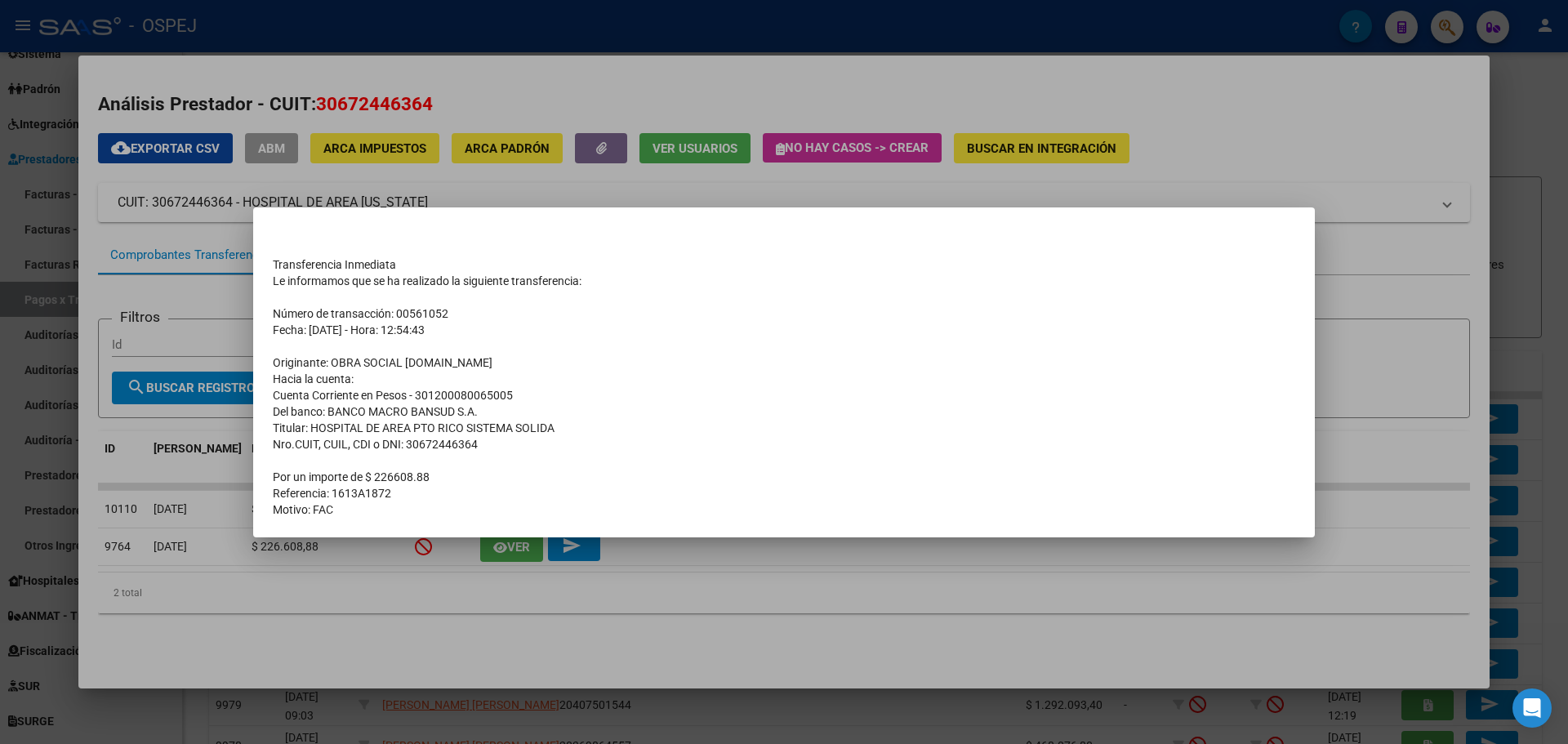
click at [420, 191] on div at bounding box center [784, 372] width 1568 height 744
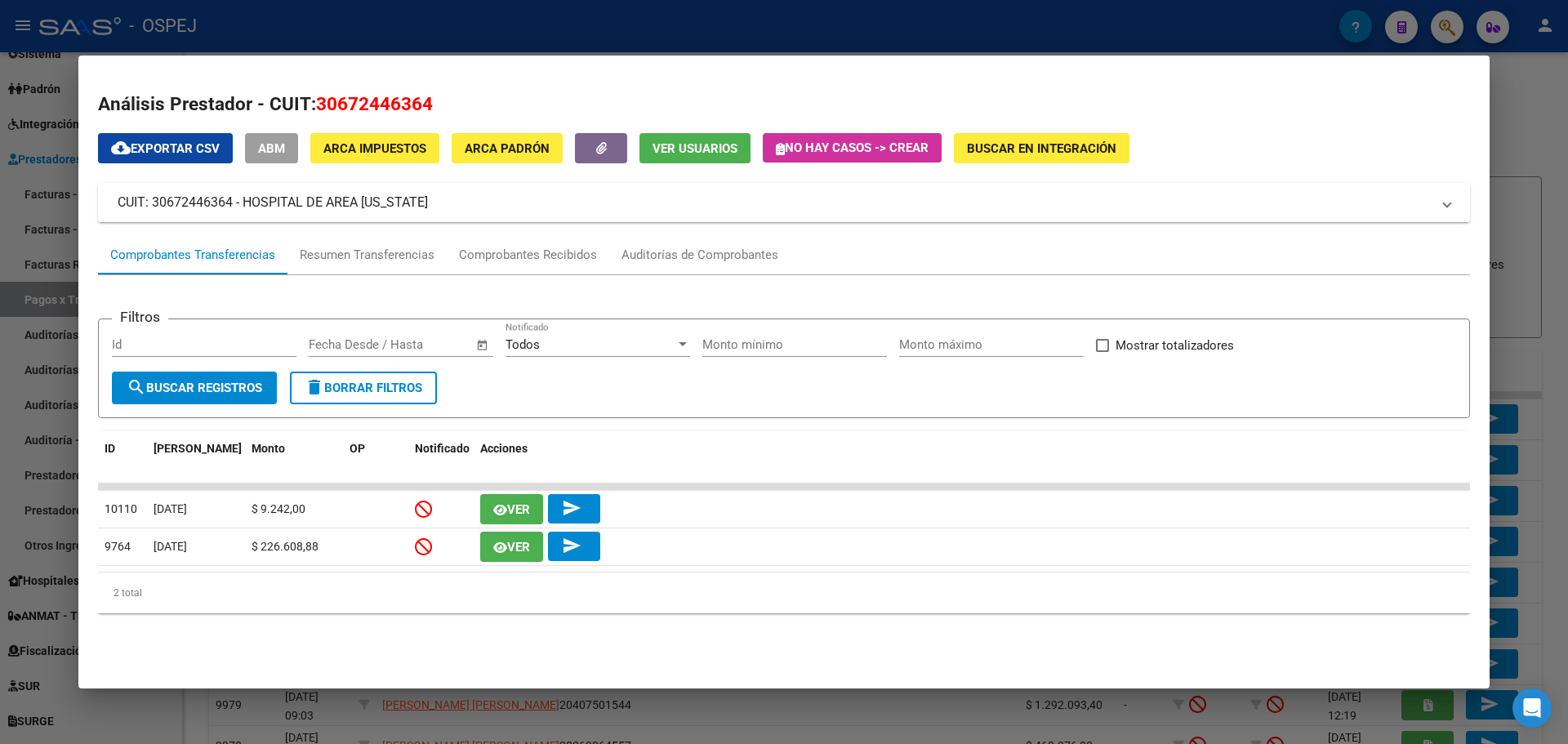
drag, startPoint x: 423, startPoint y: 199, endPoint x: 451, endPoint y: 195, distance: 28.3
click at [441, 198] on mat-panel-title "CUIT: 30672446364 - HOSPITAL DE AREA PUERTO RICO" at bounding box center [774, 202] width 1313 height 19
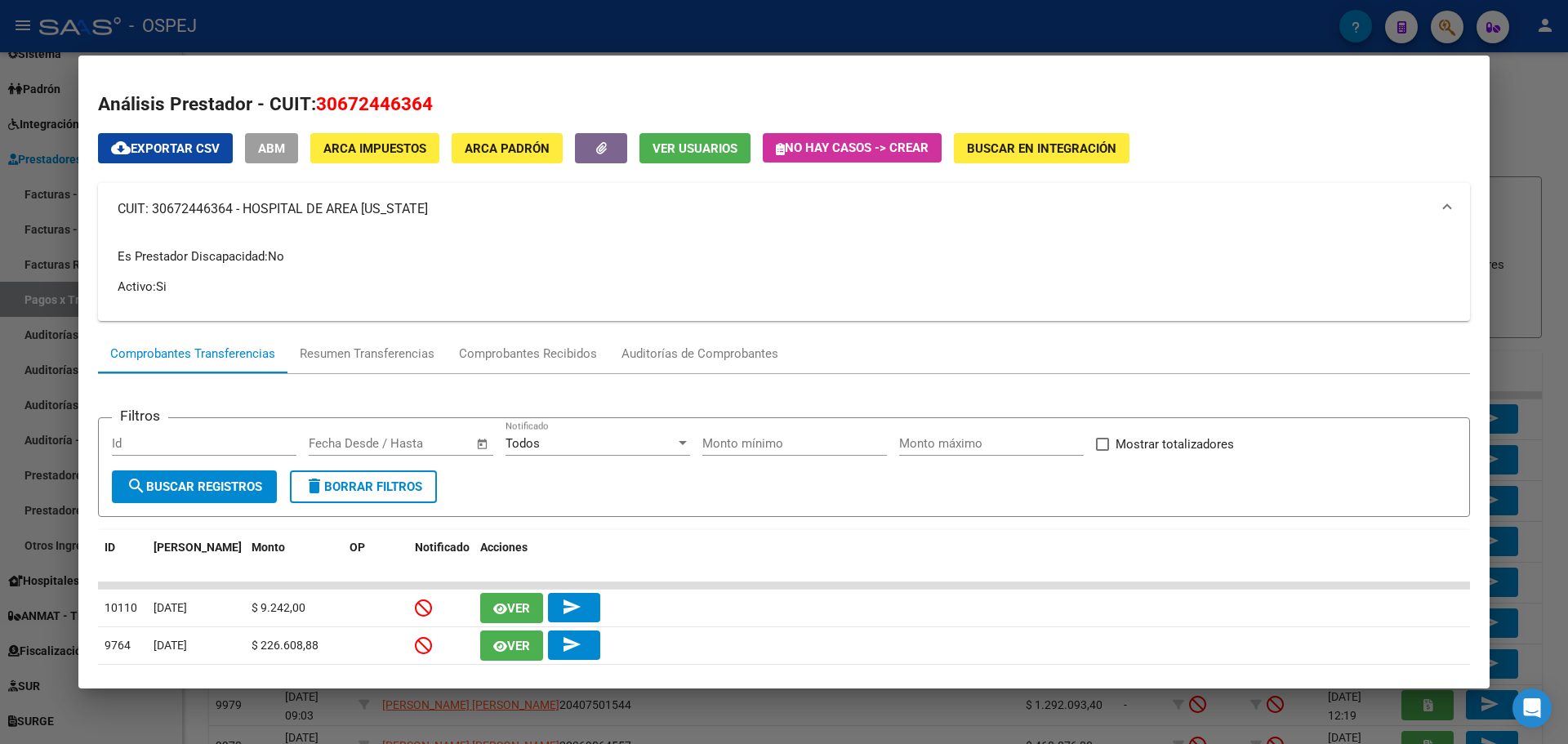
drag, startPoint x: 157, startPoint y: 218, endPoint x: 148, endPoint y: 215, distance: 9.5
click at [148, 215] on mat-panel-title "CUIT: 30672446364 - HOSPITAL DE AREA PUERTO RICO" at bounding box center [774, 209] width 1313 height 19
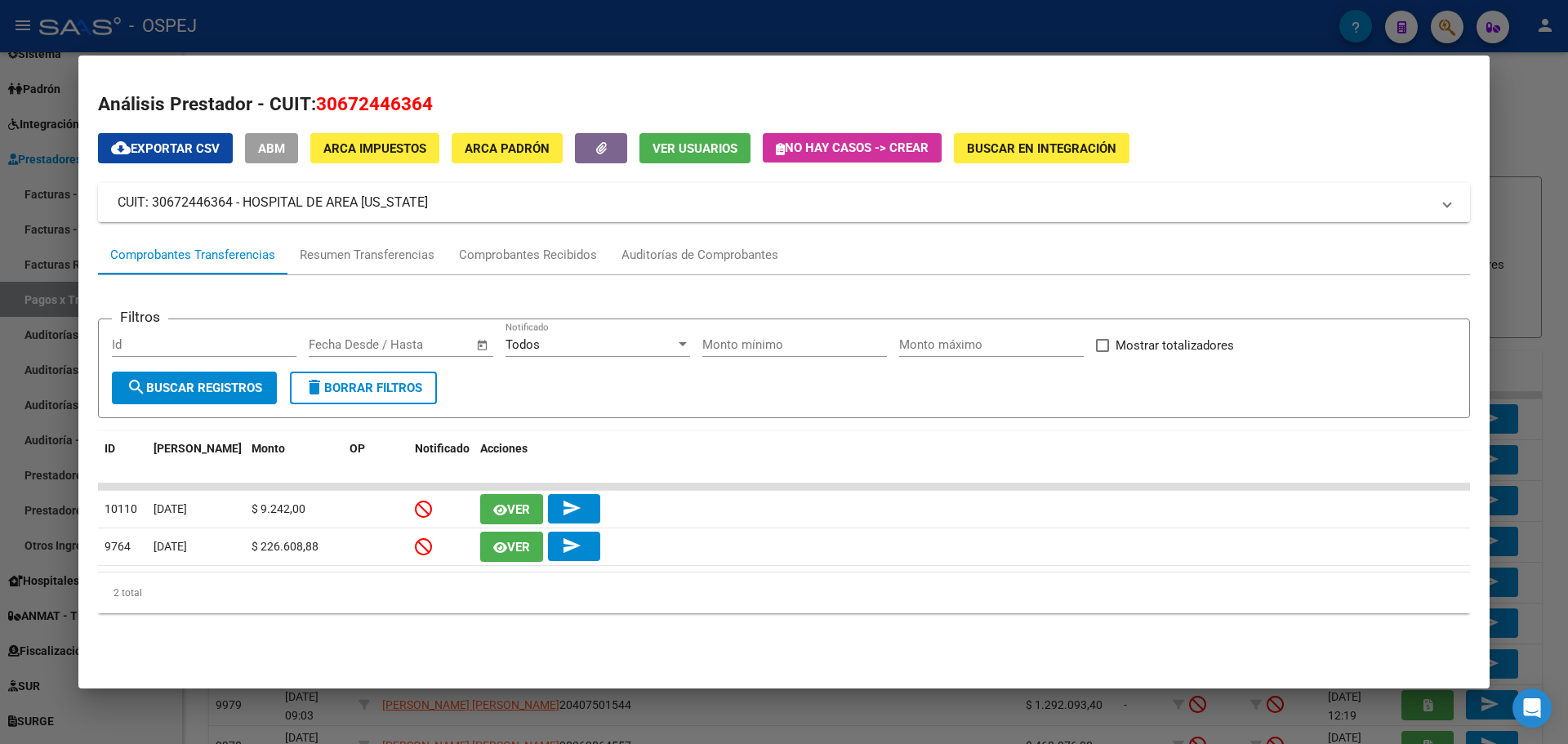
drag, startPoint x: 443, startPoint y: 211, endPoint x: 76, endPoint y: 211, distance: 367.0
click at [76, 211] on div "30672446364 Buscar (apellido, dni, cuil, nro traspaso, cuit, obra social) searc…" at bounding box center [784, 372] width 1568 height 744
drag, startPoint x: 445, startPoint y: 230, endPoint x: 452, endPoint y: 223, distance: 9.9
click at [445, 230] on div "cloud_download Exportar CSV ABM ARCA Impuestos ARCA Padrón Ver Usuarios No hay …" at bounding box center [784, 379] width 1371 height 492
drag, startPoint x: 453, startPoint y: 204, endPoint x: 121, endPoint y: 216, distance: 332.2
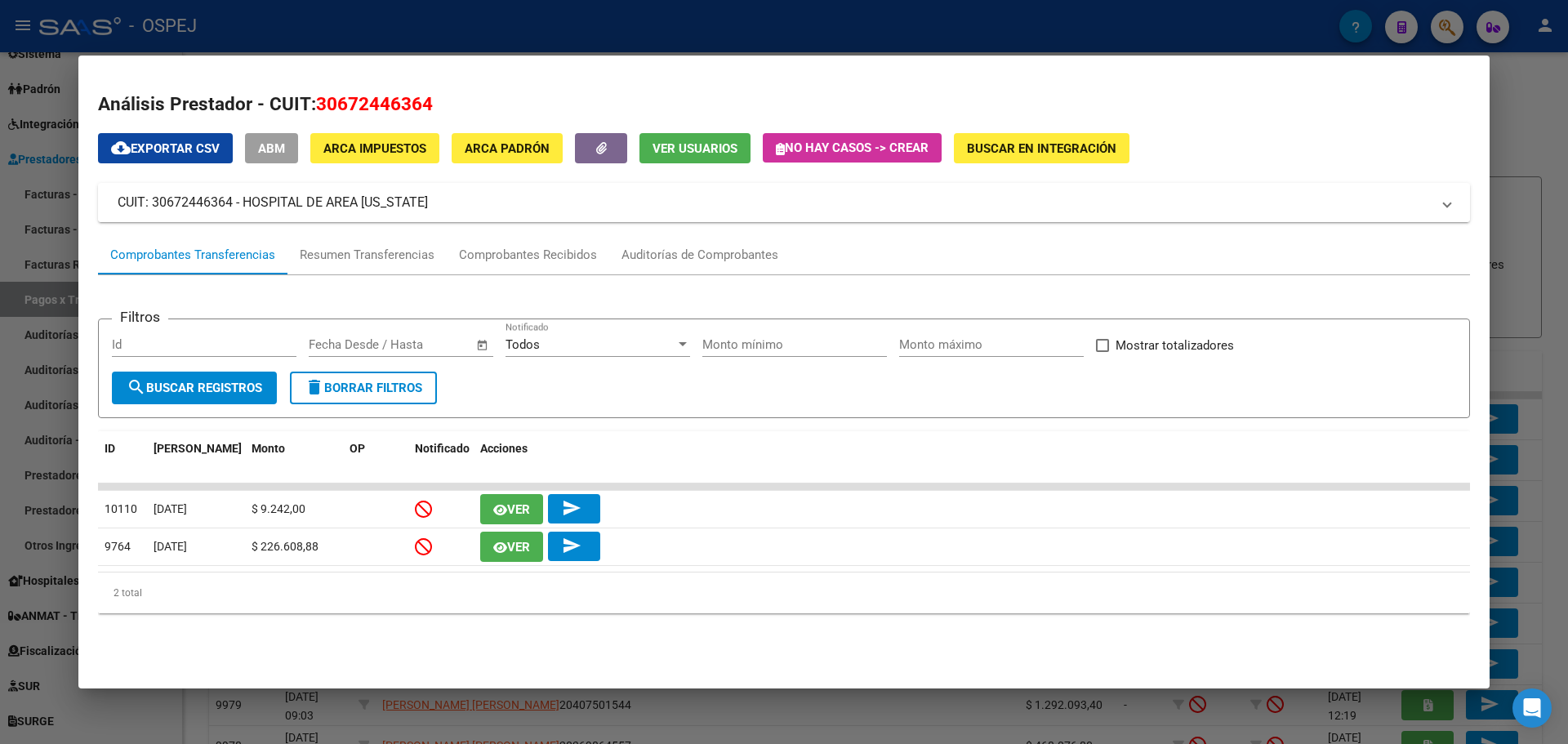
click at [121, 216] on mat-expansion-panel-header "CUIT: 30672446364 - HOSPITAL DE AREA PUERTO RICO" at bounding box center [784, 202] width 1371 height 40
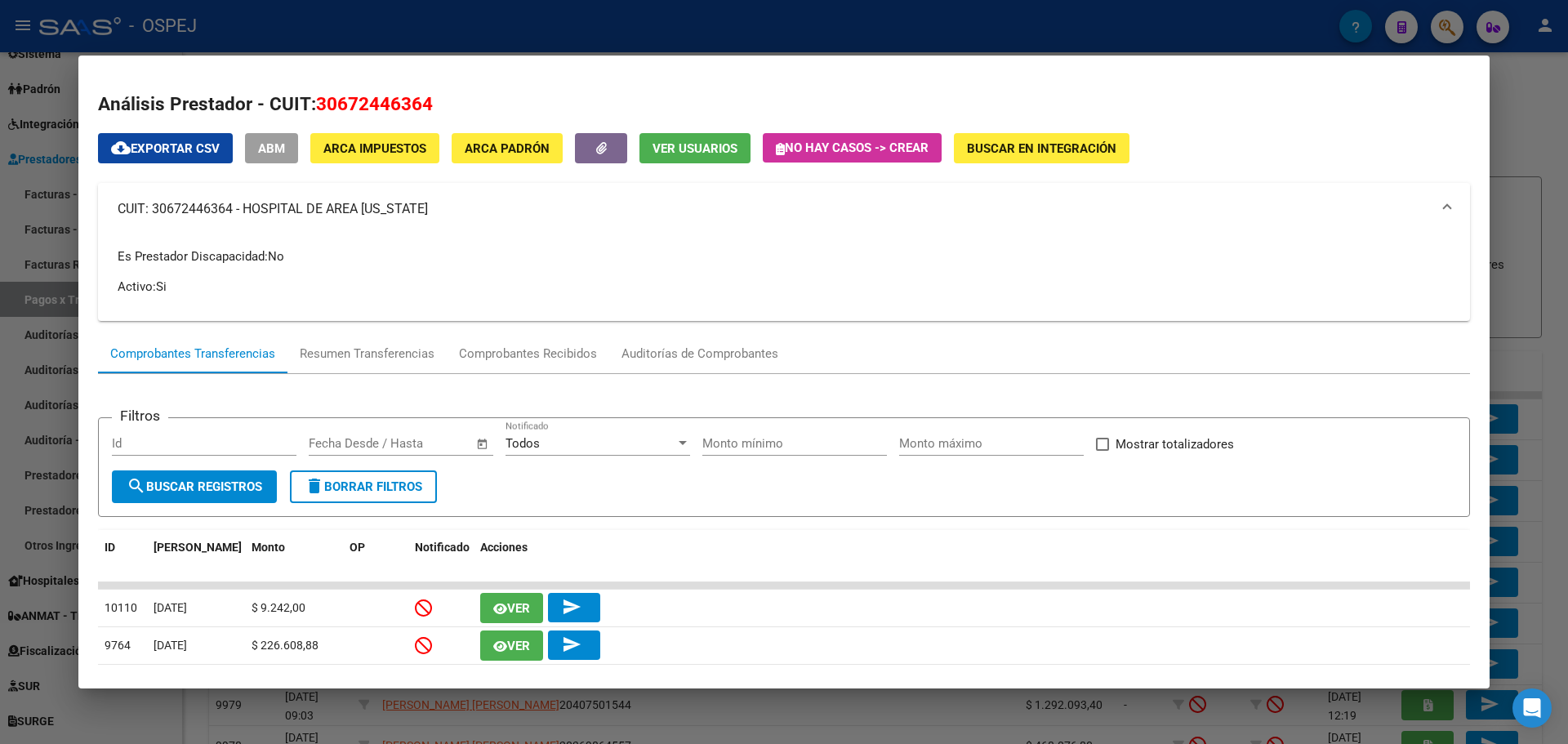
copy mat-panel-title "CUIT: 30672446364 - HOSPITAL DE AREA PUERTO RICO"
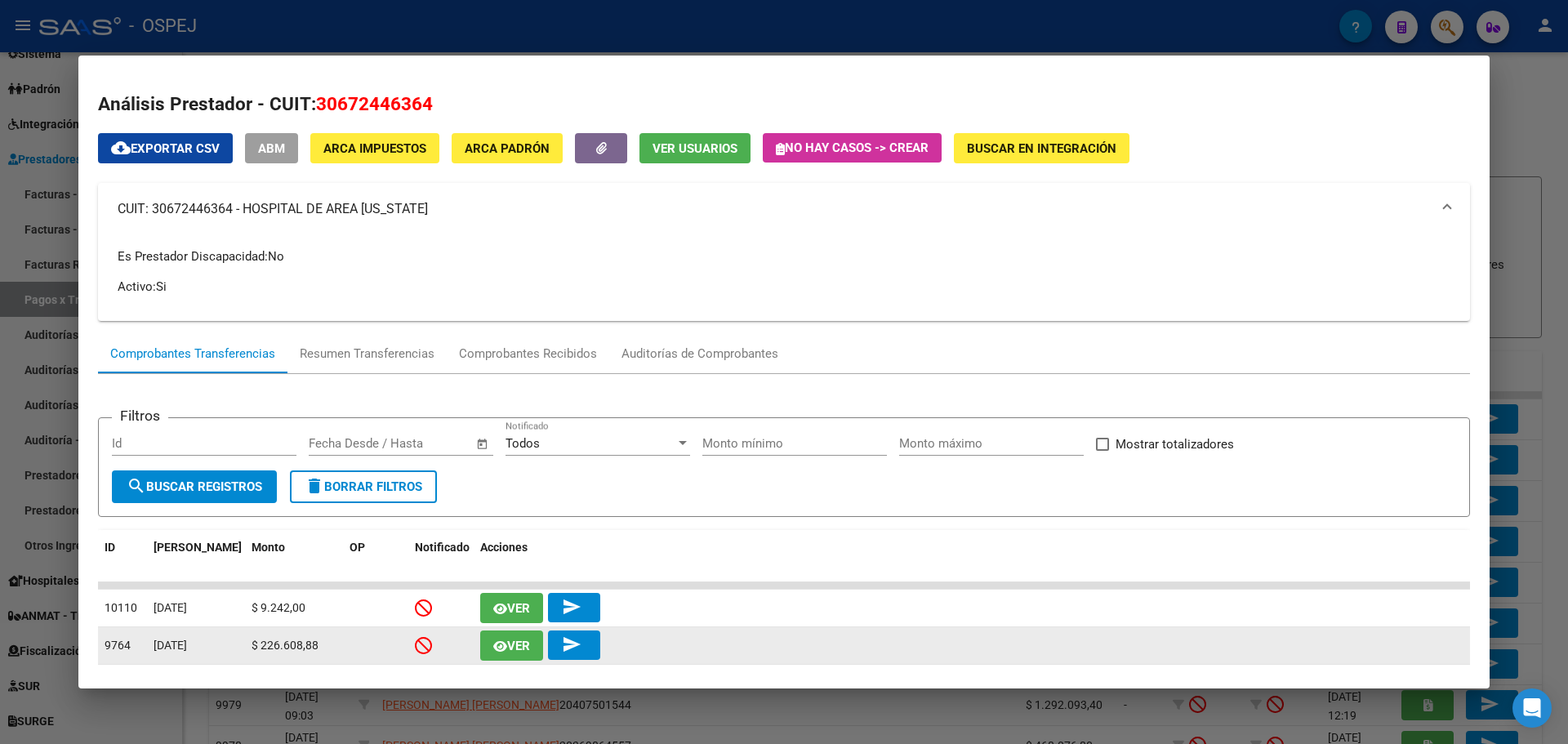
drag, startPoint x: 315, startPoint y: 647, endPoint x: 248, endPoint y: 647, distance: 67.0
click at [248, 647] on datatable-body-cell "$ 226.608,88" at bounding box center [294, 646] width 98 height 37
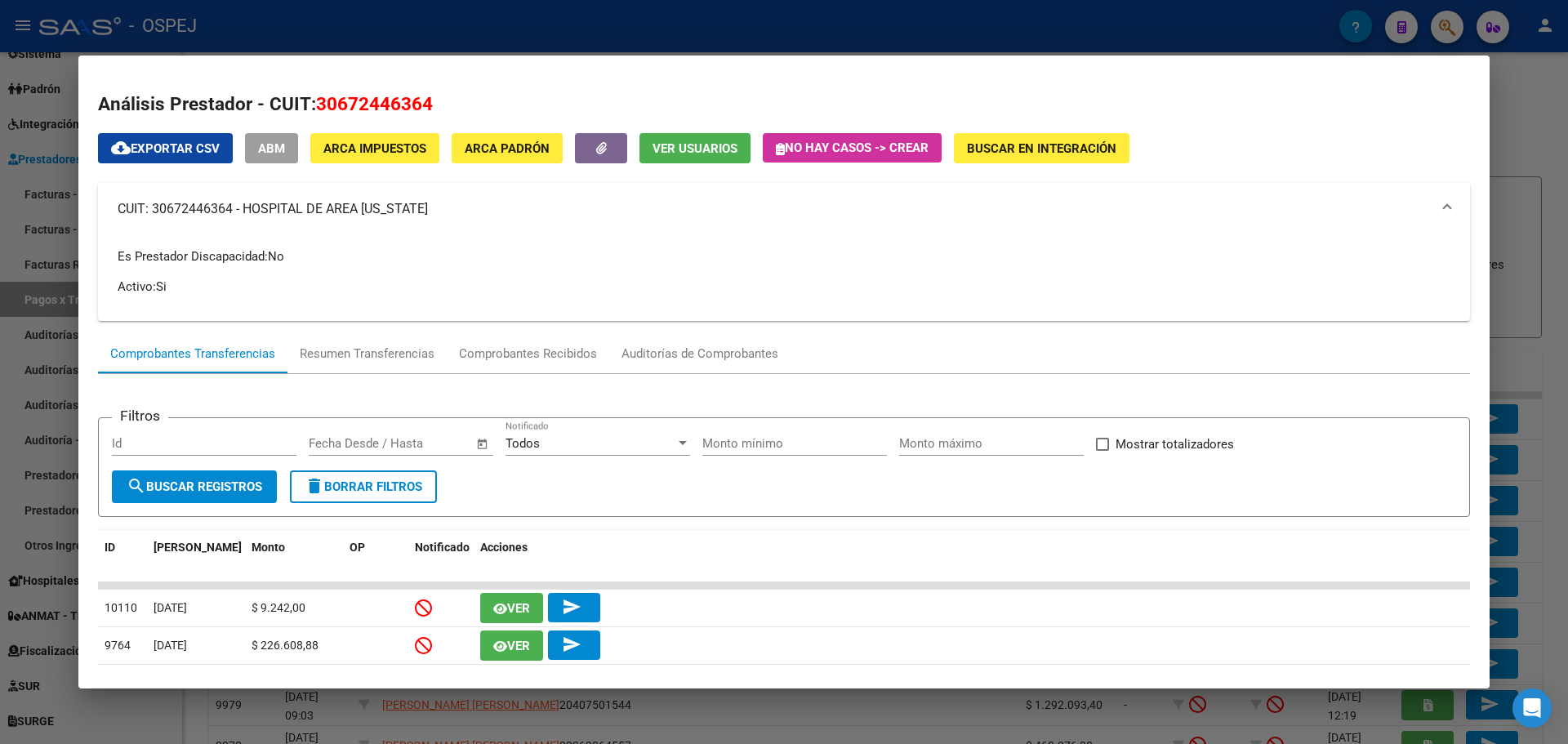
copy span "$ 226.608,88"
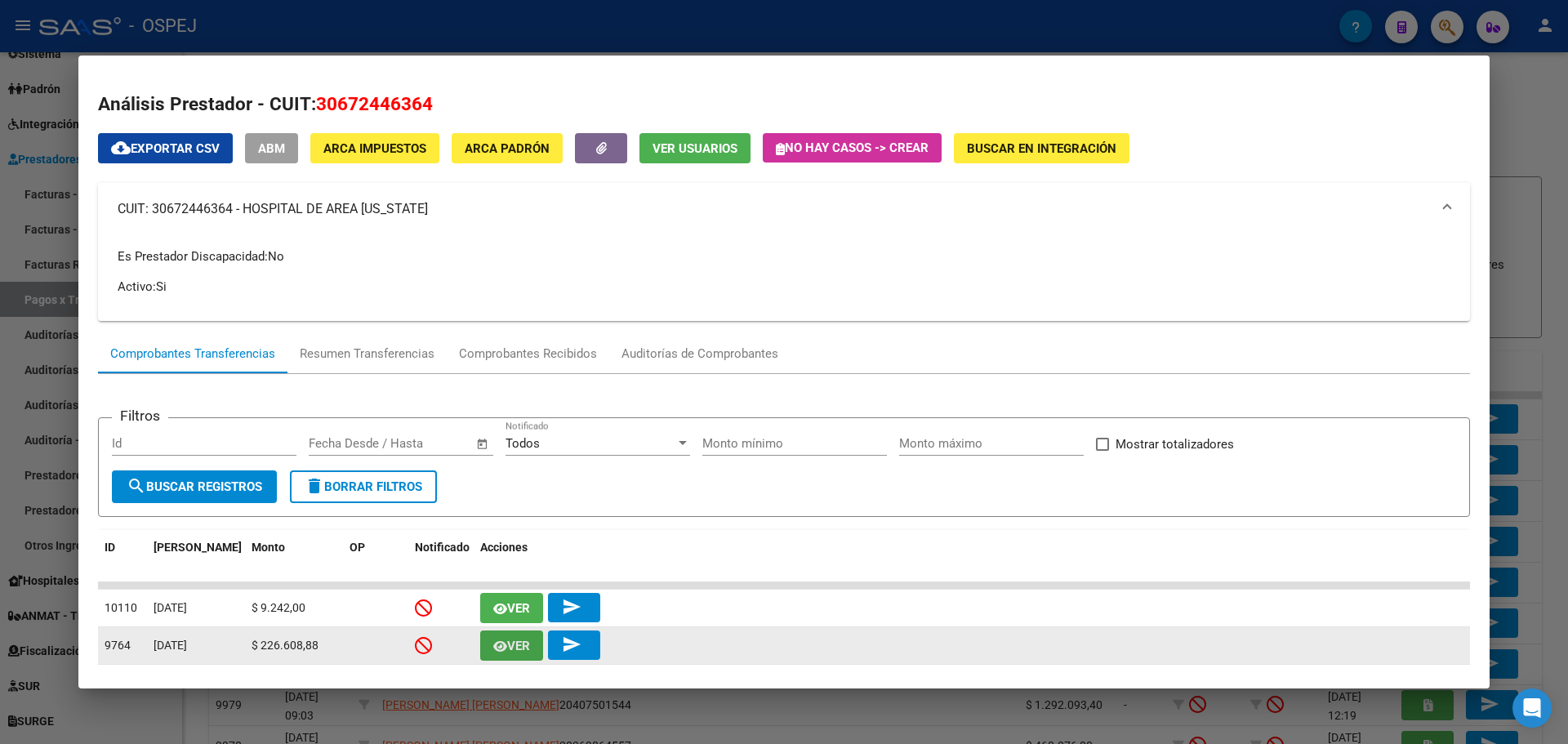
click at [517, 647] on span "Ver" at bounding box center [518, 646] width 23 height 15
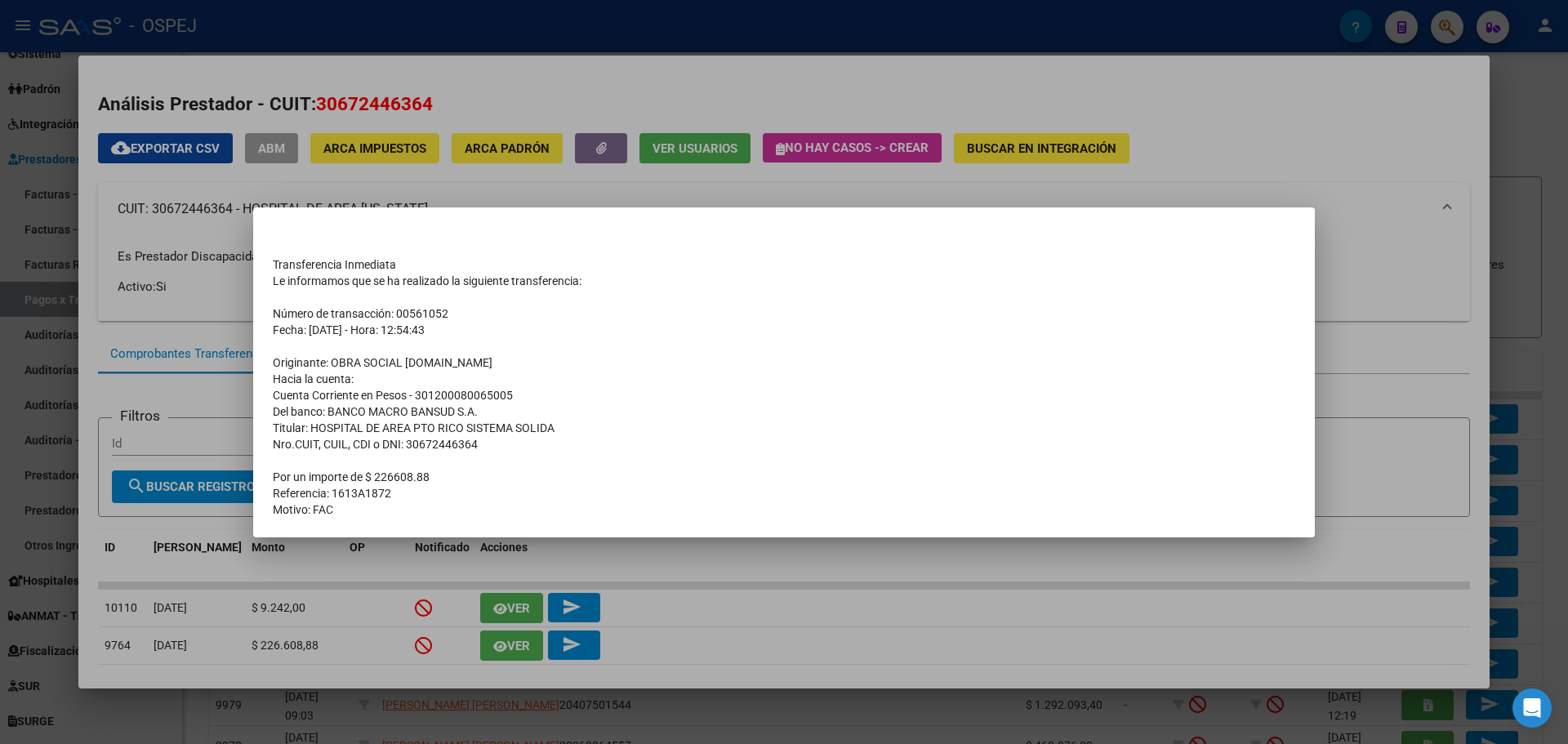
drag, startPoint x: 396, startPoint y: 491, endPoint x: 275, endPoint y: 494, distance: 121.0
click at [275, 494] on td "Referencia: 1613A1872" at bounding box center [784, 493] width 1022 height 17
copy td "Referencia: 1613A1872"
click at [481, 76] on div at bounding box center [784, 372] width 1568 height 744
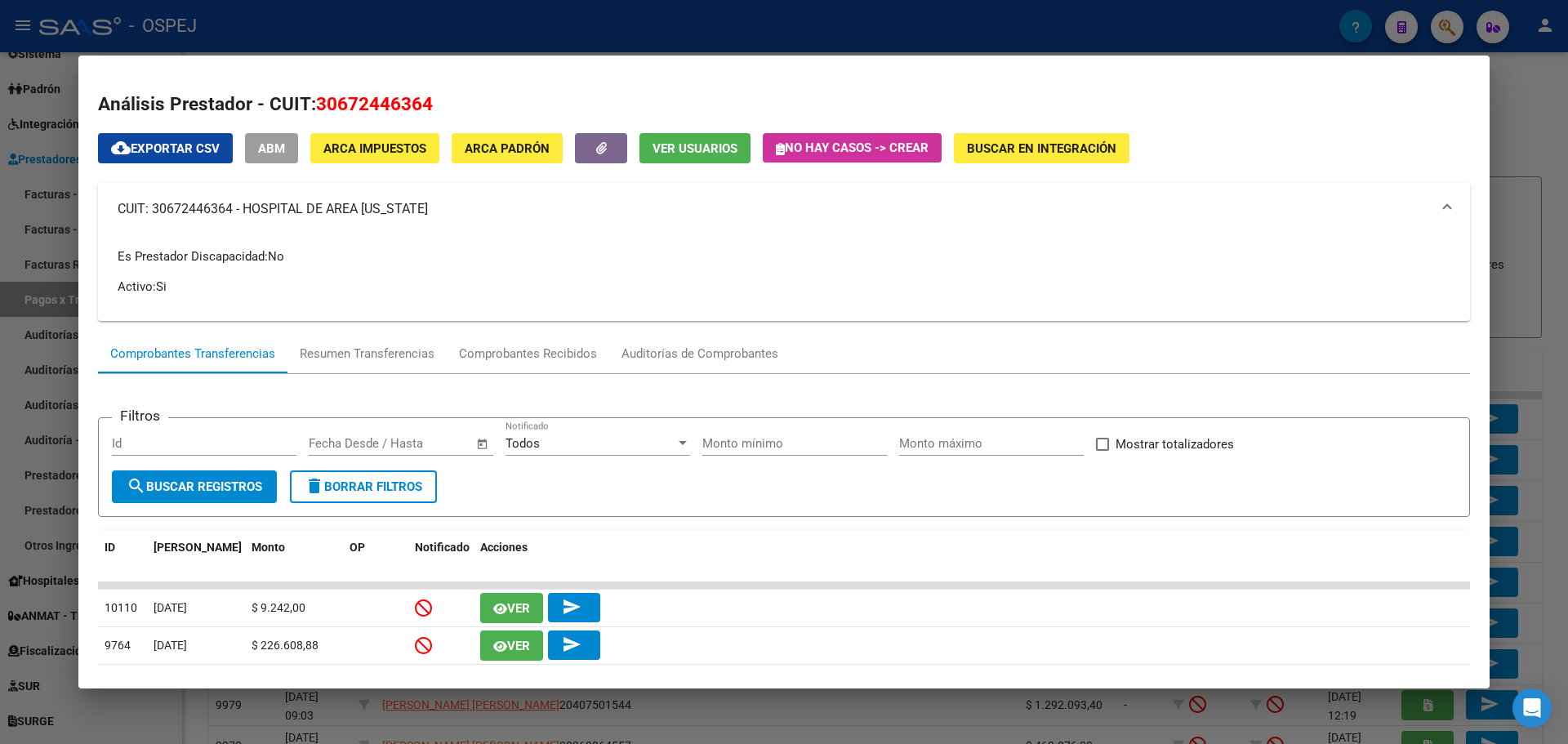
click at [509, 33] on div at bounding box center [784, 372] width 1568 height 744
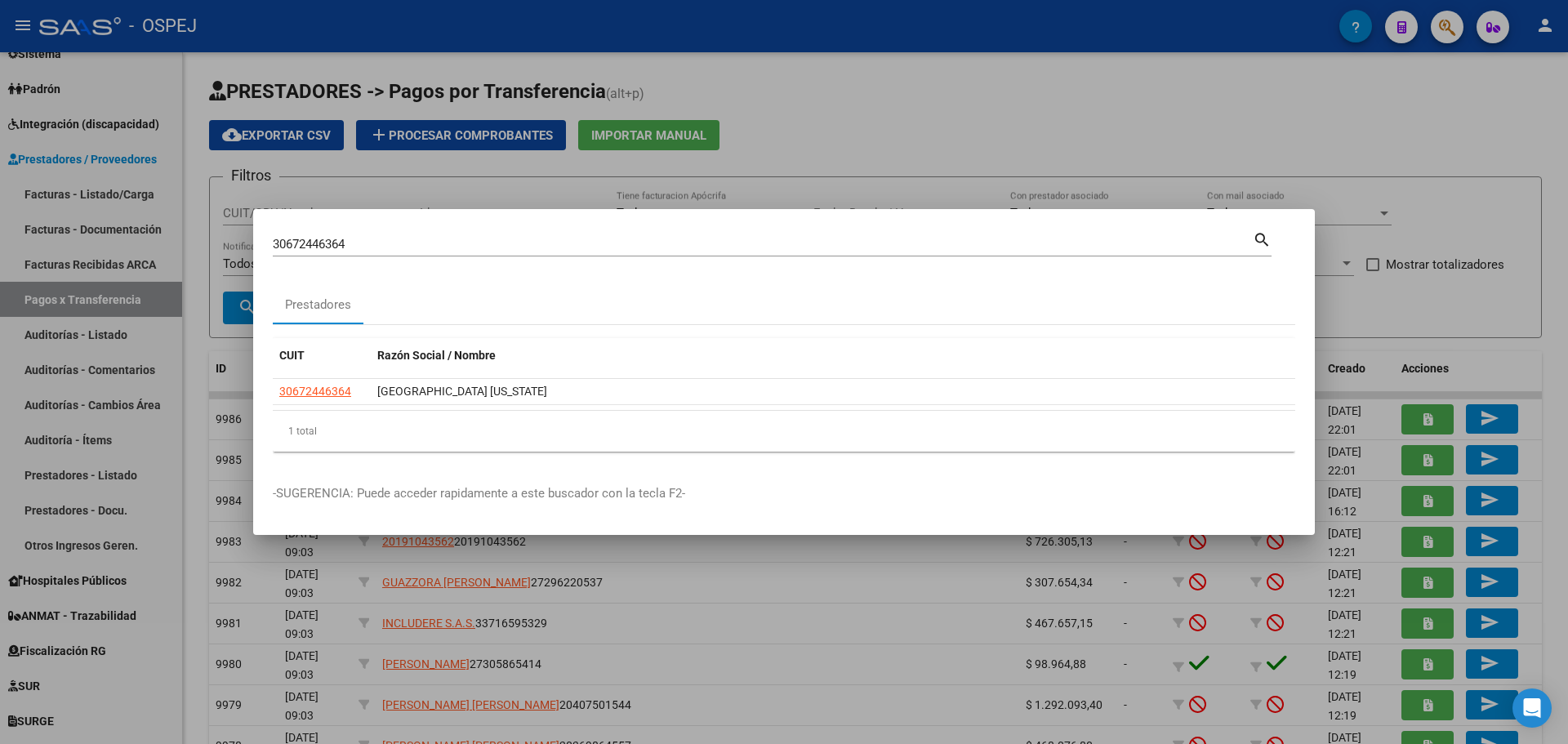
click at [312, 236] on div "30672446364 Buscar (apellido, dni, cuil, nro traspaso, cuit, obra social)" at bounding box center [762, 244] width 979 height 25
click at [315, 244] on input "30672446364" at bounding box center [762, 244] width 979 height 15
paste input "63358"
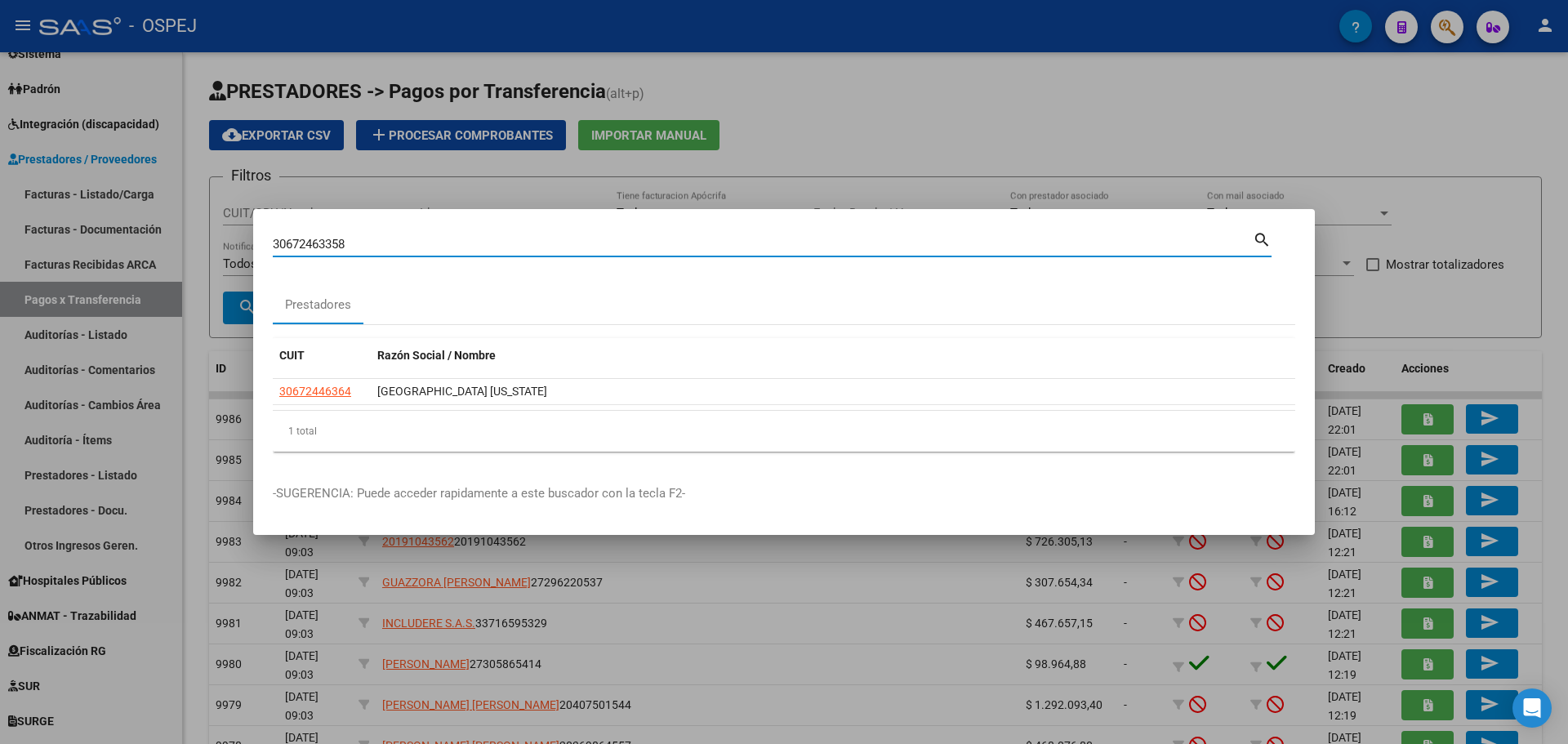
type input "30672463358"
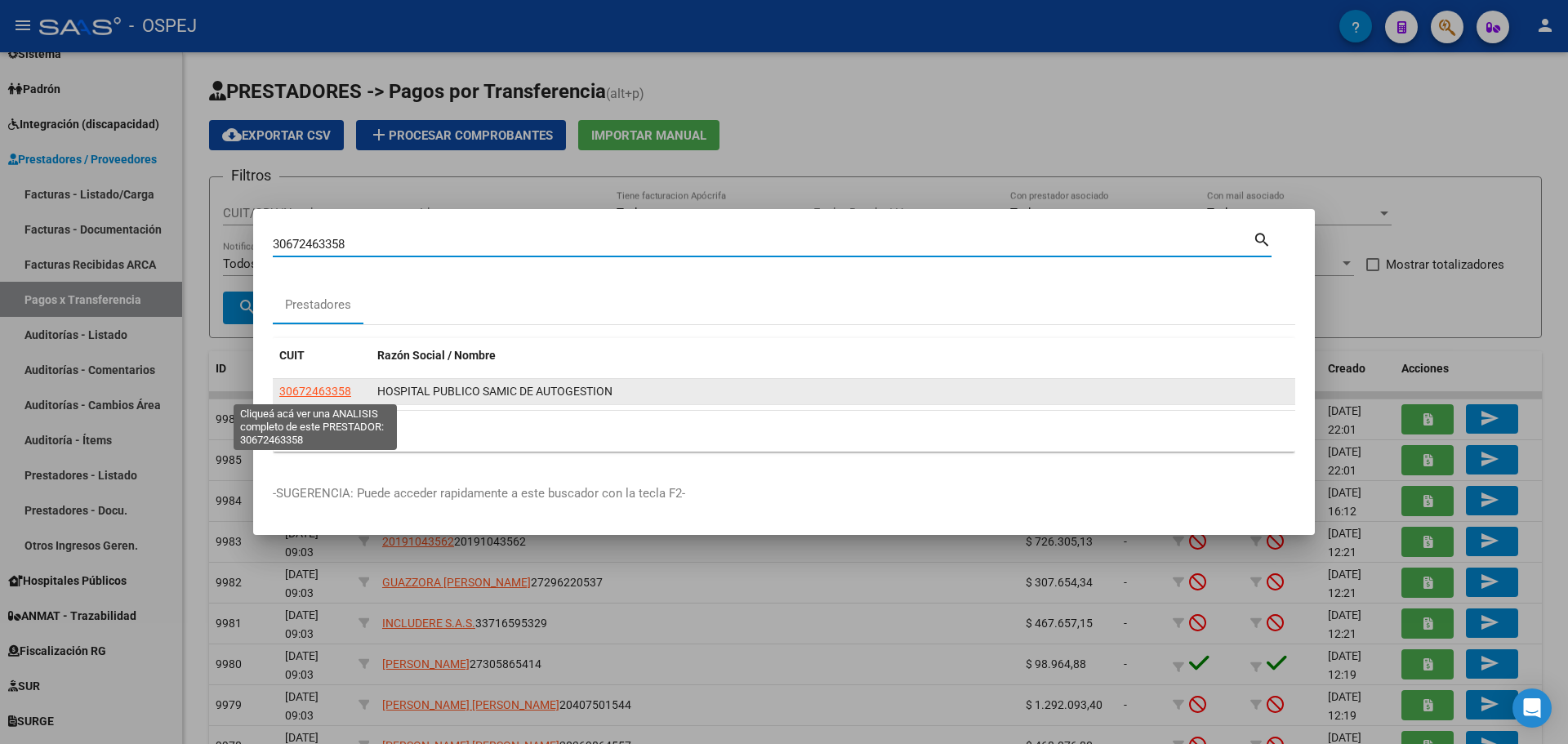
click at [303, 387] on span "30672463358" at bounding box center [315, 391] width 72 height 13
type textarea "30672463358"
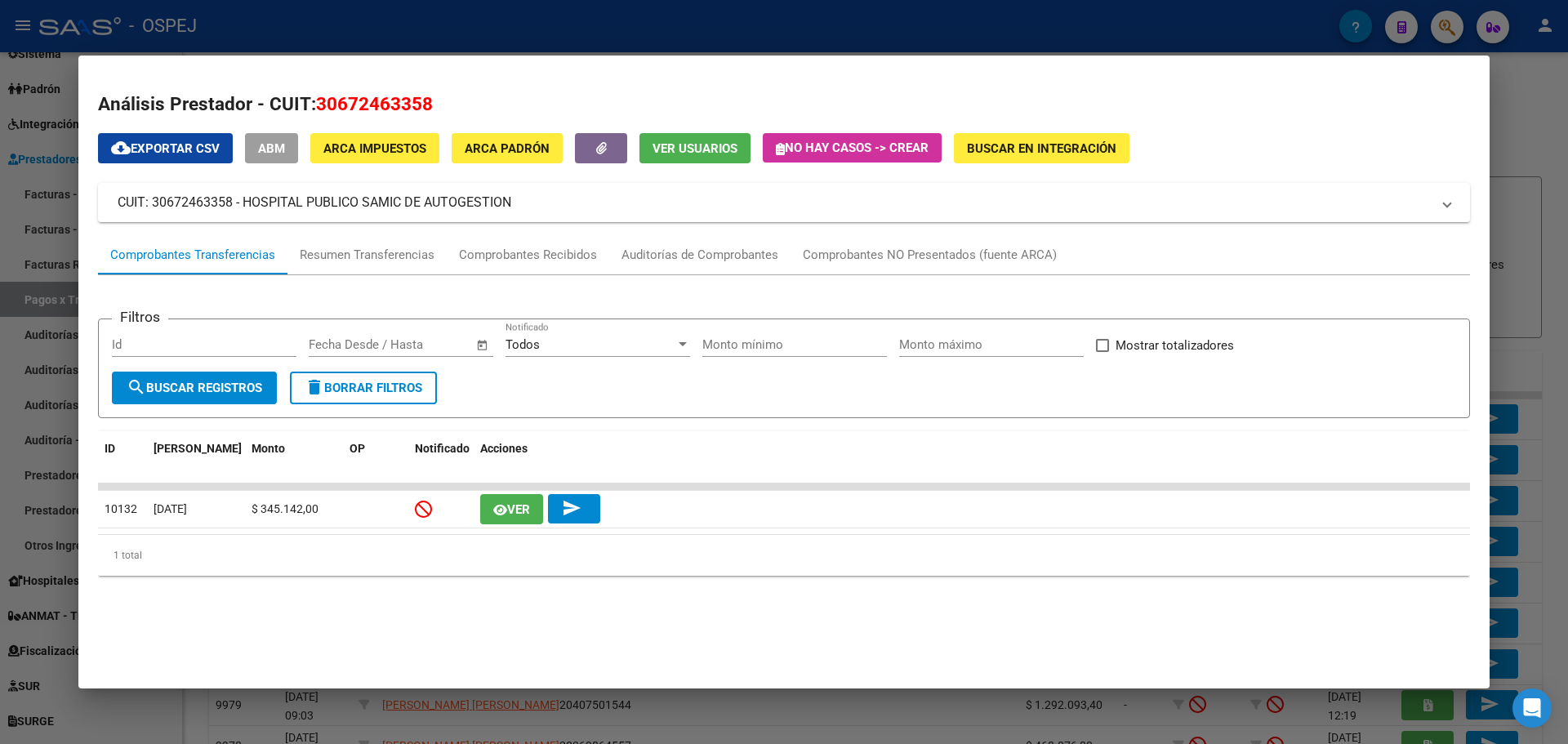
click at [384, 32] on div at bounding box center [784, 372] width 1568 height 744
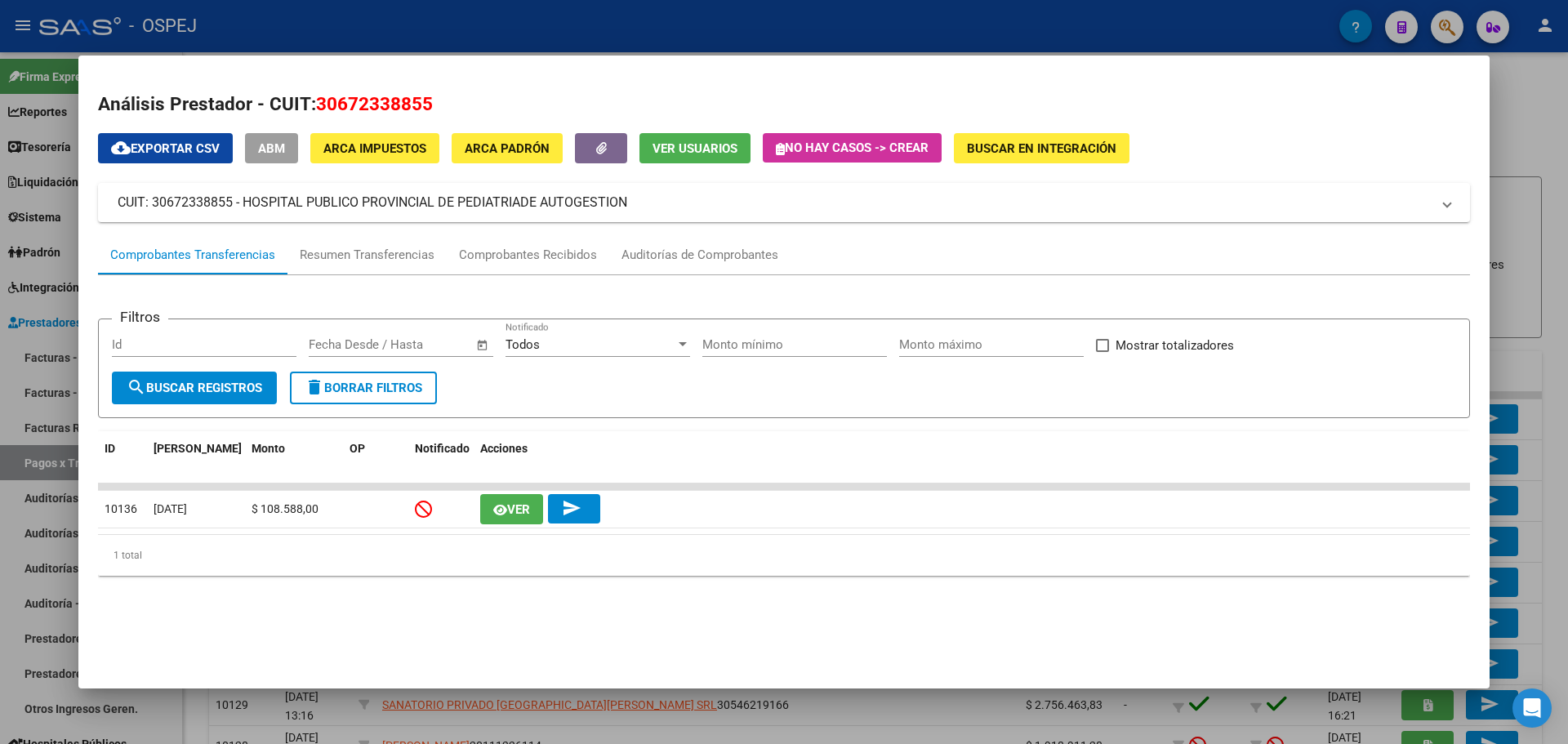
click at [596, 33] on div at bounding box center [784, 372] width 1568 height 744
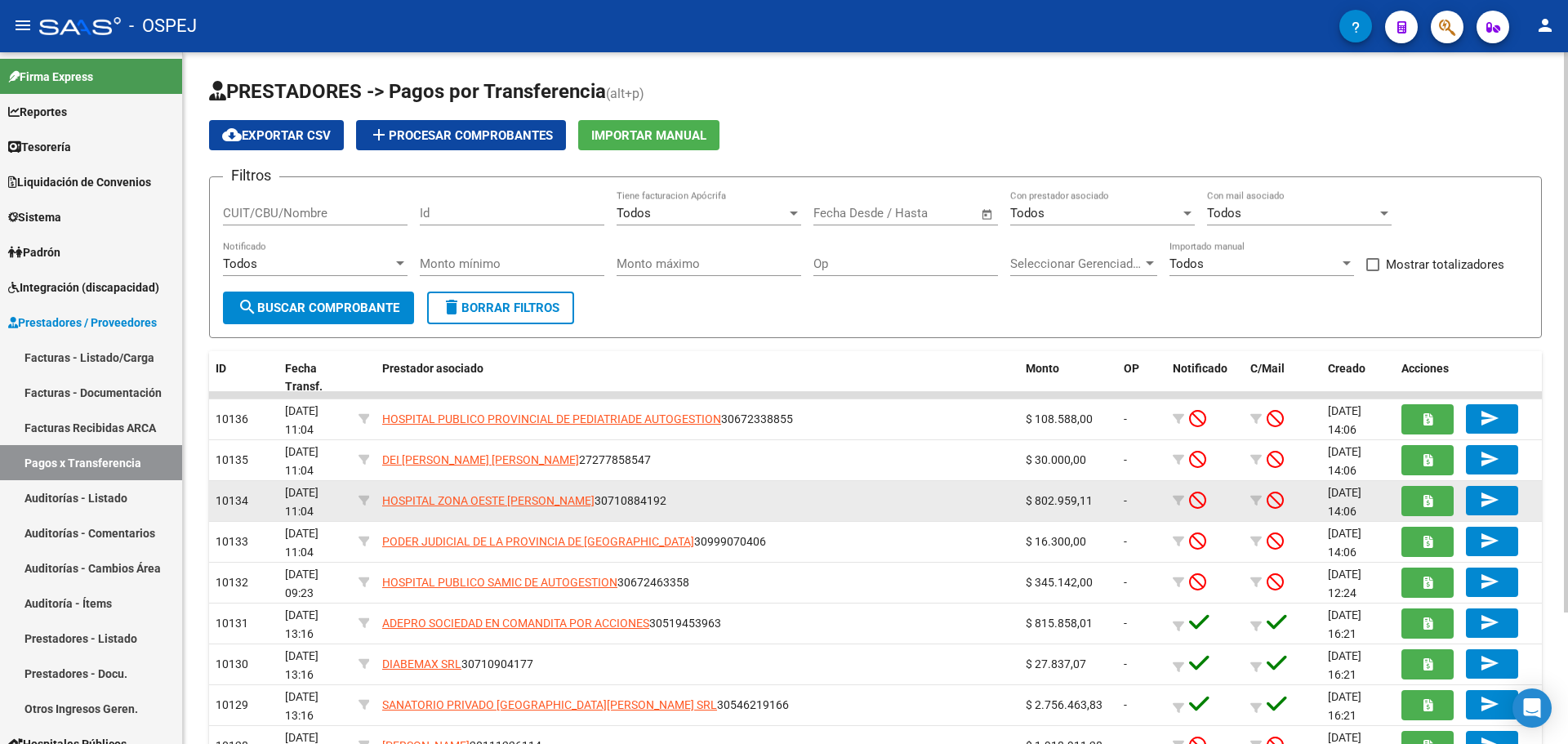
click at [1075, 500] on span "$ 802.959,11" at bounding box center [1059, 500] width 67 height 13
click at [1061, 503] on span "$ 802.959,11" at bounding box center [1059, 500] width 67 height 13
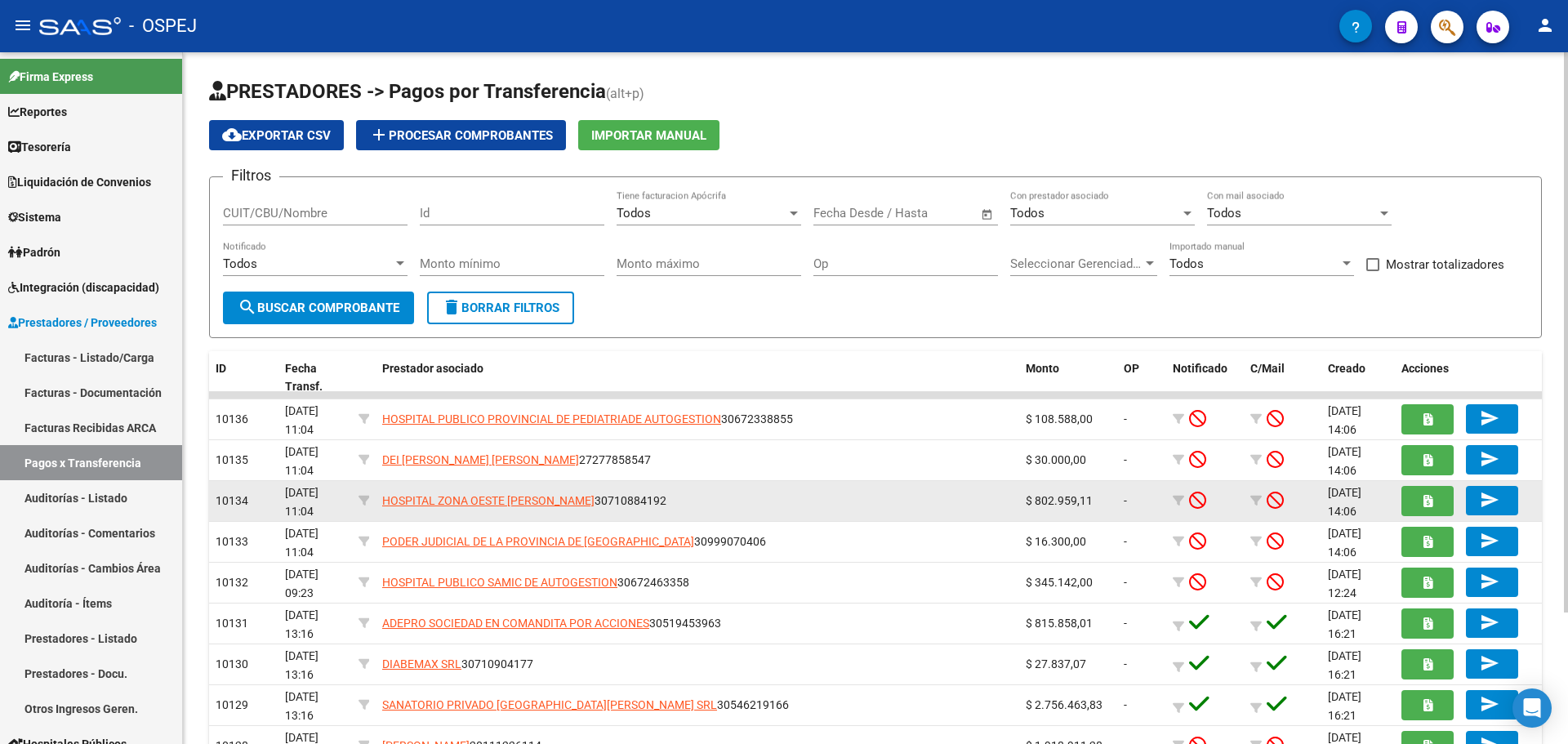
click at [1061, 503] on span "$ 802.959,11" at bounding box center [1059, 500] width 67 height 13
drag, startPoint x: 691, startPoint y: 500, endPoint x: 357, endPoint y: 515, distance: 334.3
click at [357, 515] on div "10134 [DATE] 11:04 HOSPITAL ZONA OESTE [PERSON_NAME] 30710884192 $ 802.959,11 -…" at bounding box center [875, 501] width 1333 height 40
copy div "HOSPITAL ZONA OESTE [PERSON_NAME] 30710884192"
click at [564, 502] on span "HOSPITAL ZONA OESTE [PERSON_NAME]" at bounding box center [488, 500] width 213 height 13
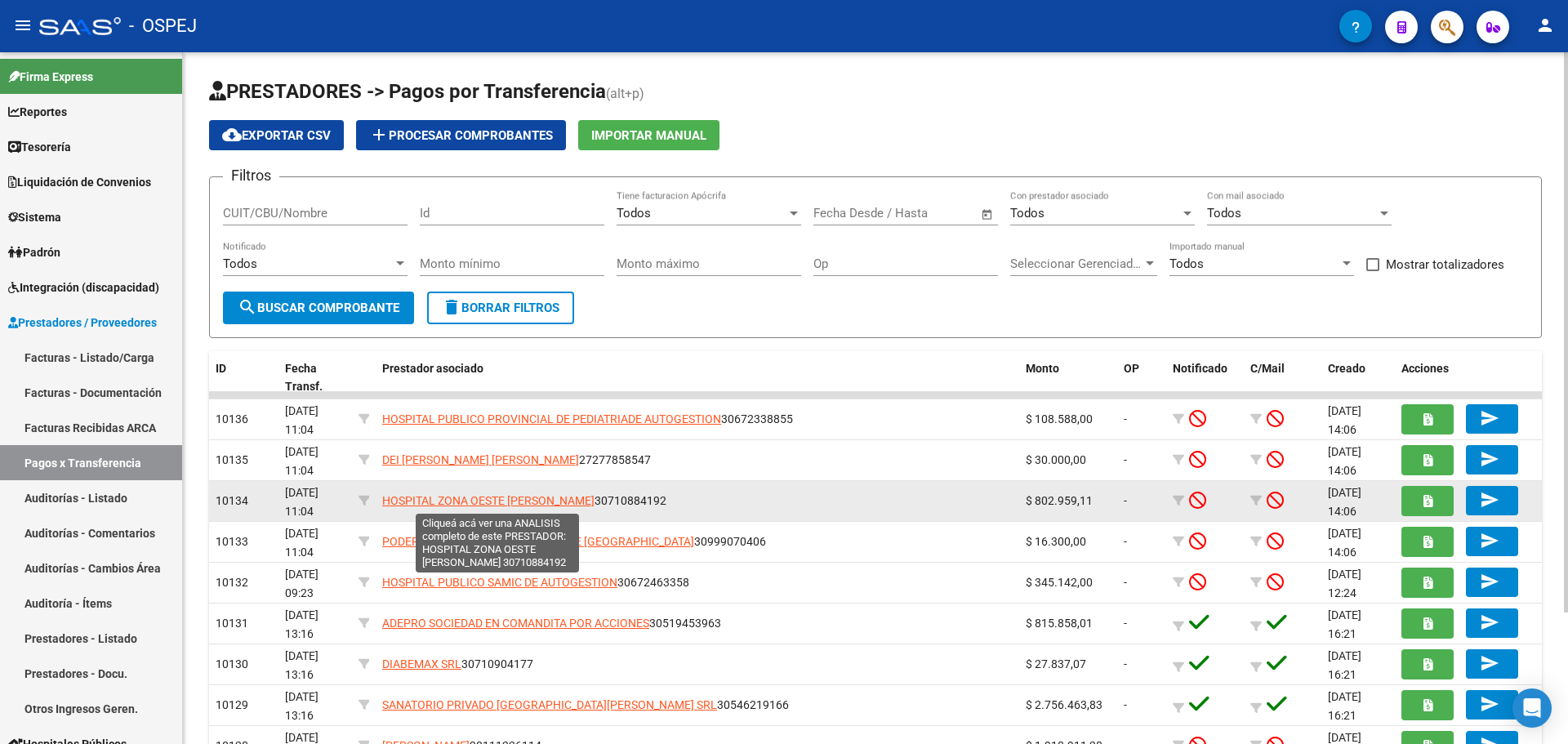
copy div "HOSPITAL ZONA OESTE [PERSON_NAME] 30710884192"
type textarea "30710884192"
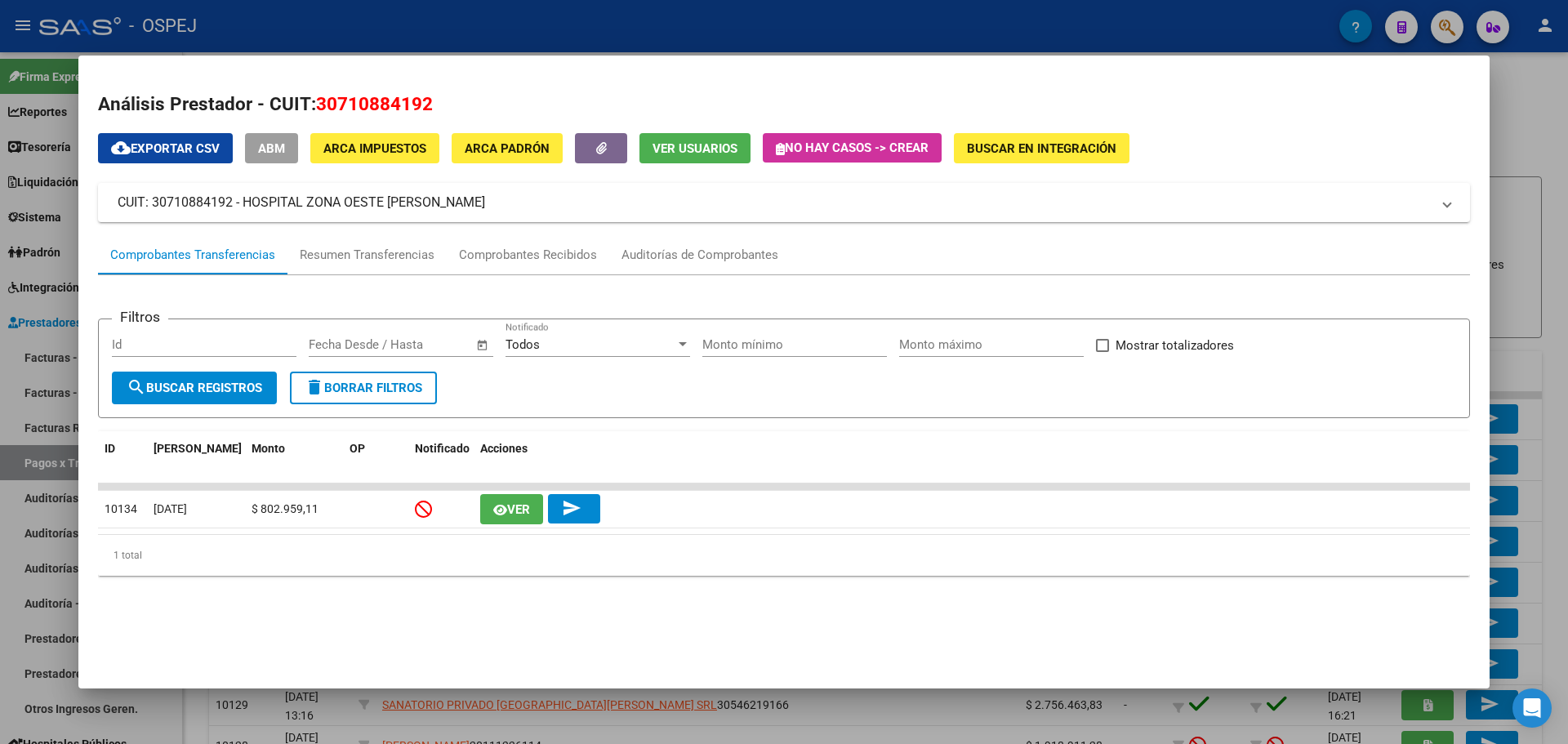
drag, startPoint x: 27, startPoint y: 440, endPoint x: 86, endPoint y: 394, distance: 74.8
click at [28, 440] on div at bounding box center [784, 372] width 1568 height 744
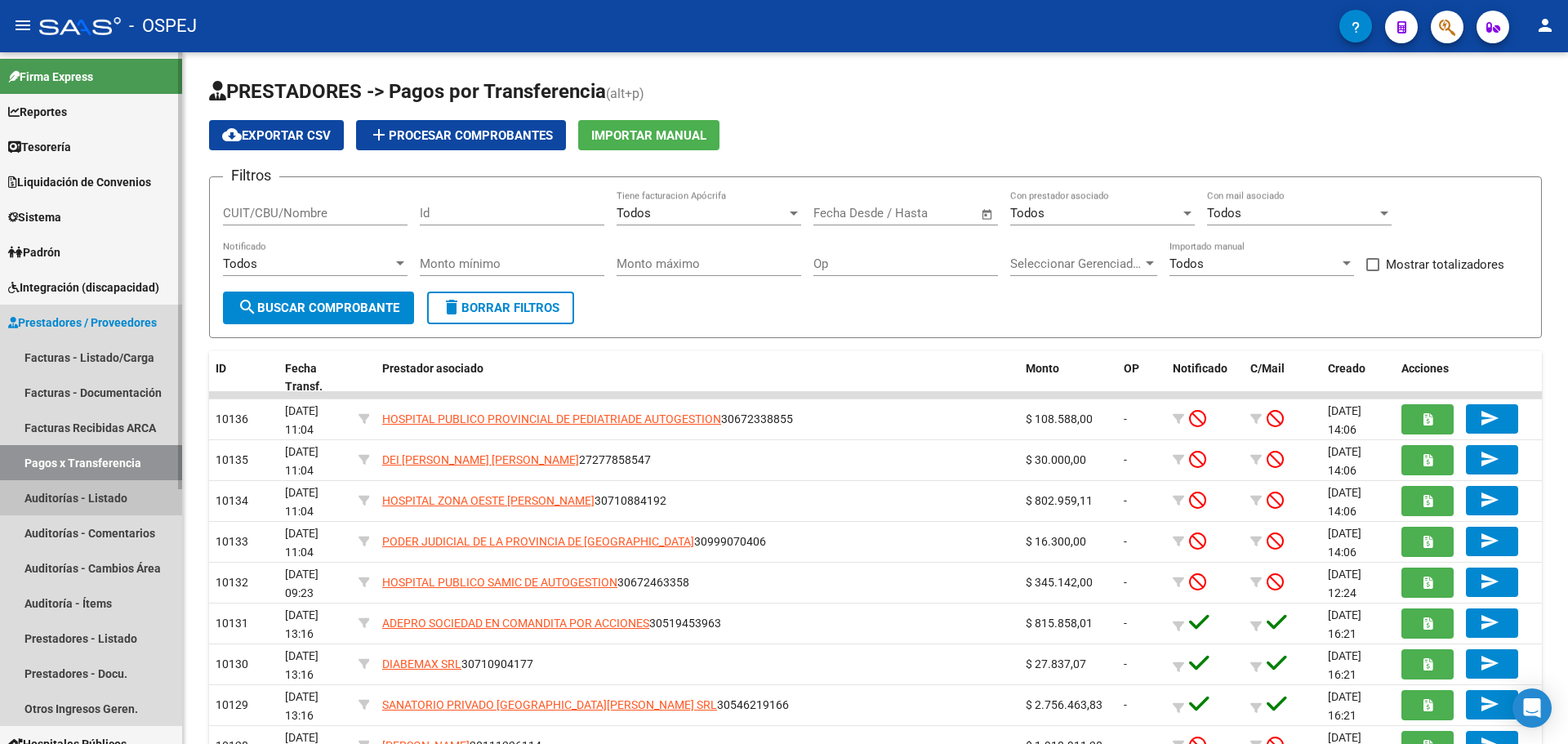
click at [94, 511] on link "Auditorías - Listado" at bounding box center [90, 498] width 182 height 35
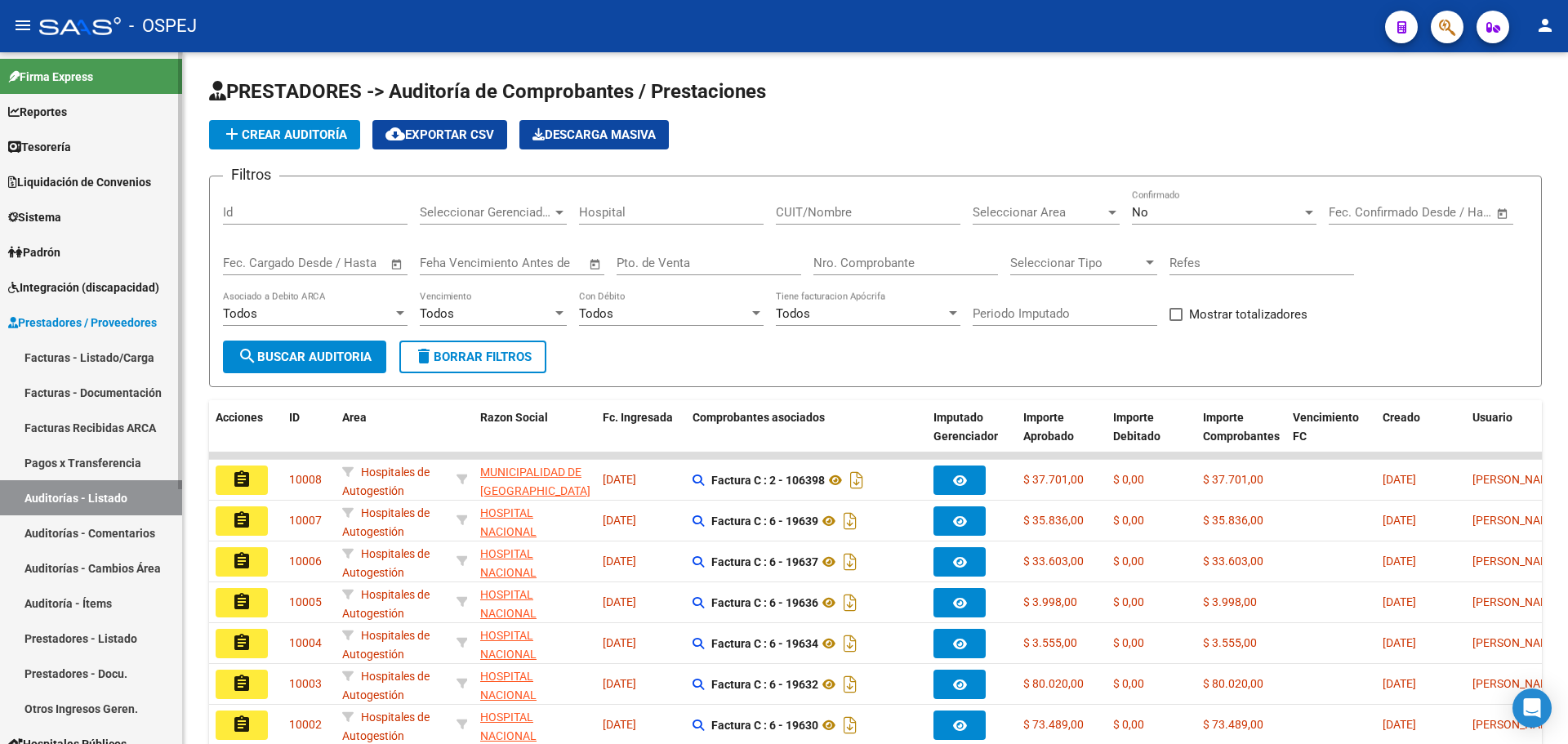
click at [110, 360] on link "Facturas - Listado/Carga" at bounding box center [90, 358] width 182 height 35
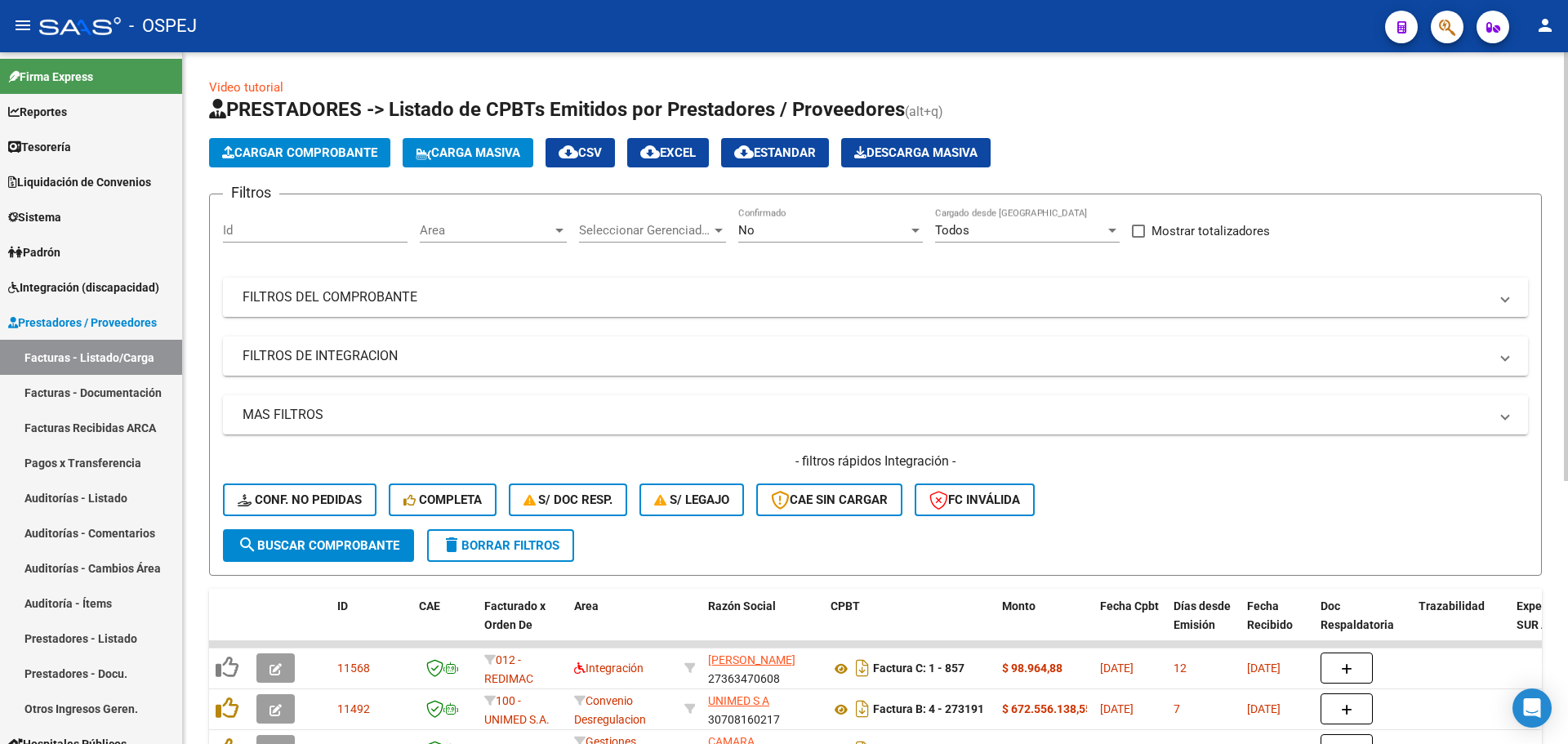
click at [760, 285] on mat-expansion-panel-header "FILTROS DEL COMPROBANTE" at bounding box center [875, 297] width 1304 height 40
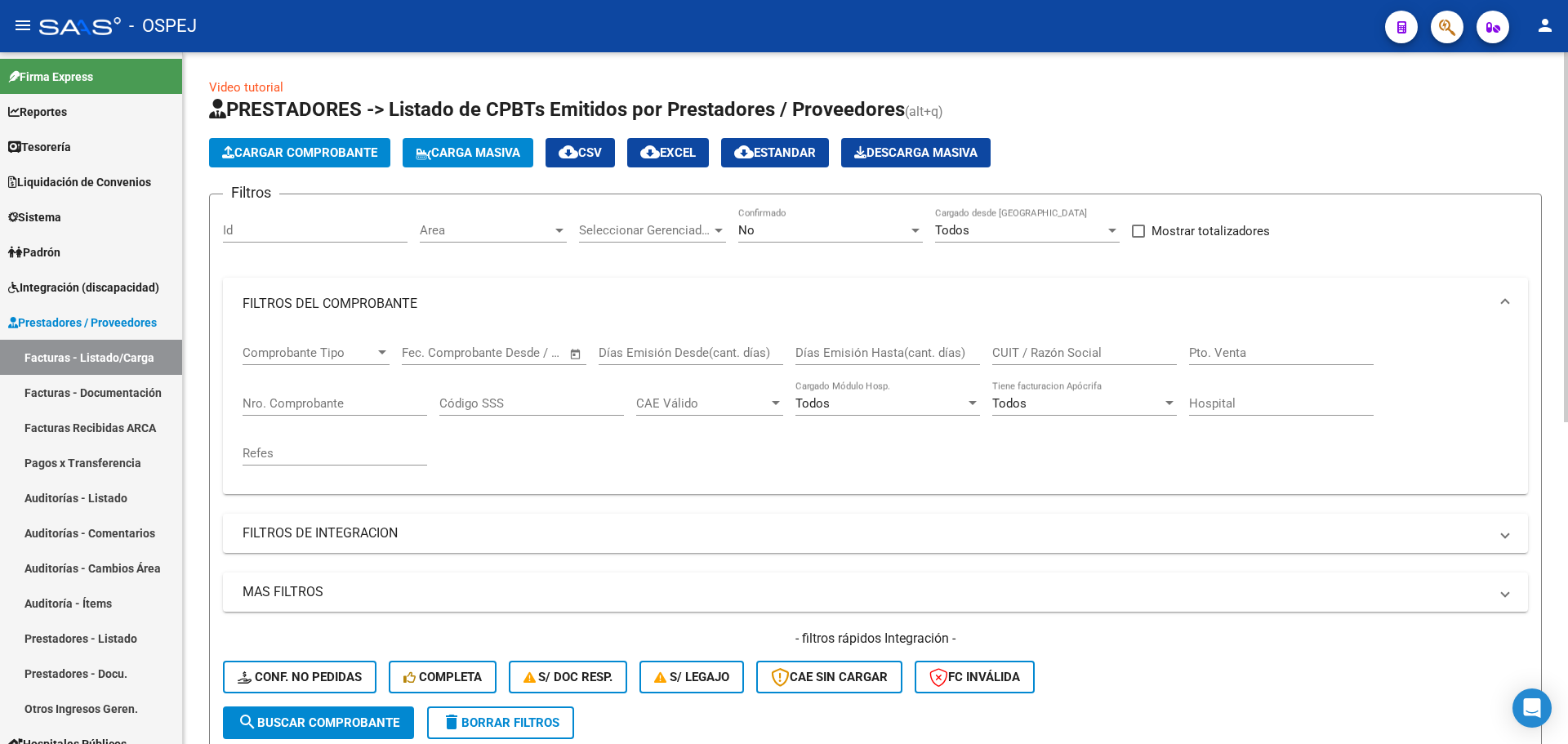
click at [1105, 352] on input "CUIT / Razón Social" at bounding box center [1084, 352] width 184 height 15
paste input "CUIT: 30672463358 - HOSPITAL PUBLICO SAMIC DE AUTOGESTION"
drag, startPoint x: 726, startPoint y: 213, endPoint x: 747, endPoint y: 215, distance: 21.1
click at [740, 214] on div "Filtros Id Area Area Seleccionar Gerenciador Seleccionar Gerenciador No Confirm…" at bounding box center [875, 457] width 1304 height 499
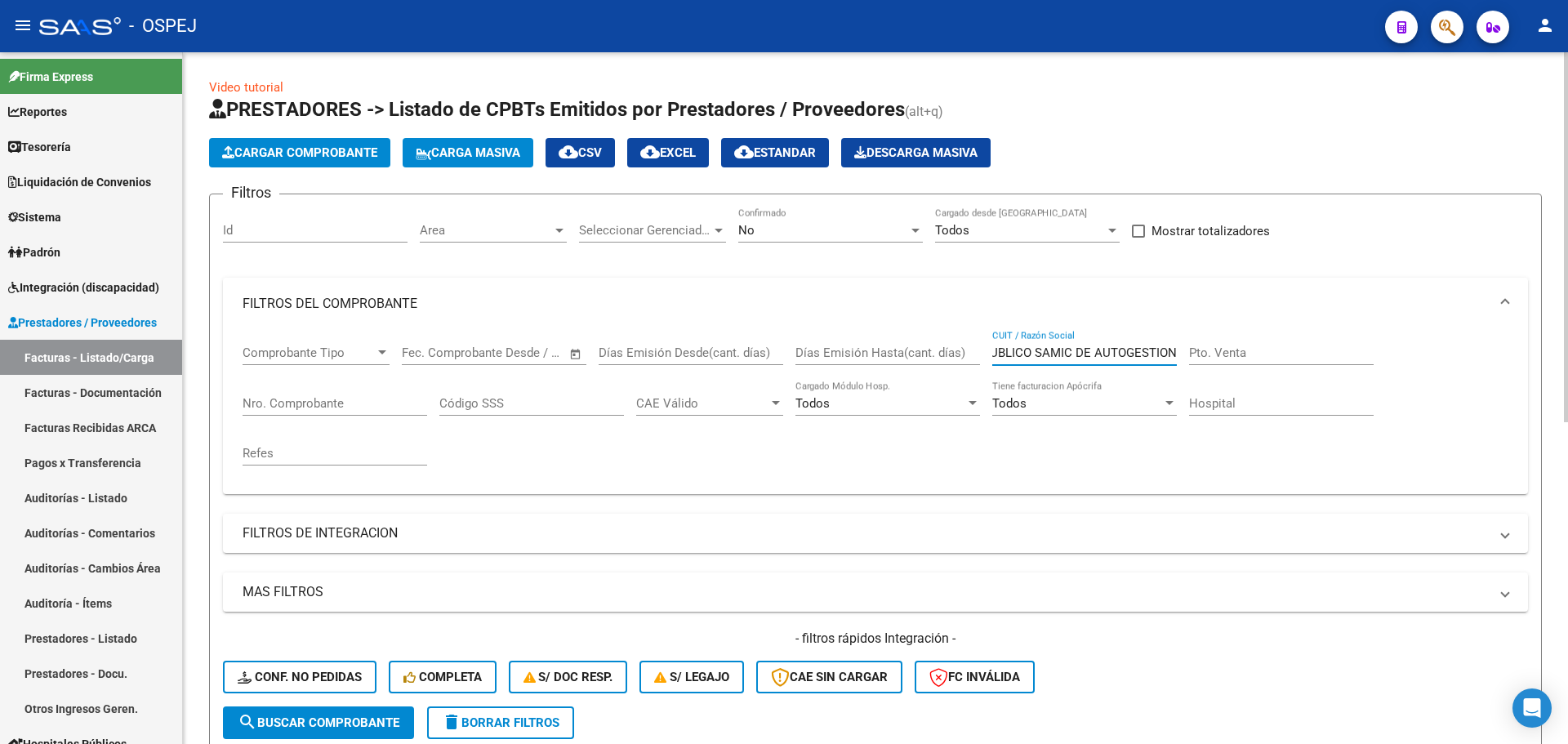
scroll to position [0, 0]
click at [757, 225] on div "No" at bounding box center [822, 230] width 170 height 15
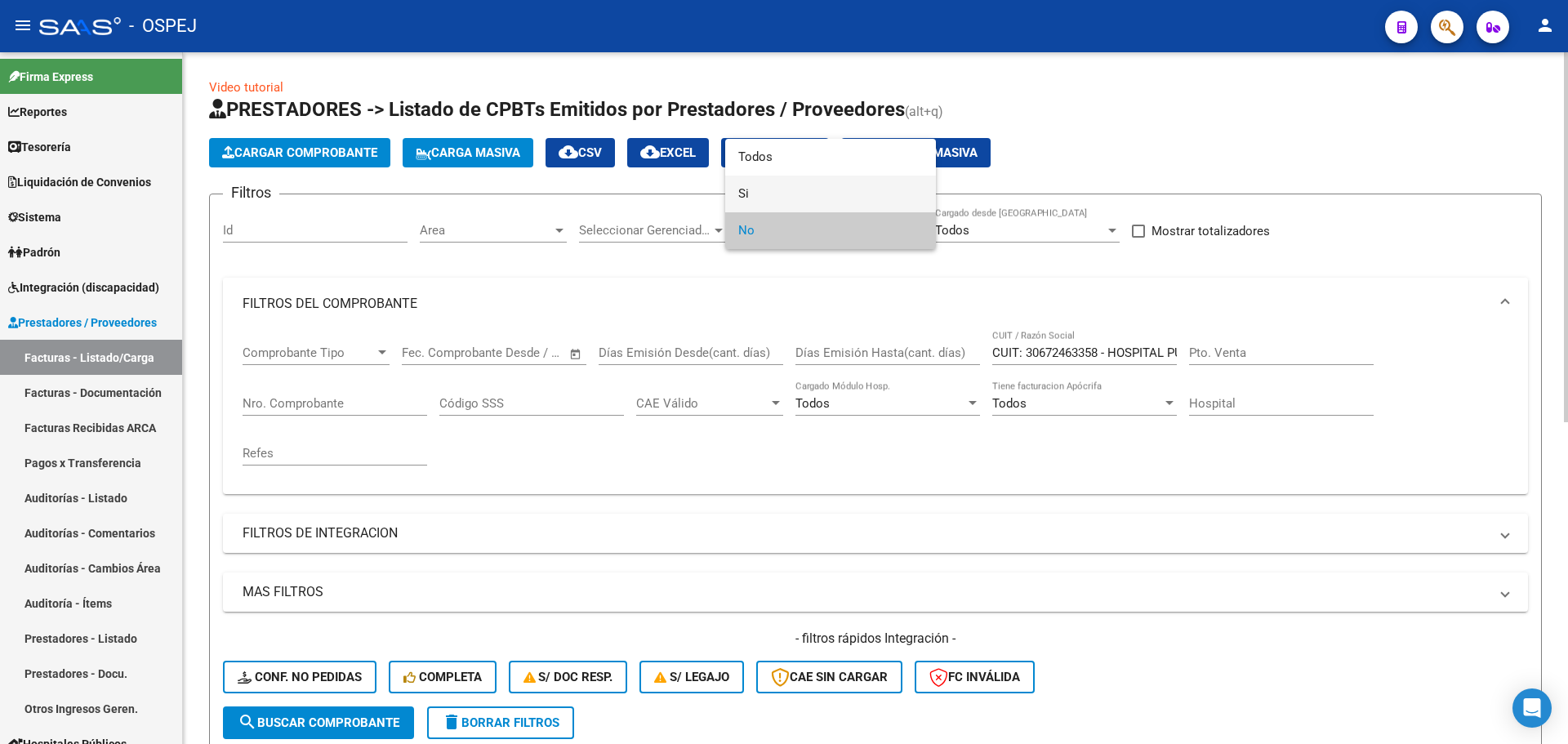
drag, startPoint x: 784, startPoint y: 201, endPoint x: 1073, endPoint y: 294, distance: 303.6
click at [801, 202] on span "Si" at bounding box center [830, 194] width 184 height 37
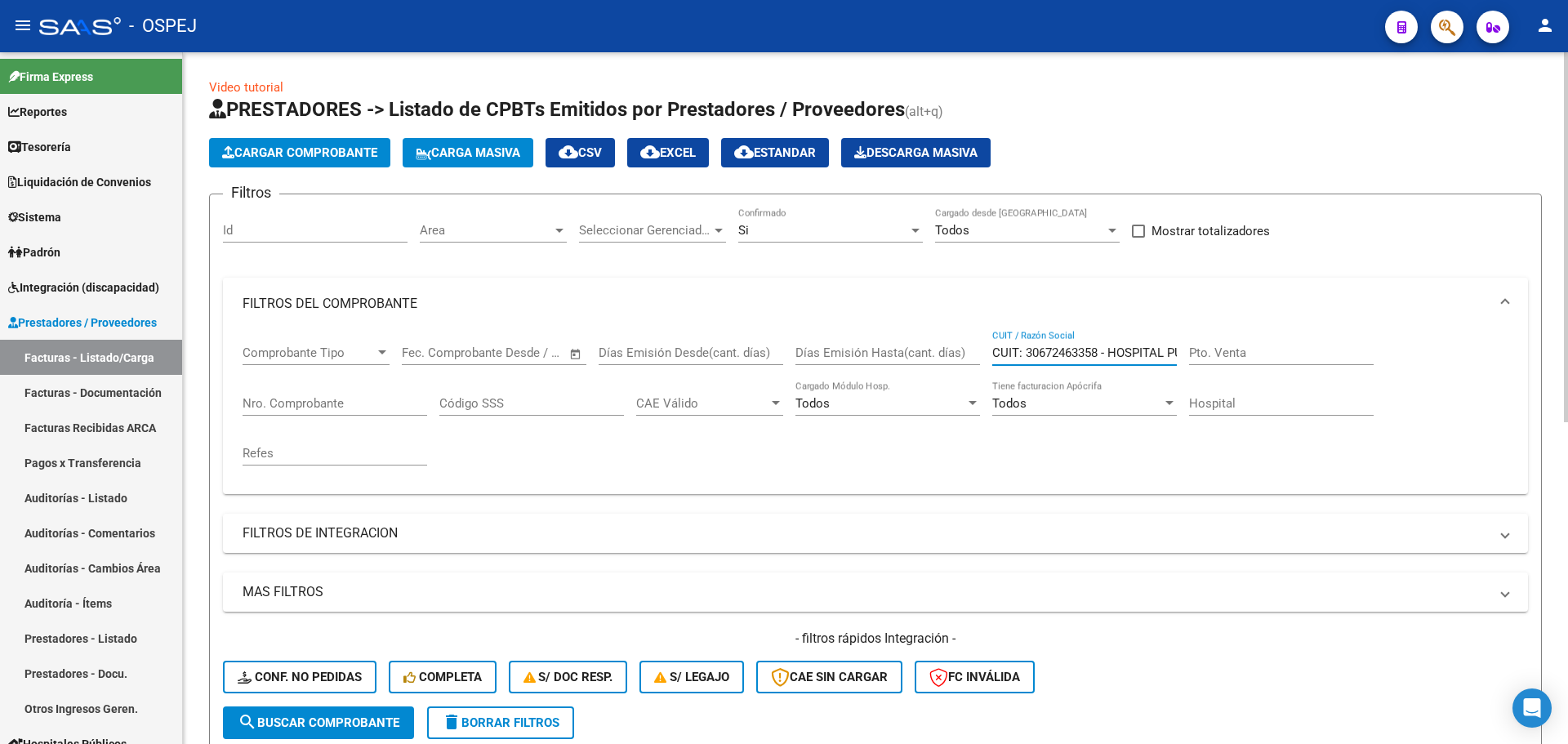
drag, startPoint x: 1024, startPoint y: 352, endPoint x: 835, endPoint y: 350, distance: 189.0
click at [835, 350] on div "Comprobante Tipo Comprobante Tipo Start date – End date Fec. Comprobante Desde …" at bounding box center [875, 405] width 1266 height 151
drag, startPoint x: 1062, startPoint y: 353, endPoint x: 1567, endPoint y: 339, distance: 505.2
click at [1567, 339] on div "Video tutorial PRESTADORES -> Listado de CPBTs Emitidos por Prestadores / Prove…" at bounding box center [877, 691] width 1389 height 1280
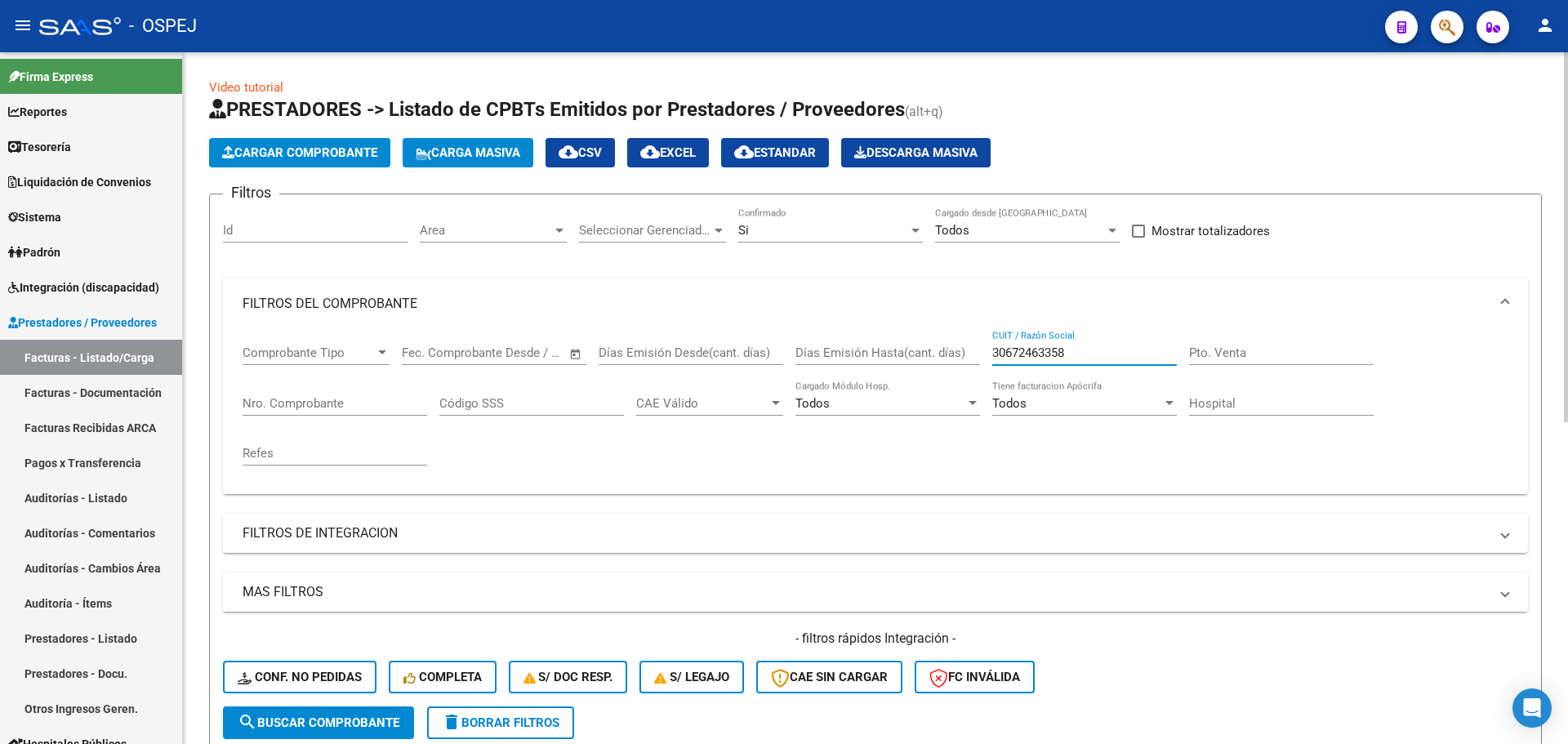
scroll to position [0, 0]
type input "30672463358"
click at [292, 728] on span "search Buscar Comprobante" at bounding box center [318, 722] width 162 height 15
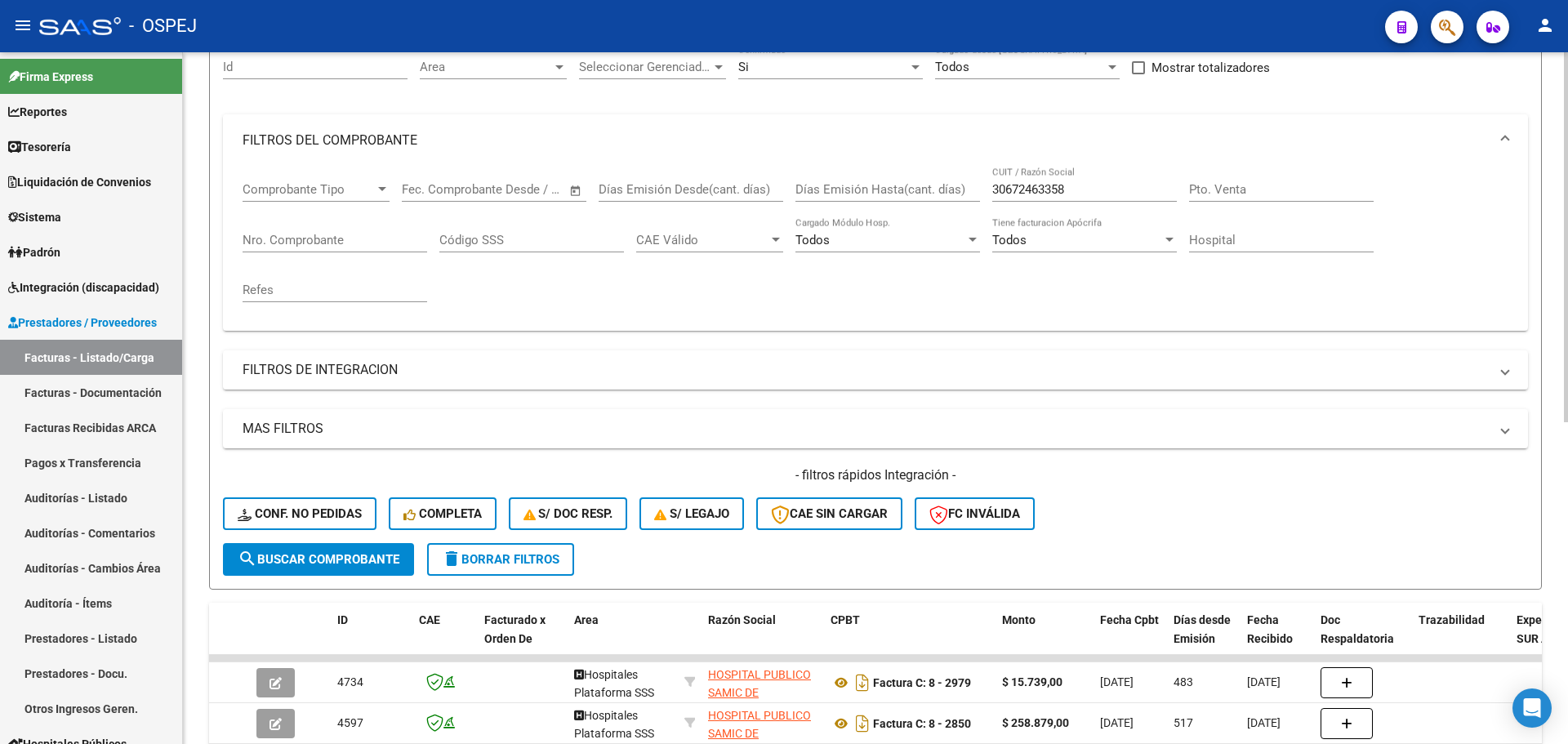
scroll to position [82, 0]
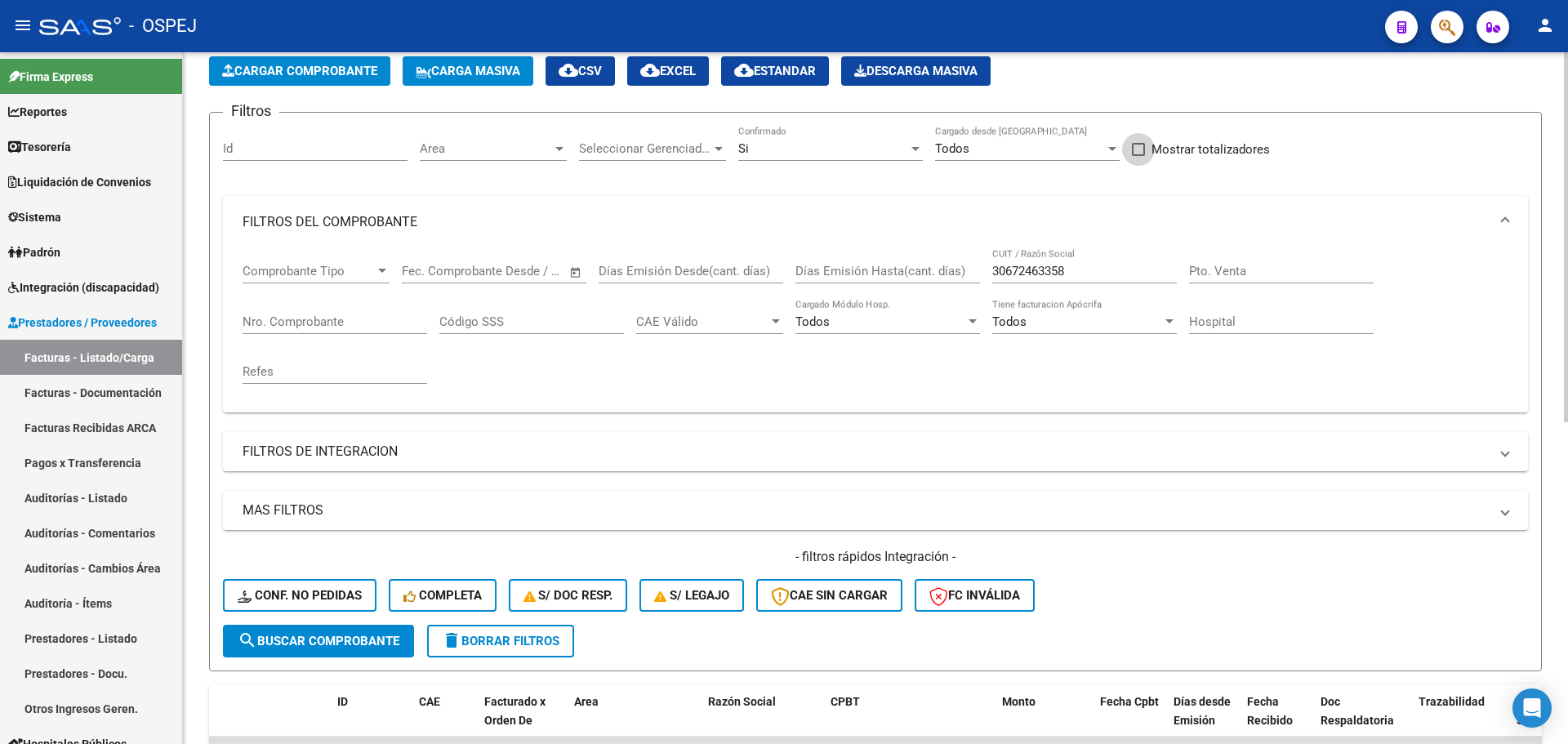
click at [1186, 154] on span "Mostrar totalizadores" at bounding box center [1210, 149] width 119 height 19
click at [1138, 156] on input "Mostrar totalizadores" at bounding box center [1138, 156] width 1 height 1
checkbox input "true"
drag, startPoint x: 354, startPoint y: 636, endPoint x: 620, endPoint y: 631, distance: 266.0
click at [354, 637] on span "search Buscar Comprobante" at bounding box center [318, 640] width 162 height 15
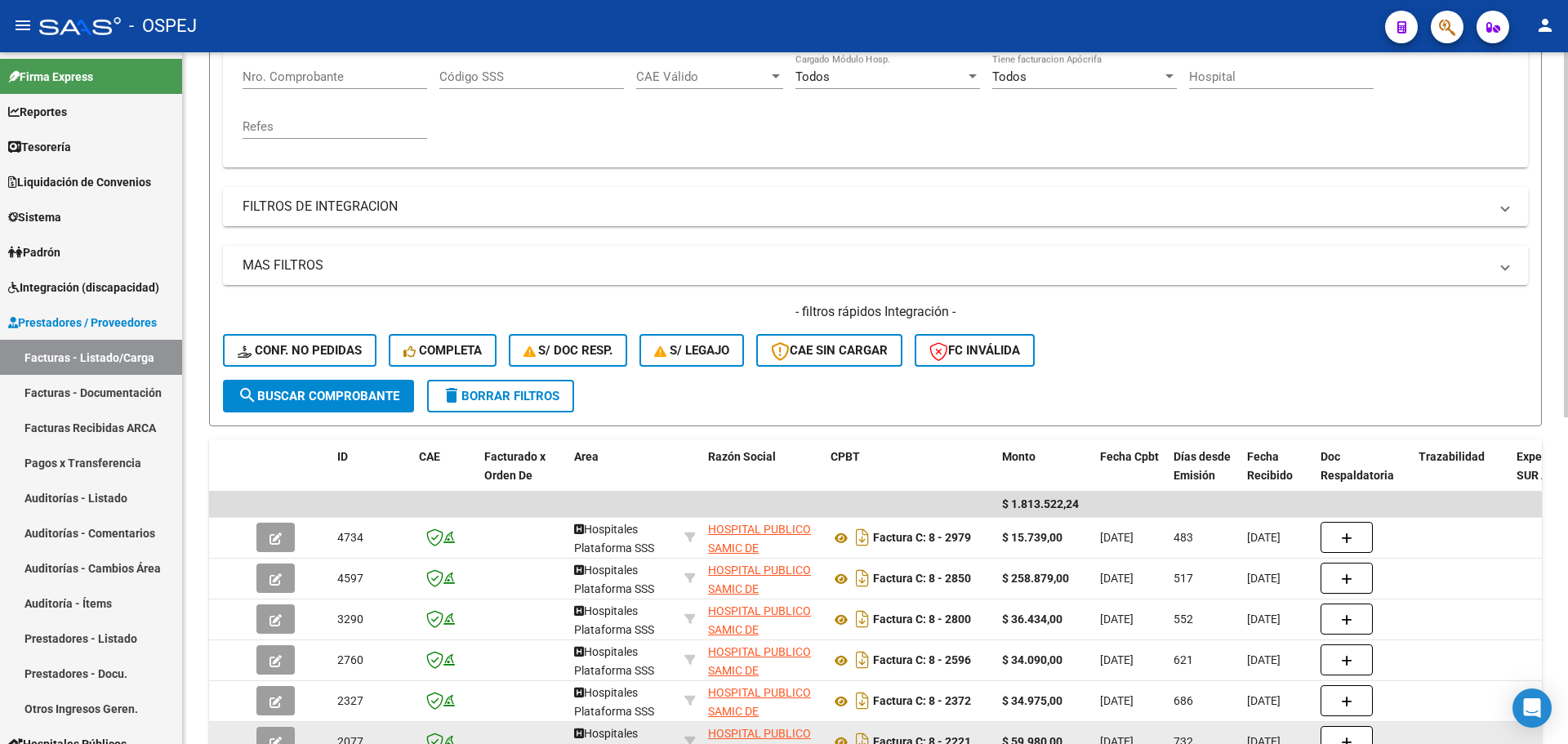
scroll to position [572, 0]
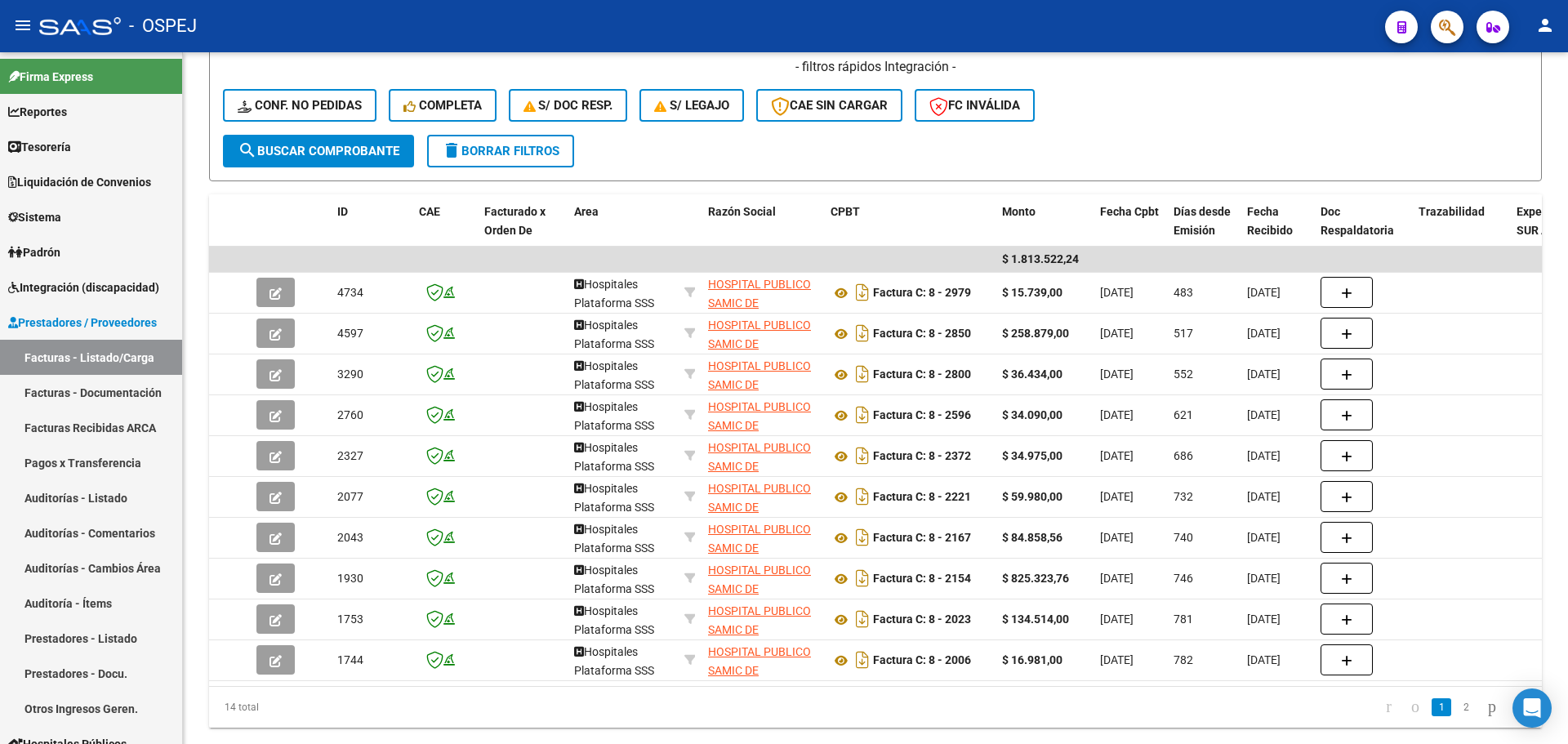
click at [1443, 22] on icon "button" at bounding box center [1447, 26] width 17 height 18
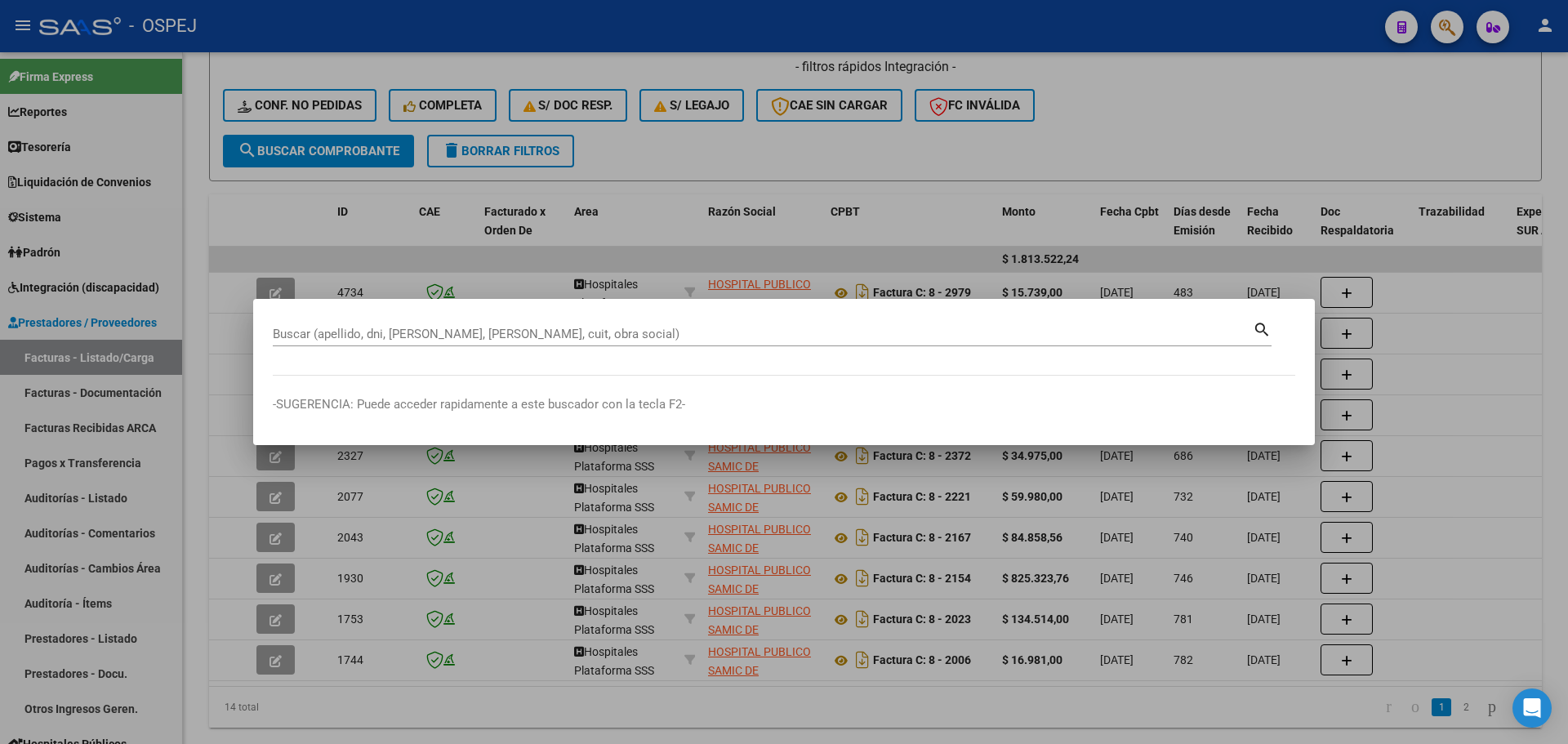
paste input "30709717274"
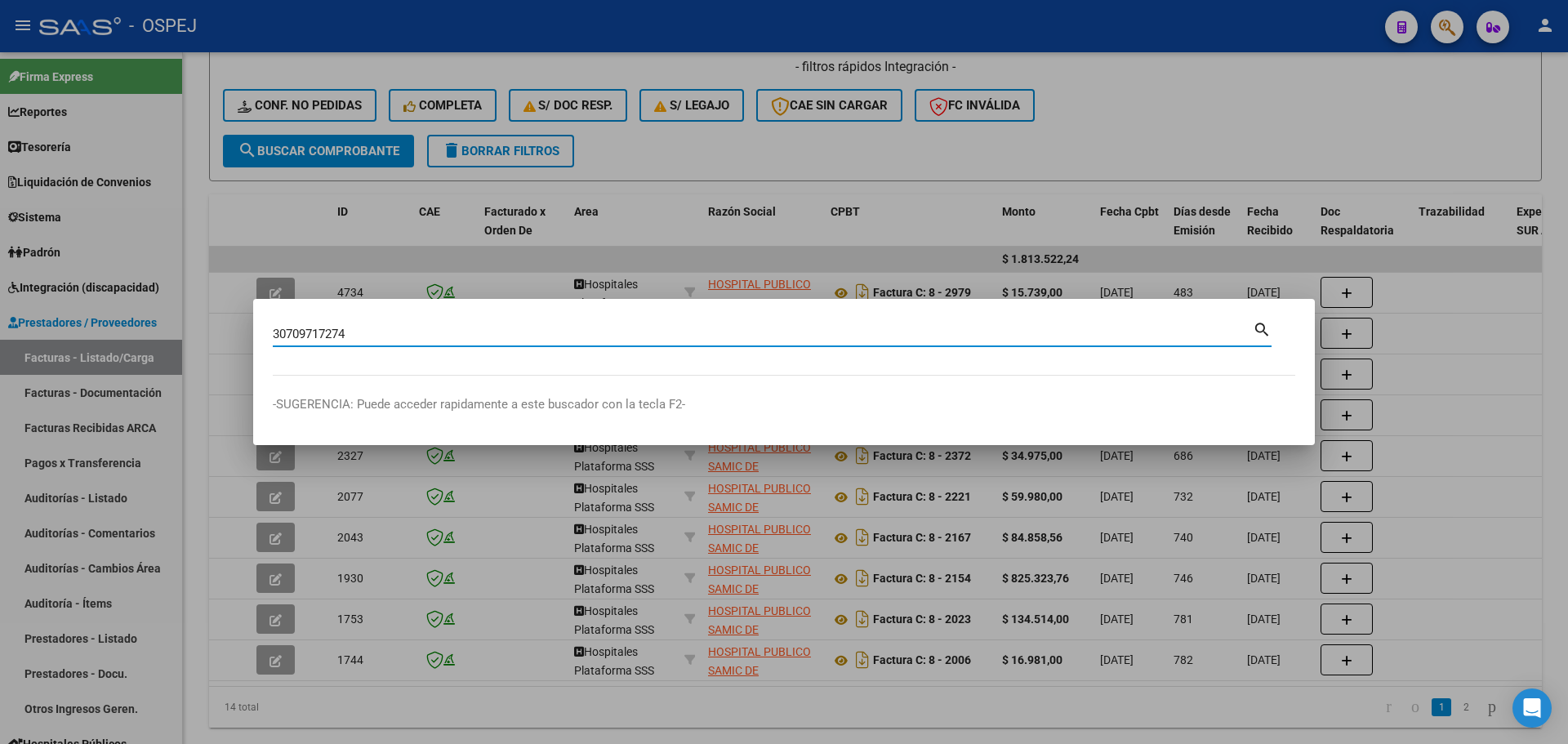
type input "30709717274"
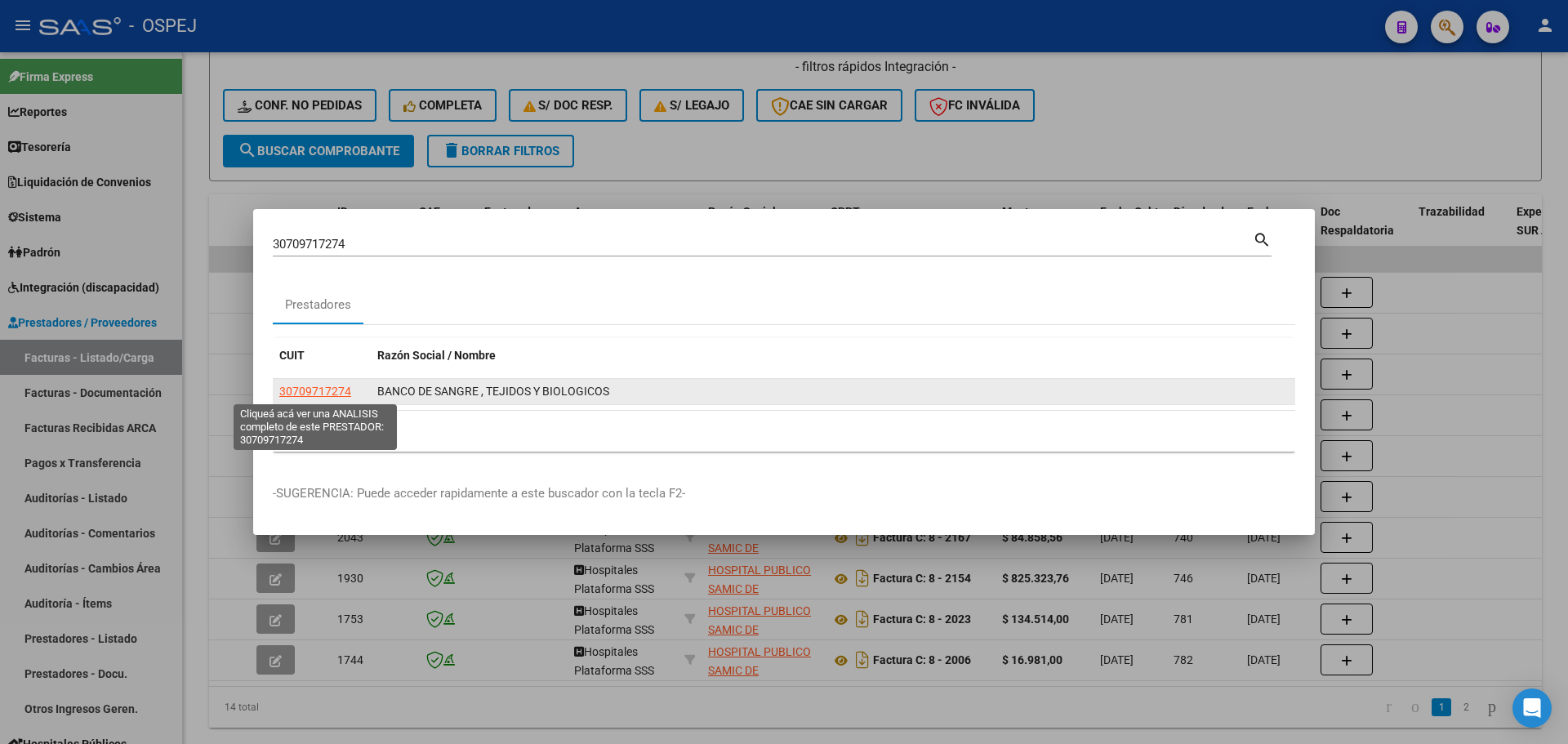
click at [330, 394] on span "30709717274" at bounding box center [315, 391] width 72 height 13
type textarea "30709717274"
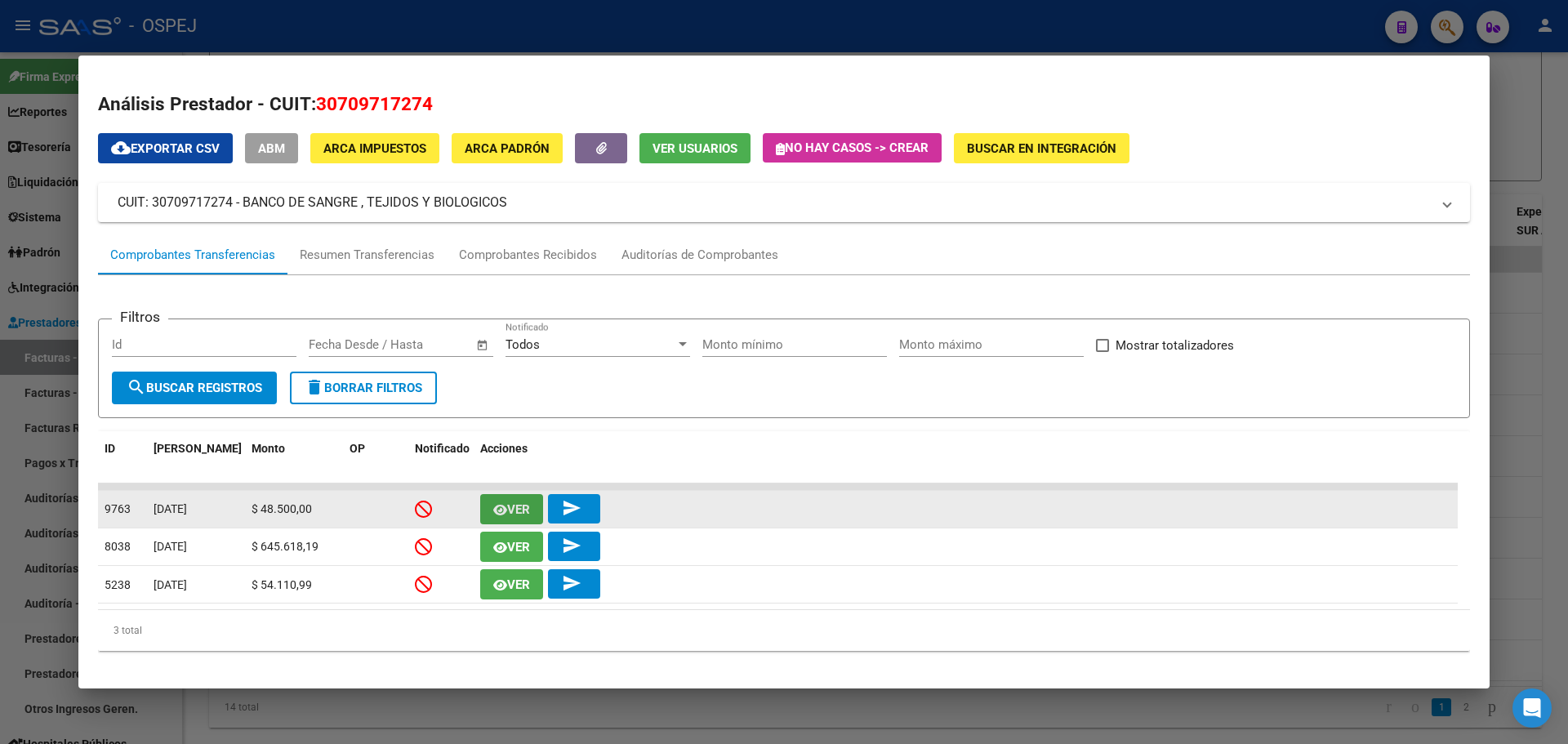
click at [507, 499] on button "Ver" at bounding box center [512, 509] width 63 height 30
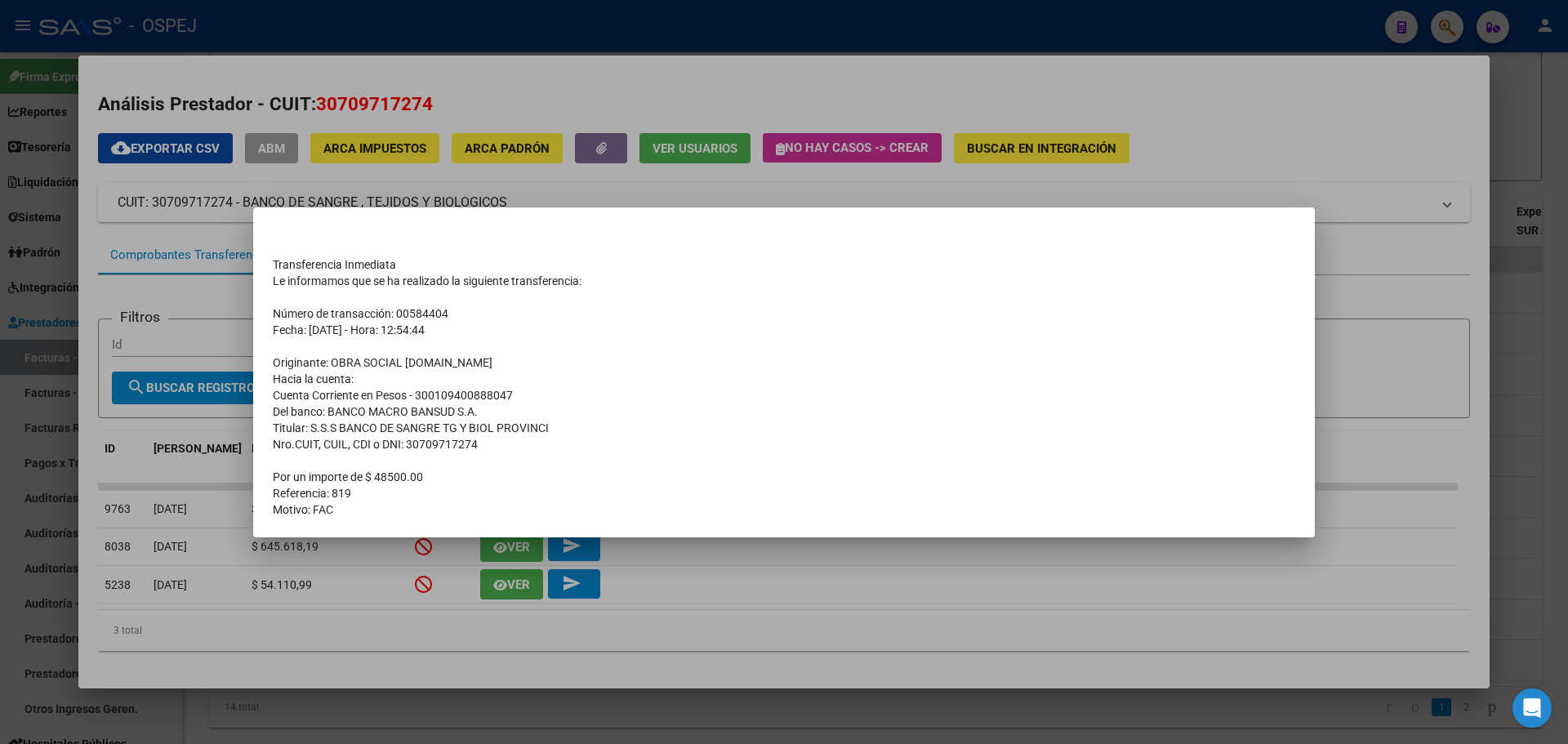
drag, startPoint x: 481, startPoint y: 175, endPoint x: 546, endPoint y: 214, distance: 75.8
click at [483, 175] on div at bounding box center [784, 372] width 1568 height 744
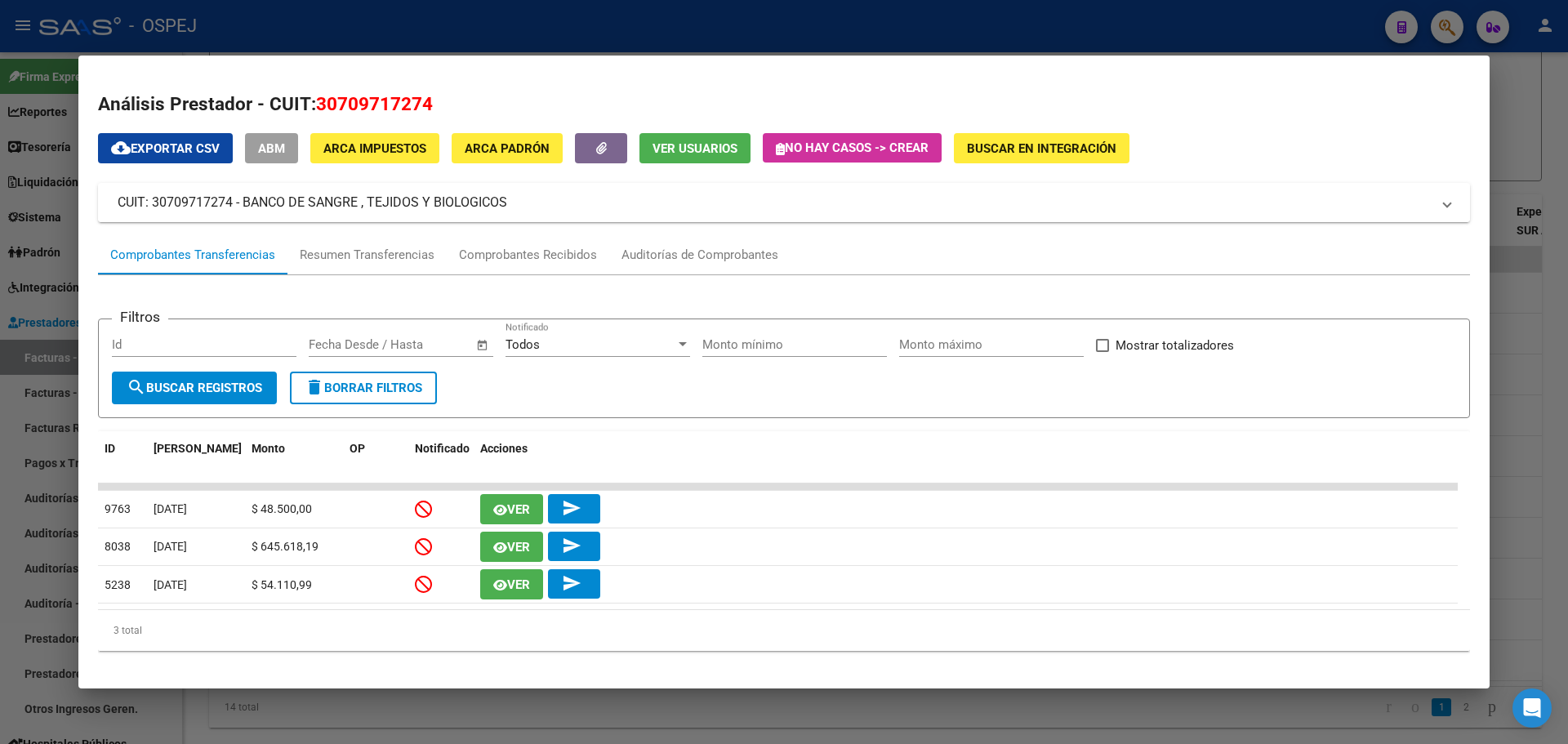
drag, startPoint x: 503, startPoint y: 209, endPoint x: 121, endPoint y: 205, distance: 382.0
click at [121, 205] on mat-panel-title "CUIT: 30709717274 - BANCO DE SANGRE , TEJIDOS Y BIOLOGICOS" at bounding box center [774, 202] width 1313 height 19
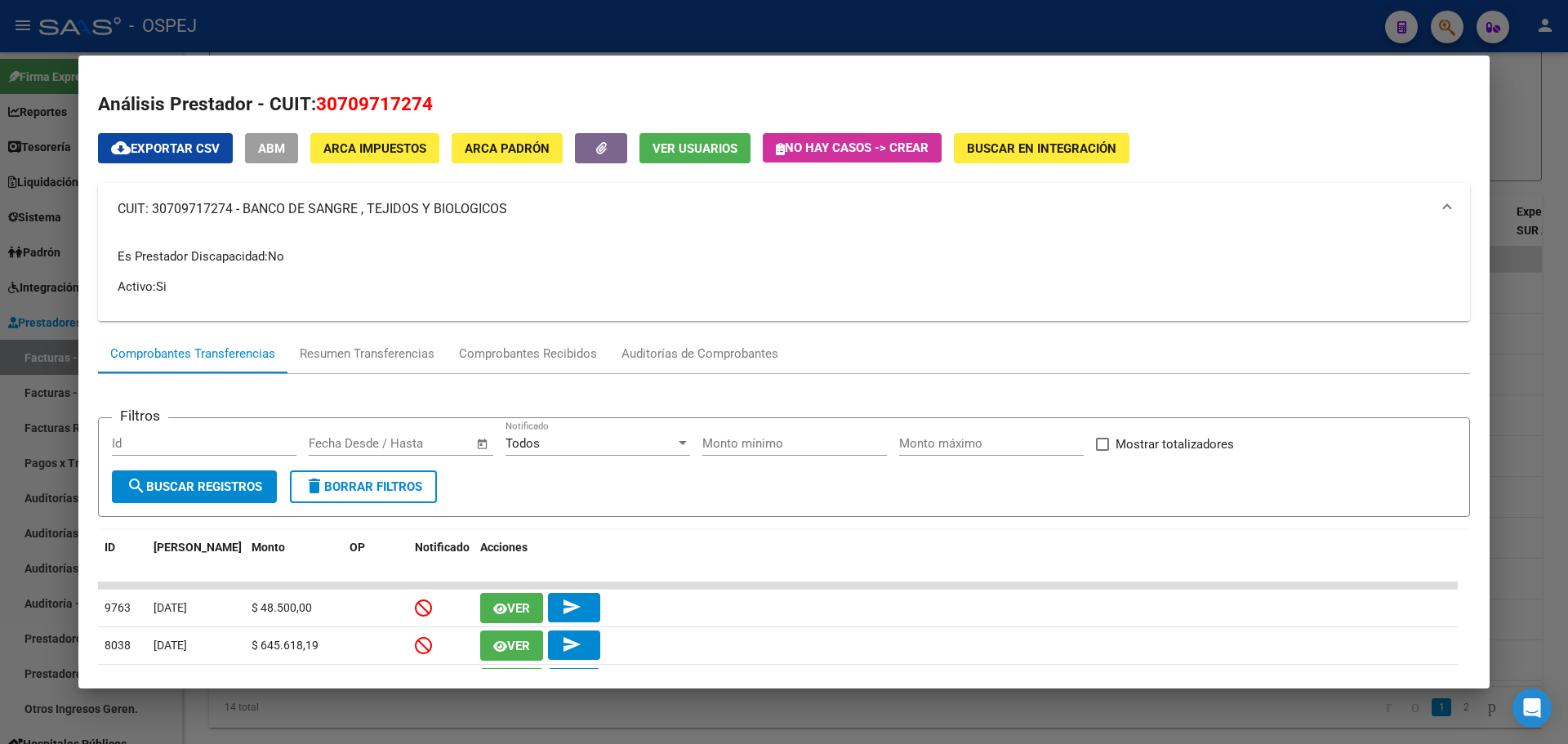
copy mat-panel-title "CUIT: 30709717274 - BANCO DE SANGRE , TEJIDOS Y BIOLOGICOS"
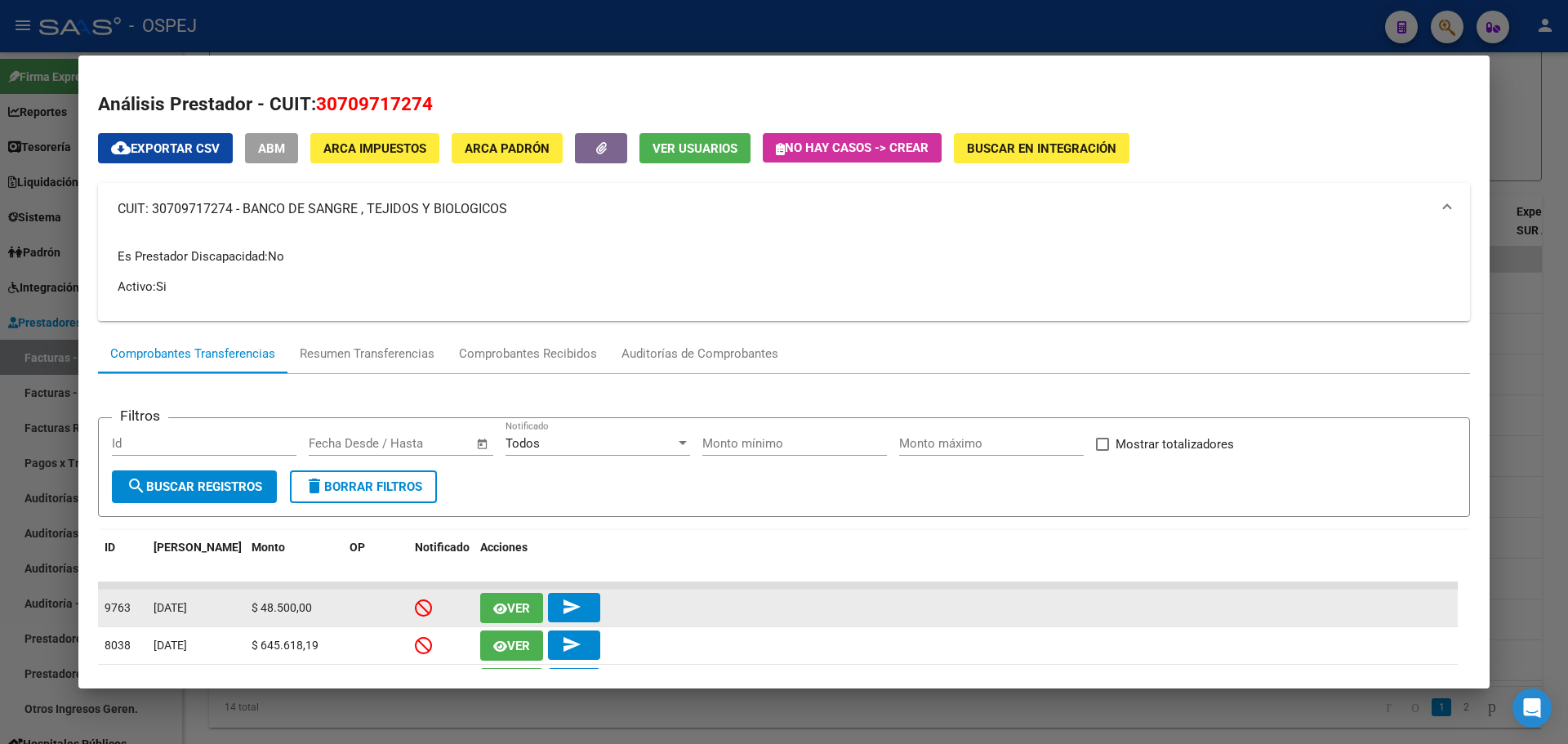
click at [525, 594] on button "Ver" at bounding box center [512, 608] width 63 height 30
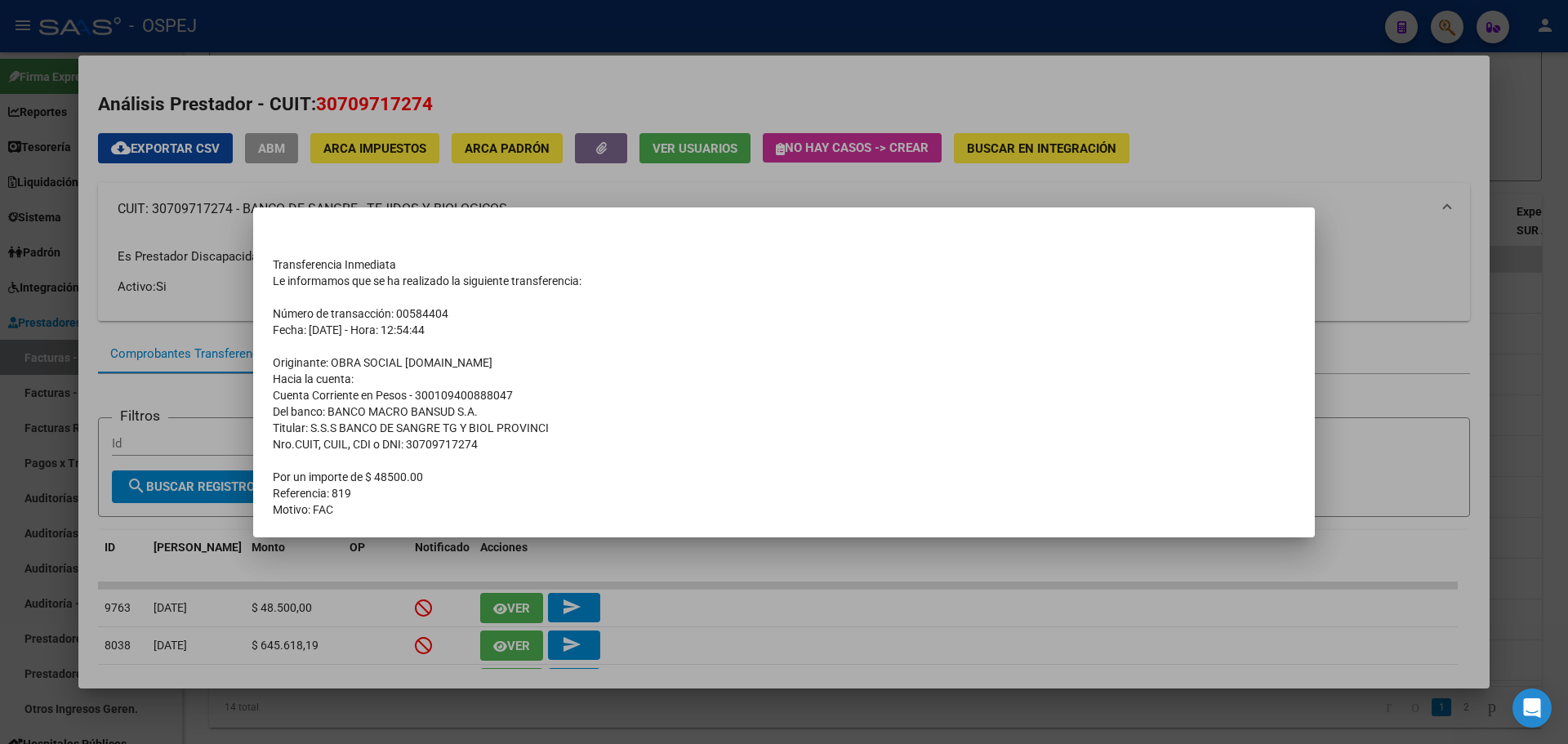
click at [455, 98] on div at bounding box center [784, 372] width 1568 height 744
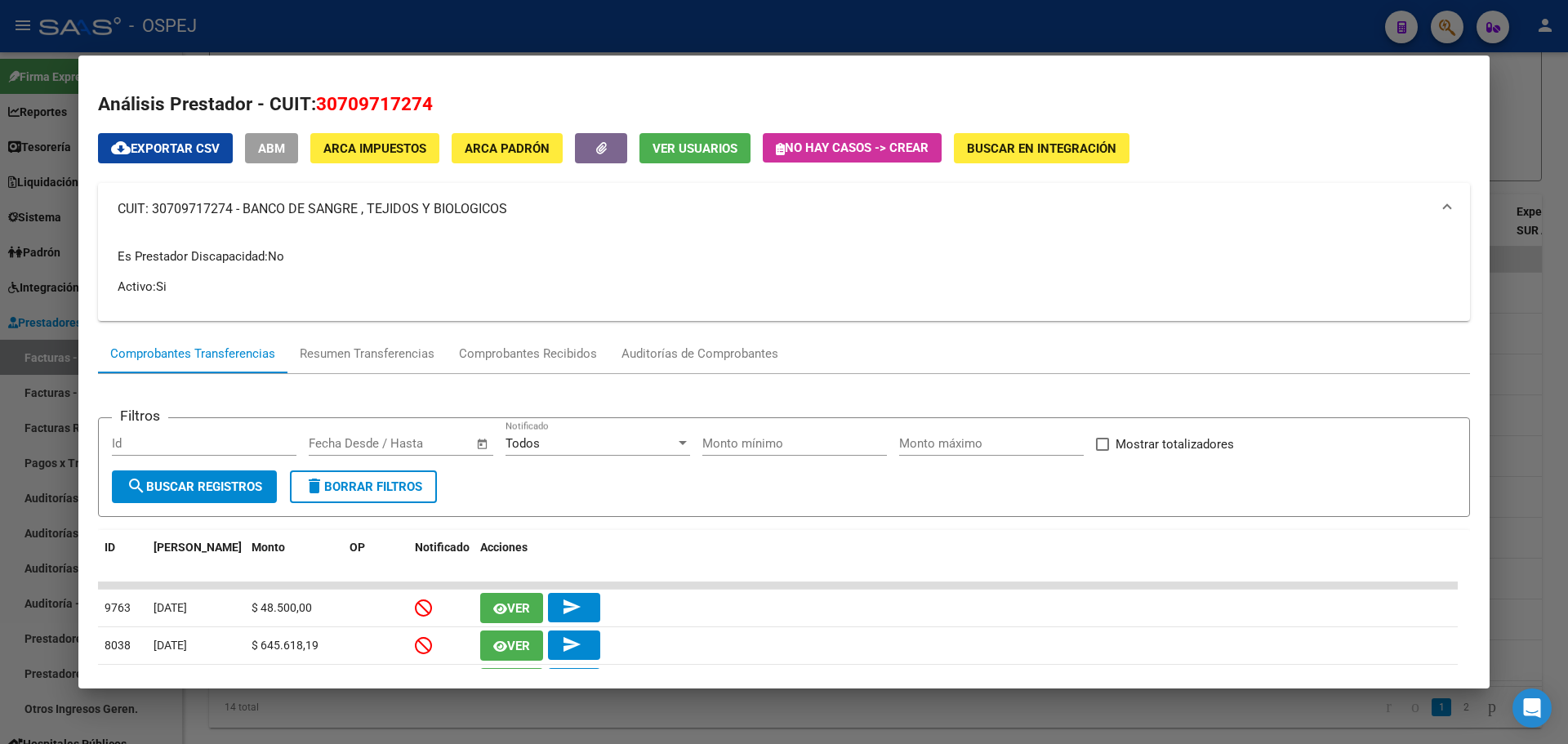
click at [471, 29] on div at bounding box center [784, 372] width 1568 height 744
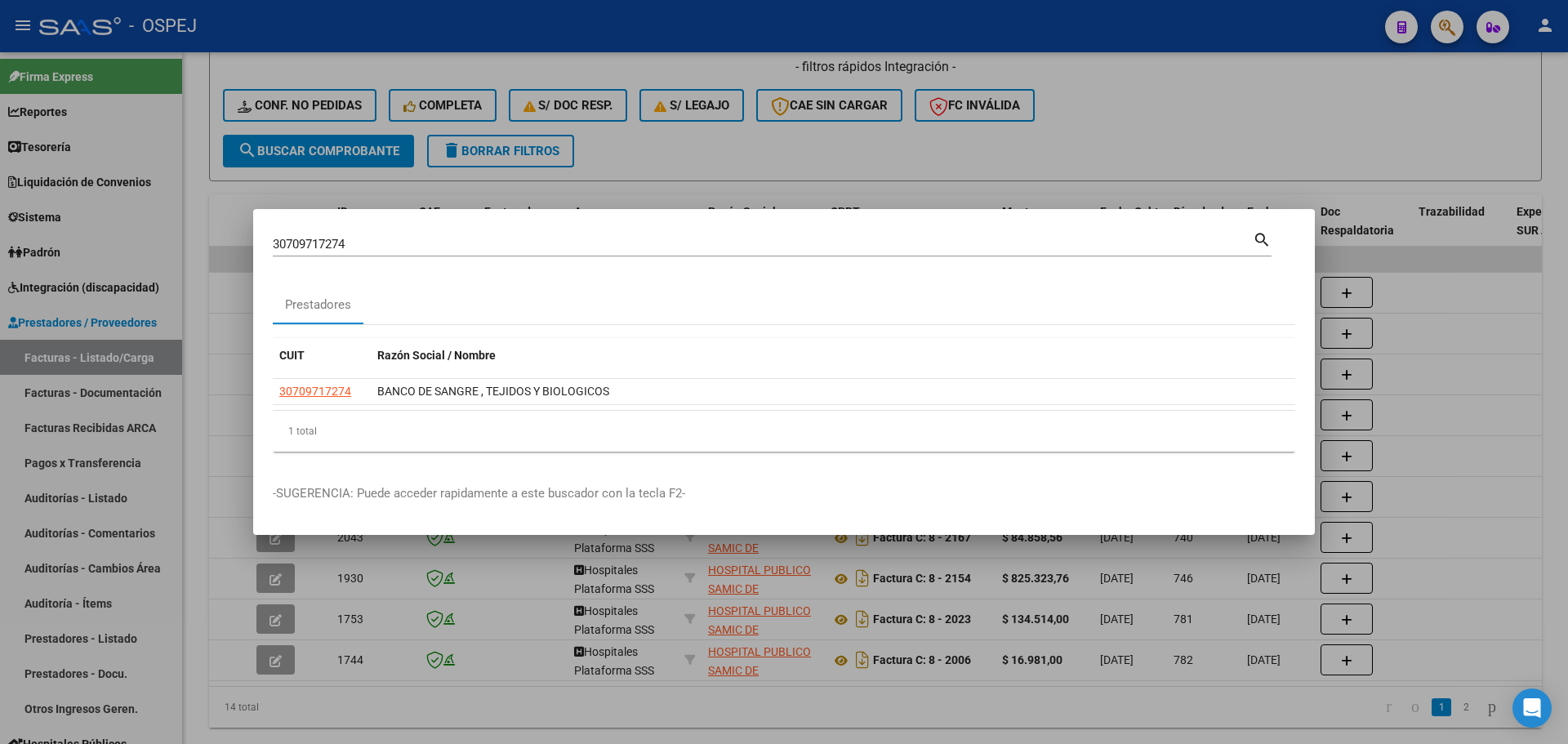
click at [316, 248] on input "30709717274" at bounding box center [762, 244] width 979 height 15
paste input "7380531"
type input "30707380531"
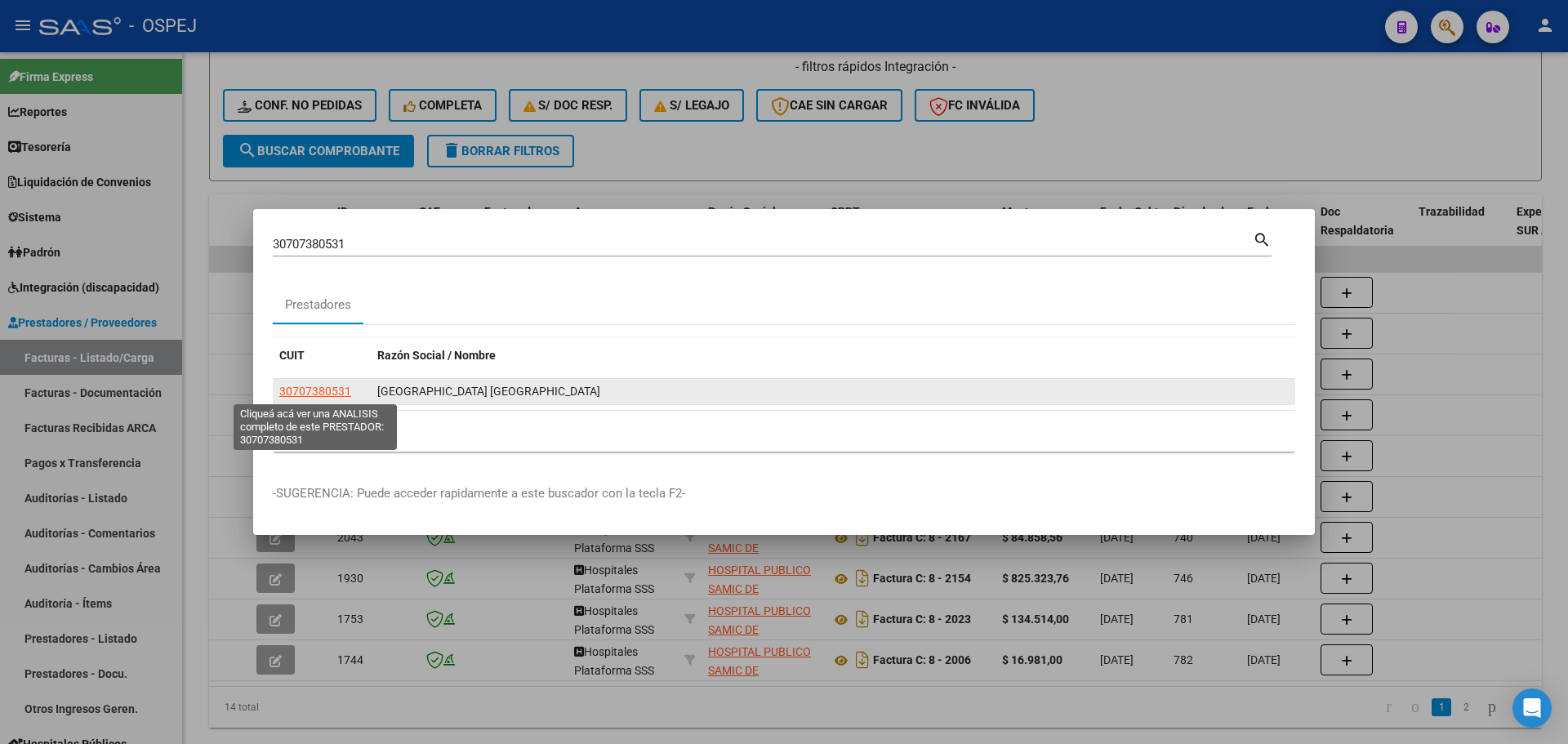
click at [342, 390] on span "30707380531" at bounding box center [315, 391] width 72 height 13
type textarea "30707380531"
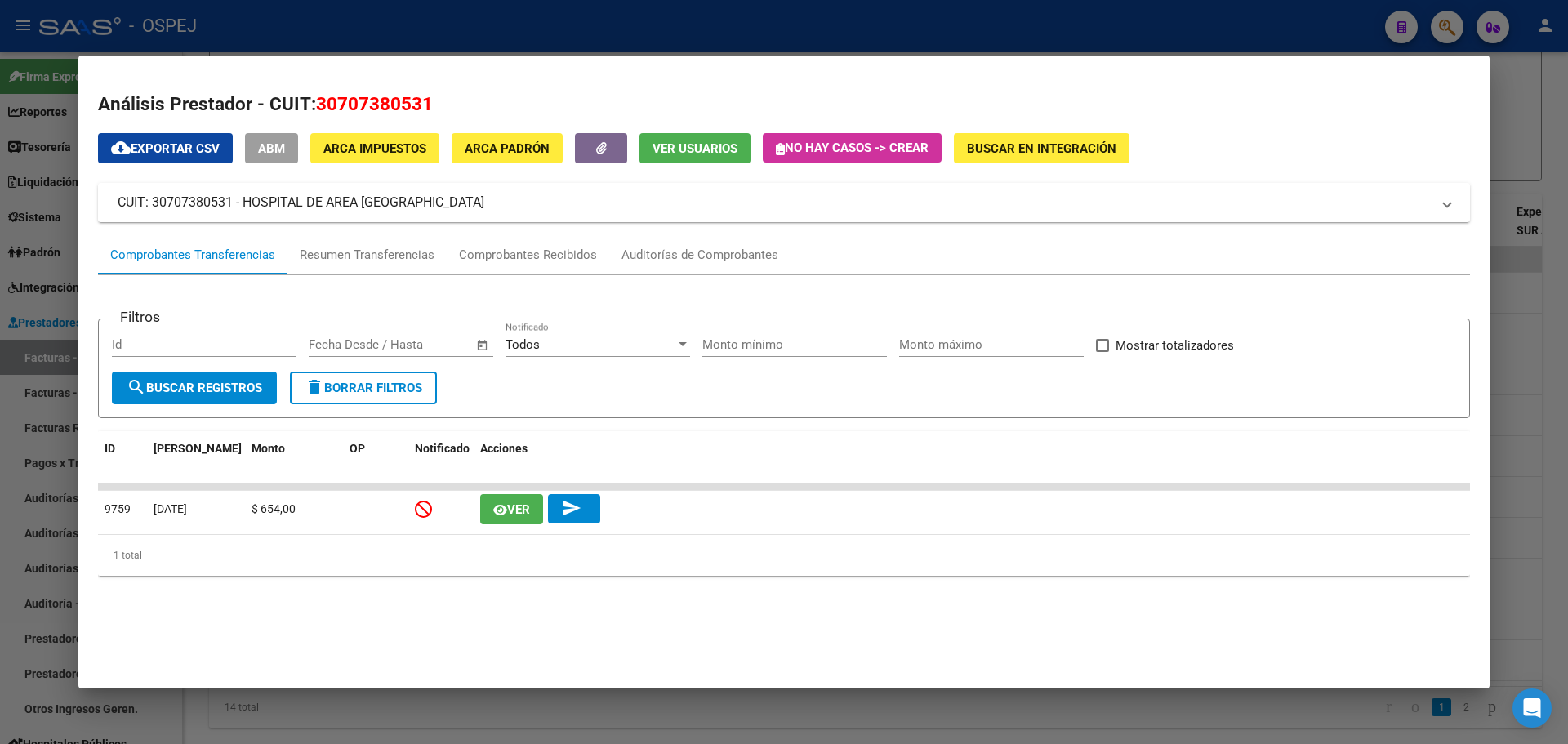
drag, startPoint x: 453, startPoint y: 199, endPoint x: 110, endPoint y: 202, distance: 343.0
click at [110, 202] on mat-expansion-panel-header "CUIT: 30707380531 - HOSPITAL DE AREA [GEOGRAPHIC_DATA]" at bounding box center [784, 202] width 1371 height 40
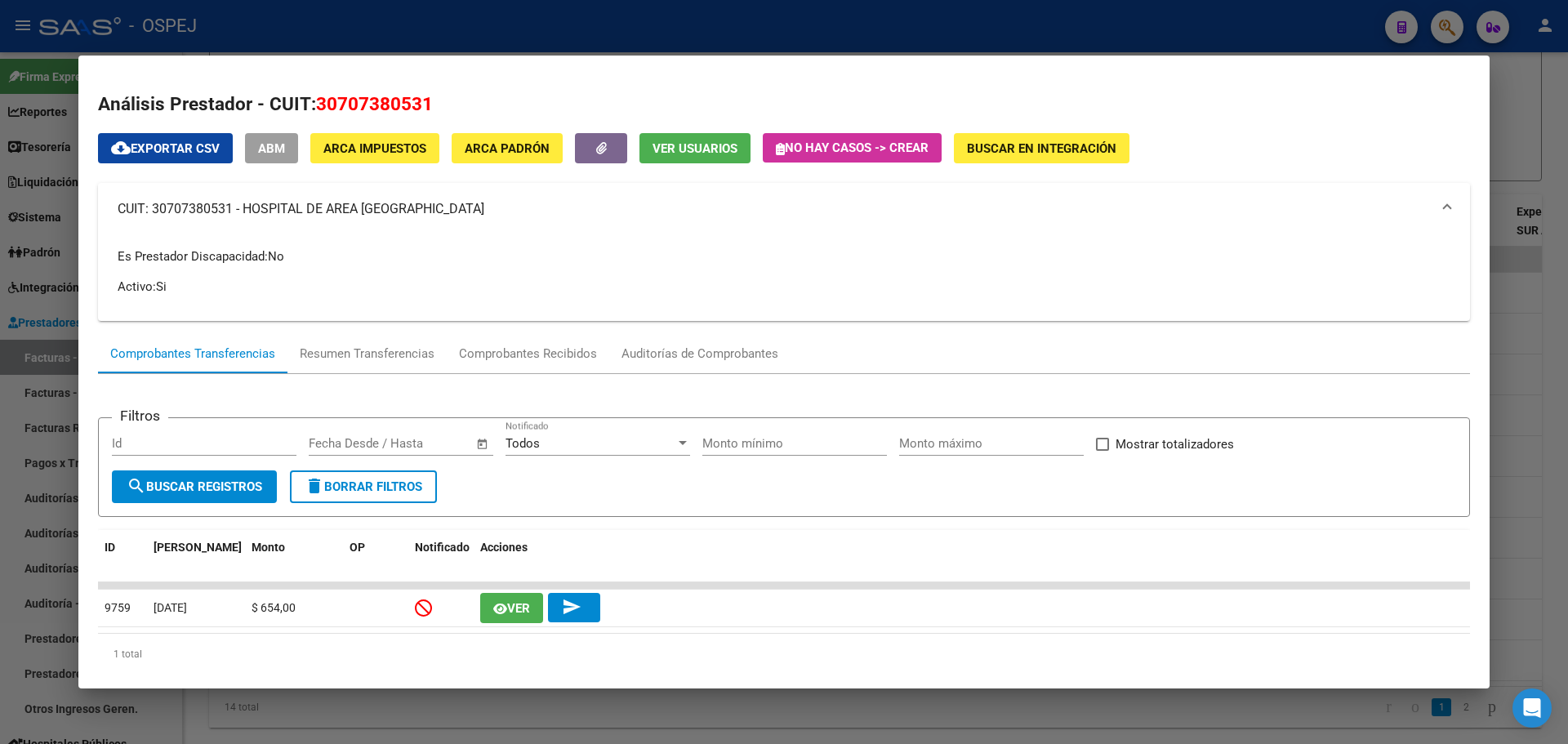
copy mat-panel-title "CUIT: 30707380531 - HOSPITAL DE AREA [GEOGRAPHIC_DATA]"
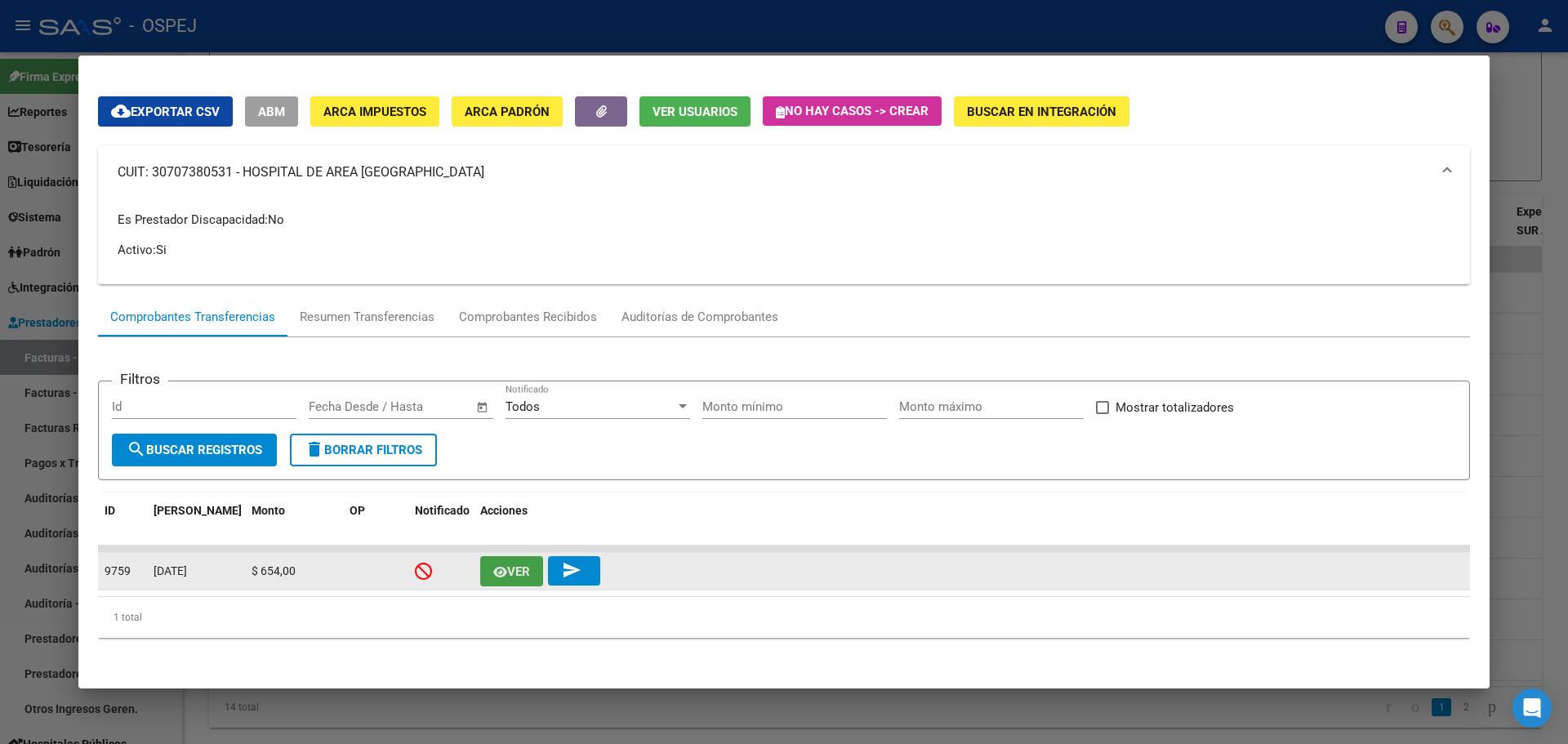
click at [486, 569] on button "Ver" at bounding box center [512, 571] width 63 height 30
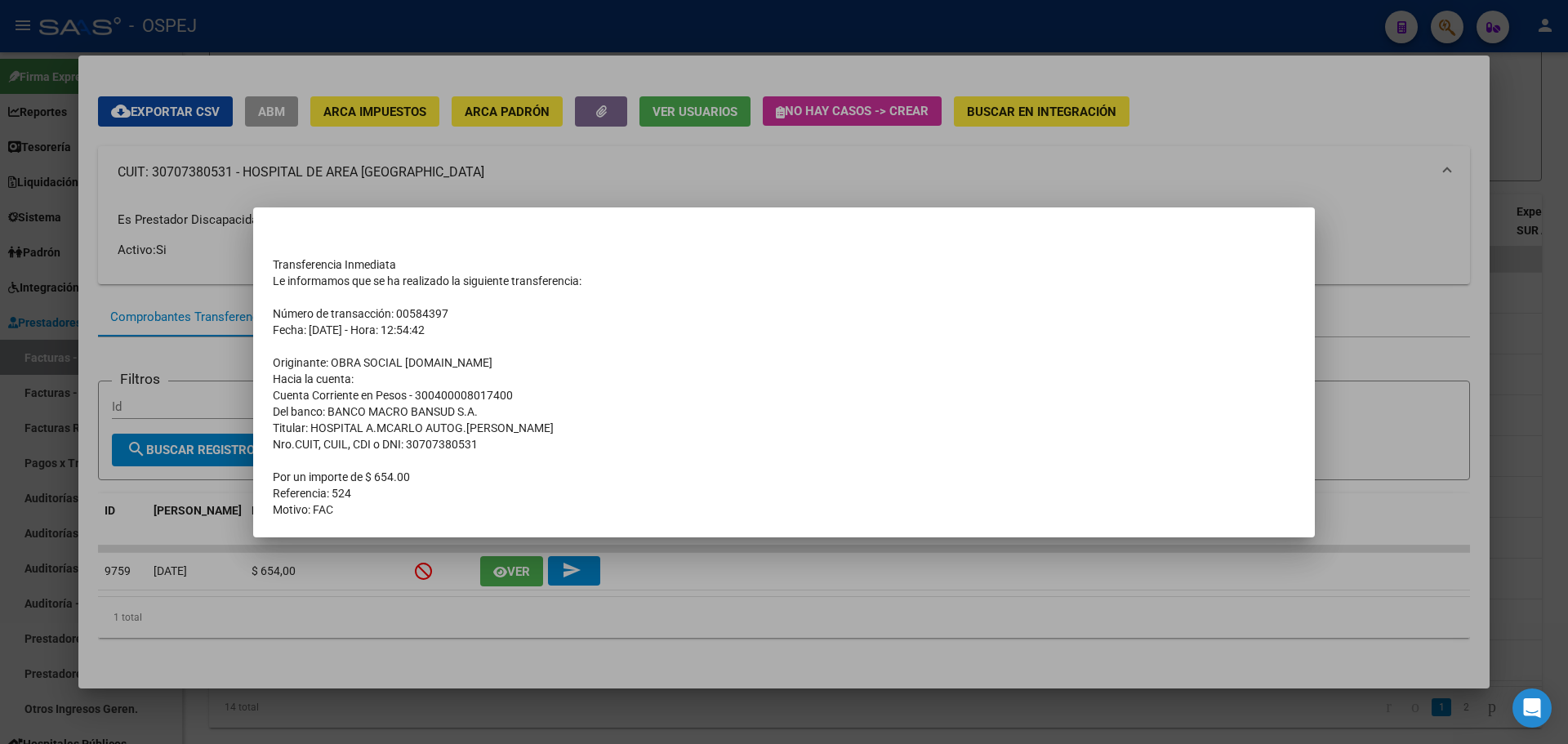
click at [675, 183] on div at bounding box center [784, 372] width 1568 height 744
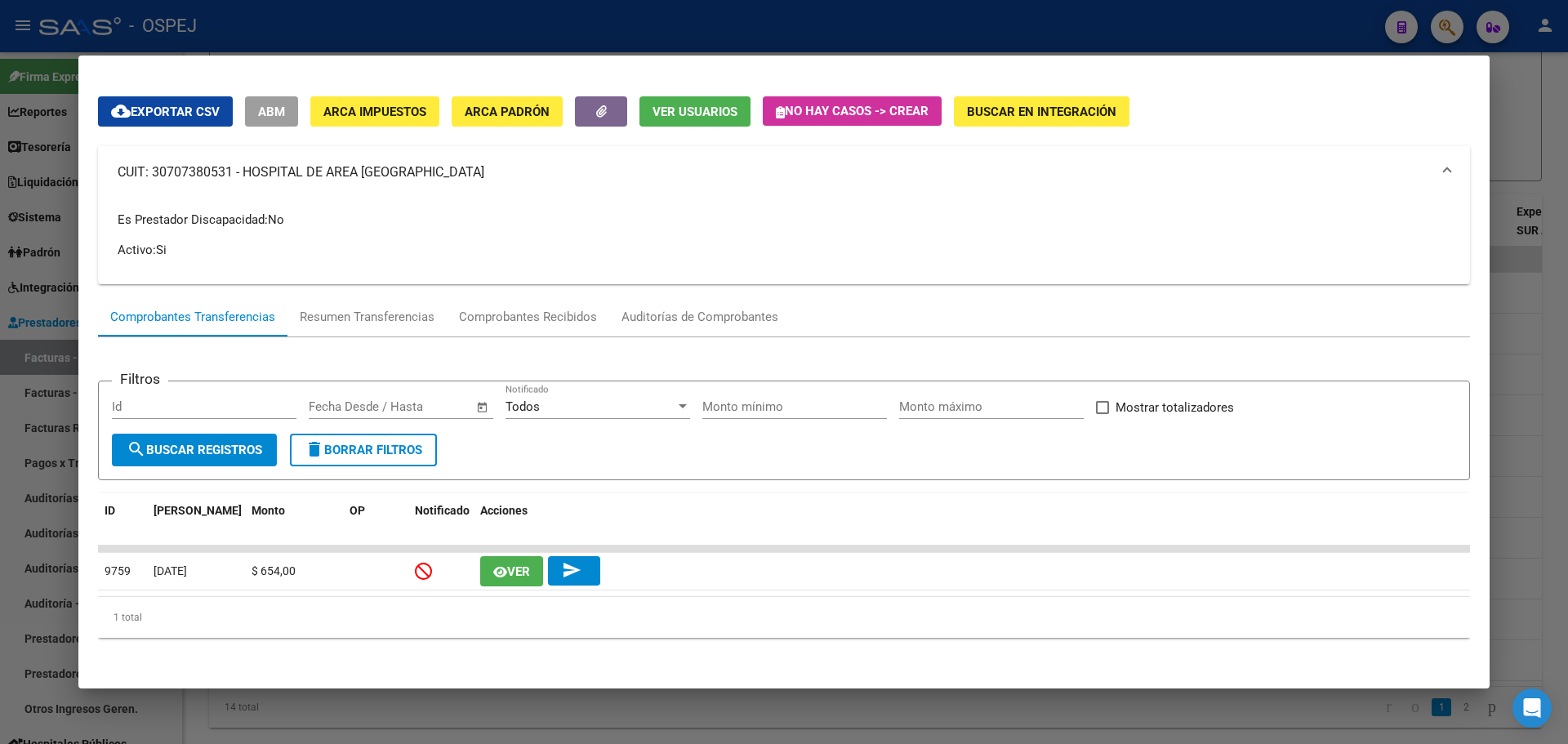
scroll to position [0, 0]
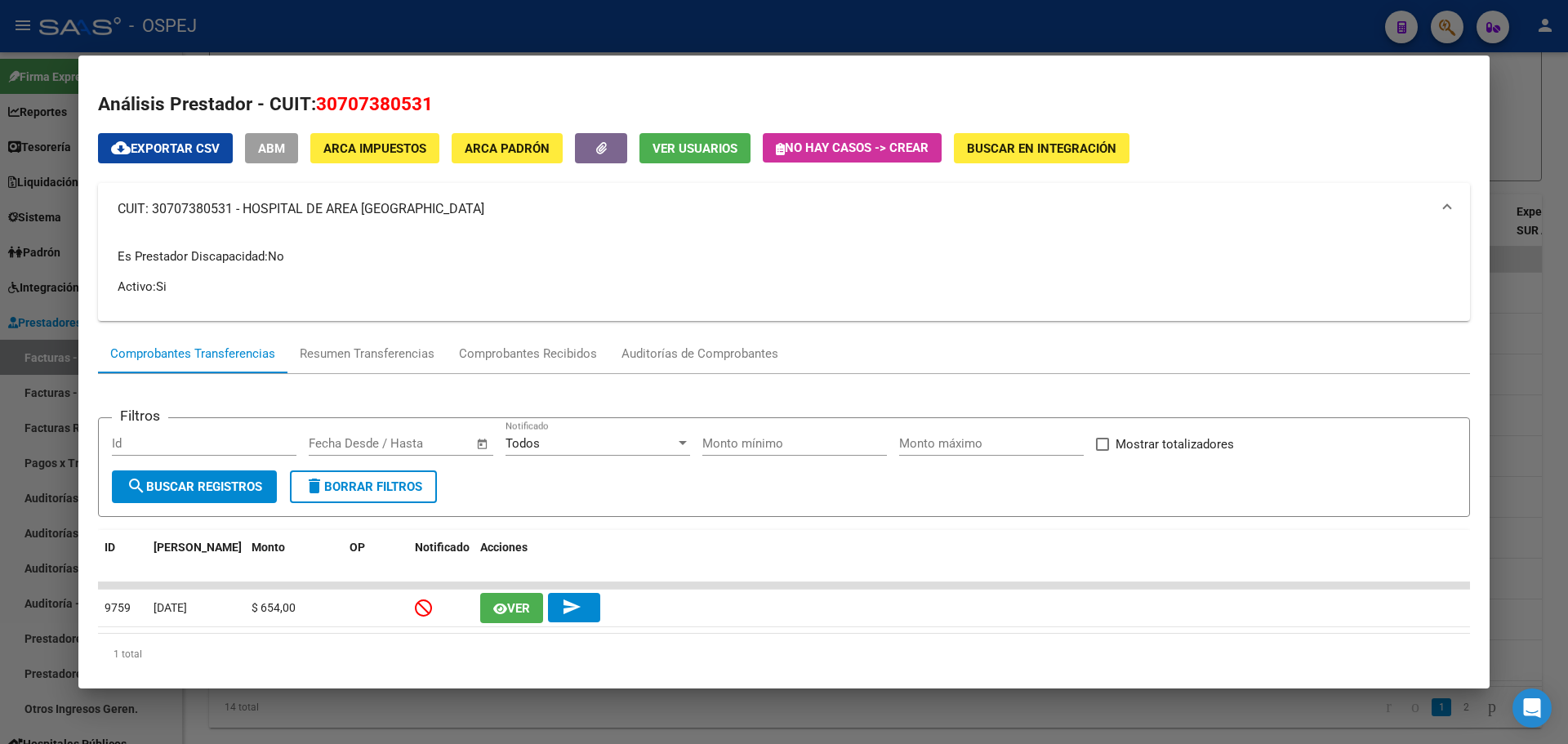
click at [697, 42] on div at bounding box center [784, 372] width 1568 height 744
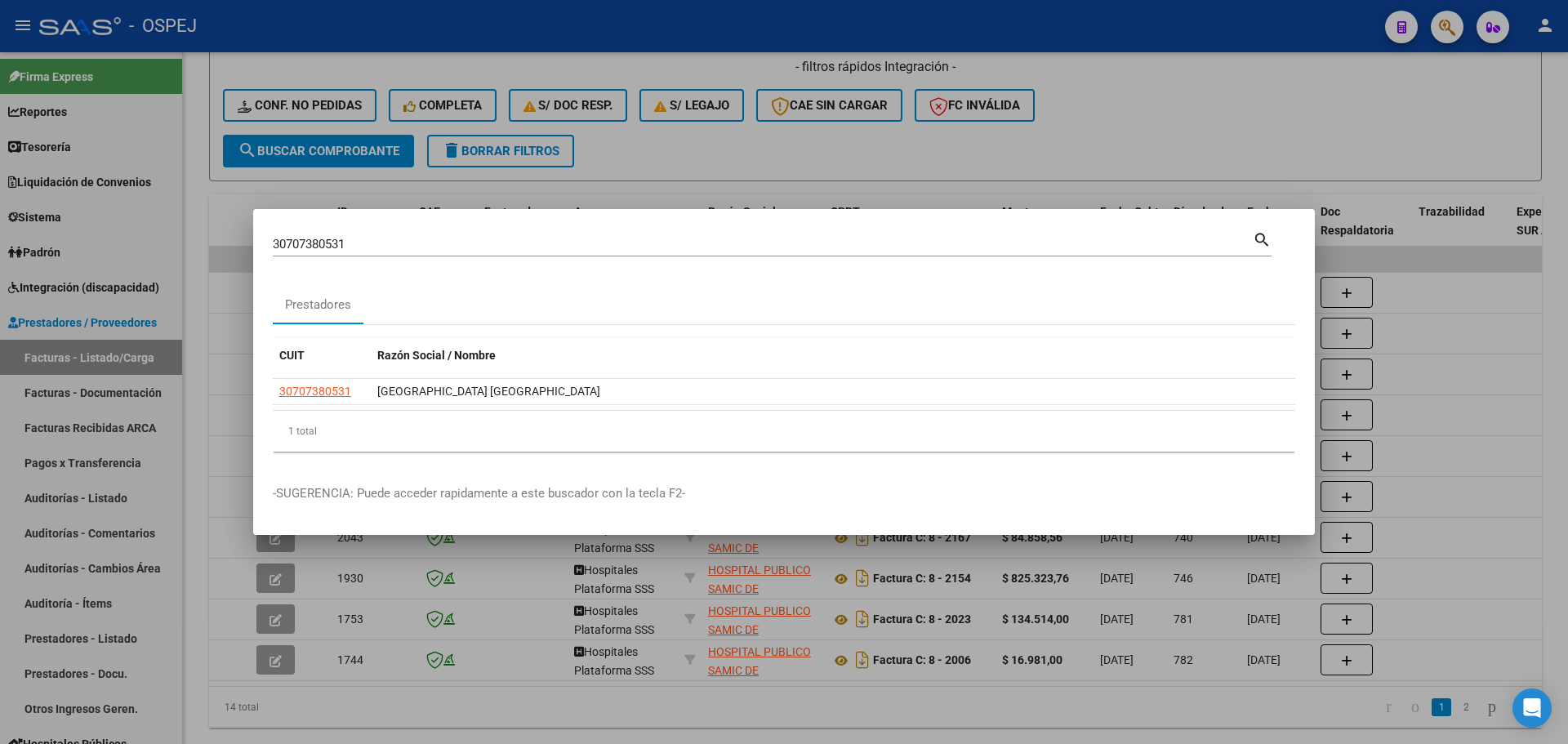
click at [542, 40] on div at bounding box center [784, 372] width 1568 height 744
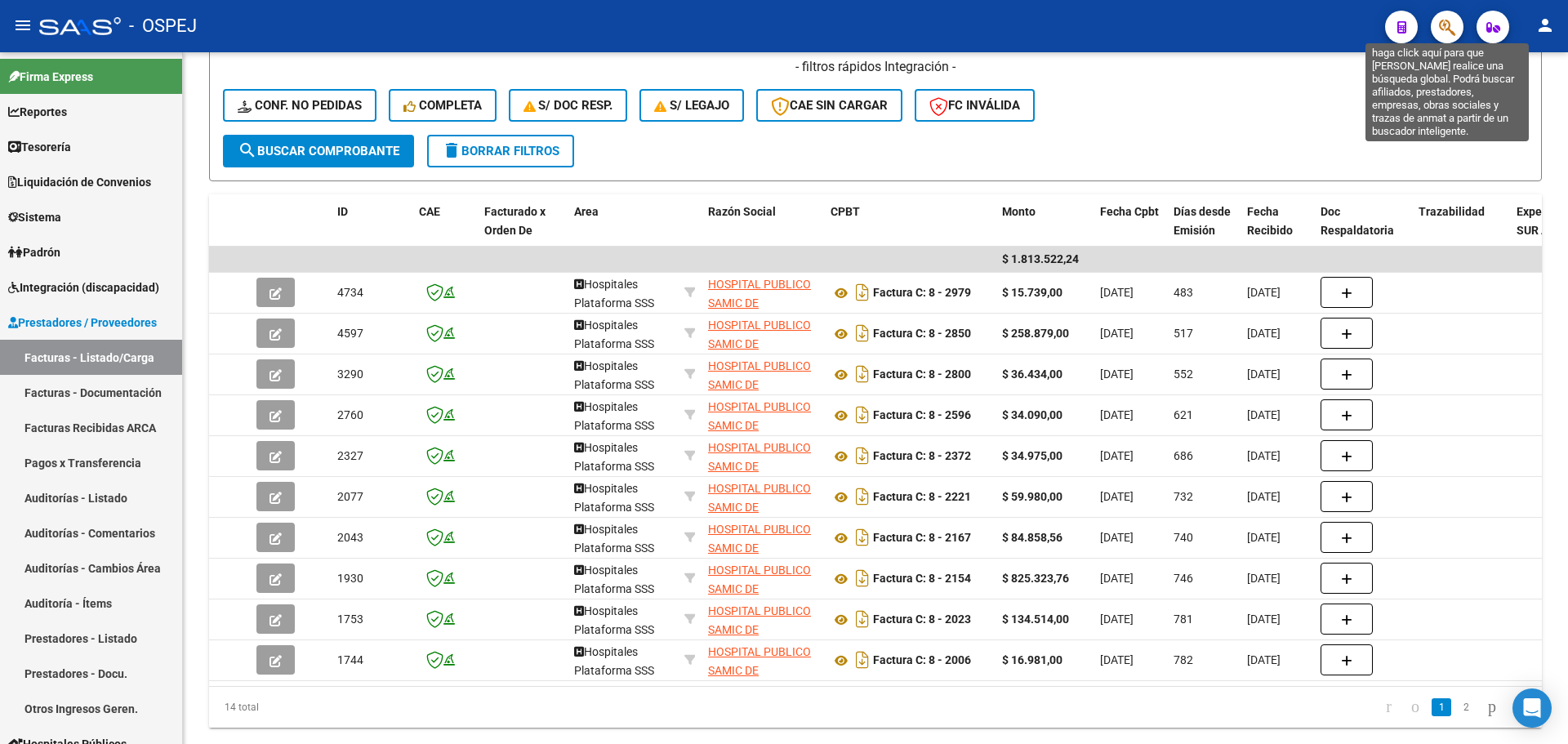
click at [1448, 22] on icon "button" at bounding box center [1447, 26] width 17 height 18
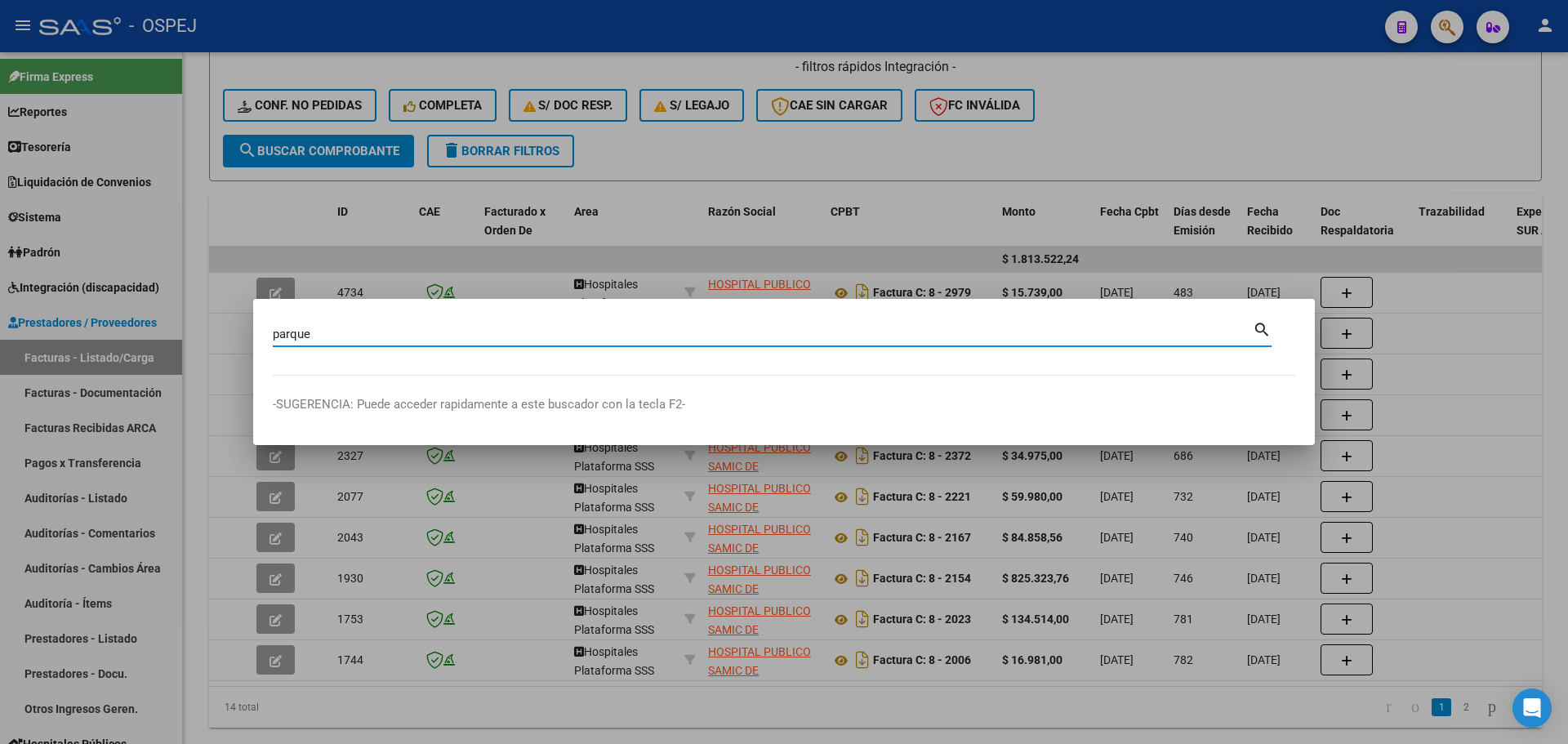
type input "parque"
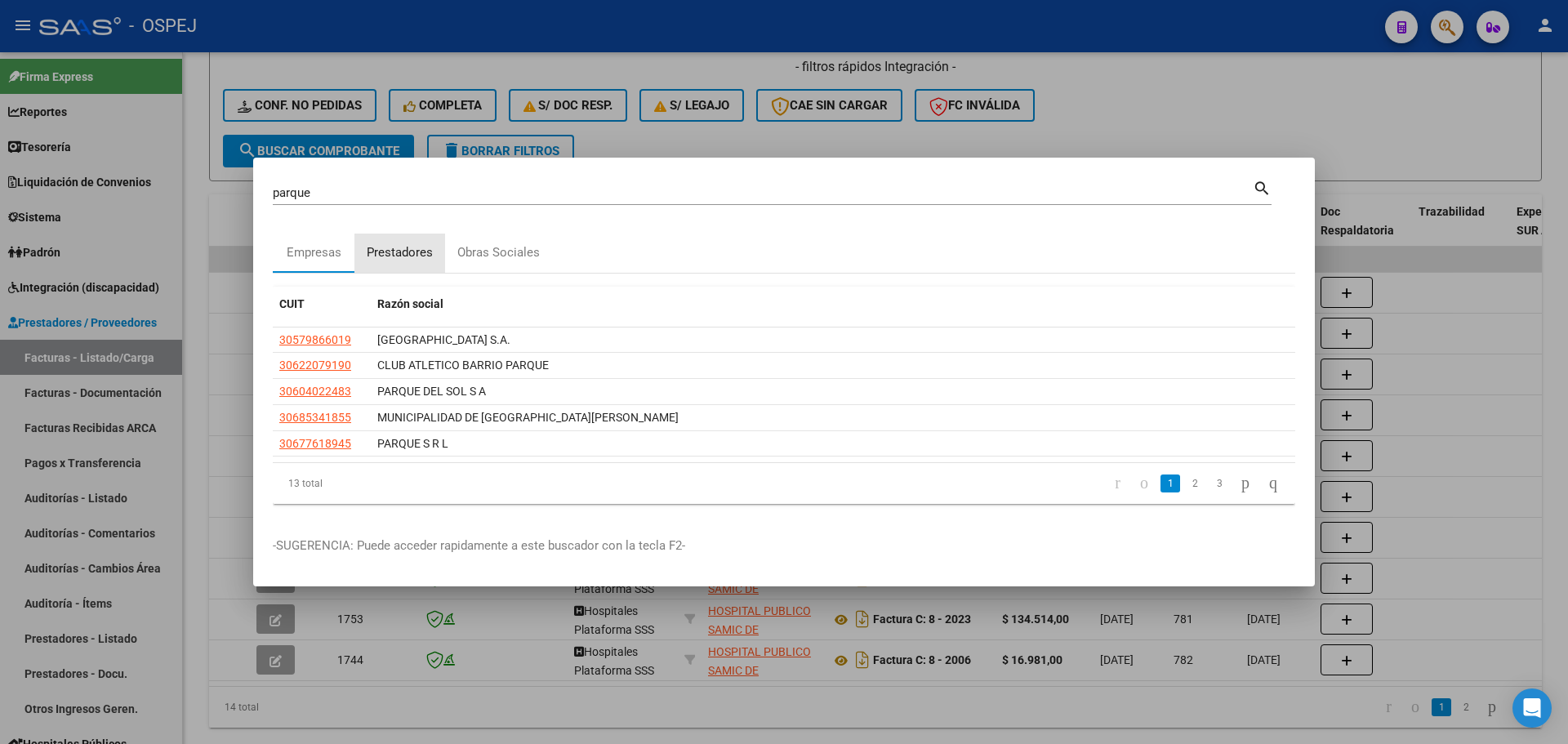
click at [423, 236] on div "Prestadores" at bounding box center [399, 253] width 90 height 40
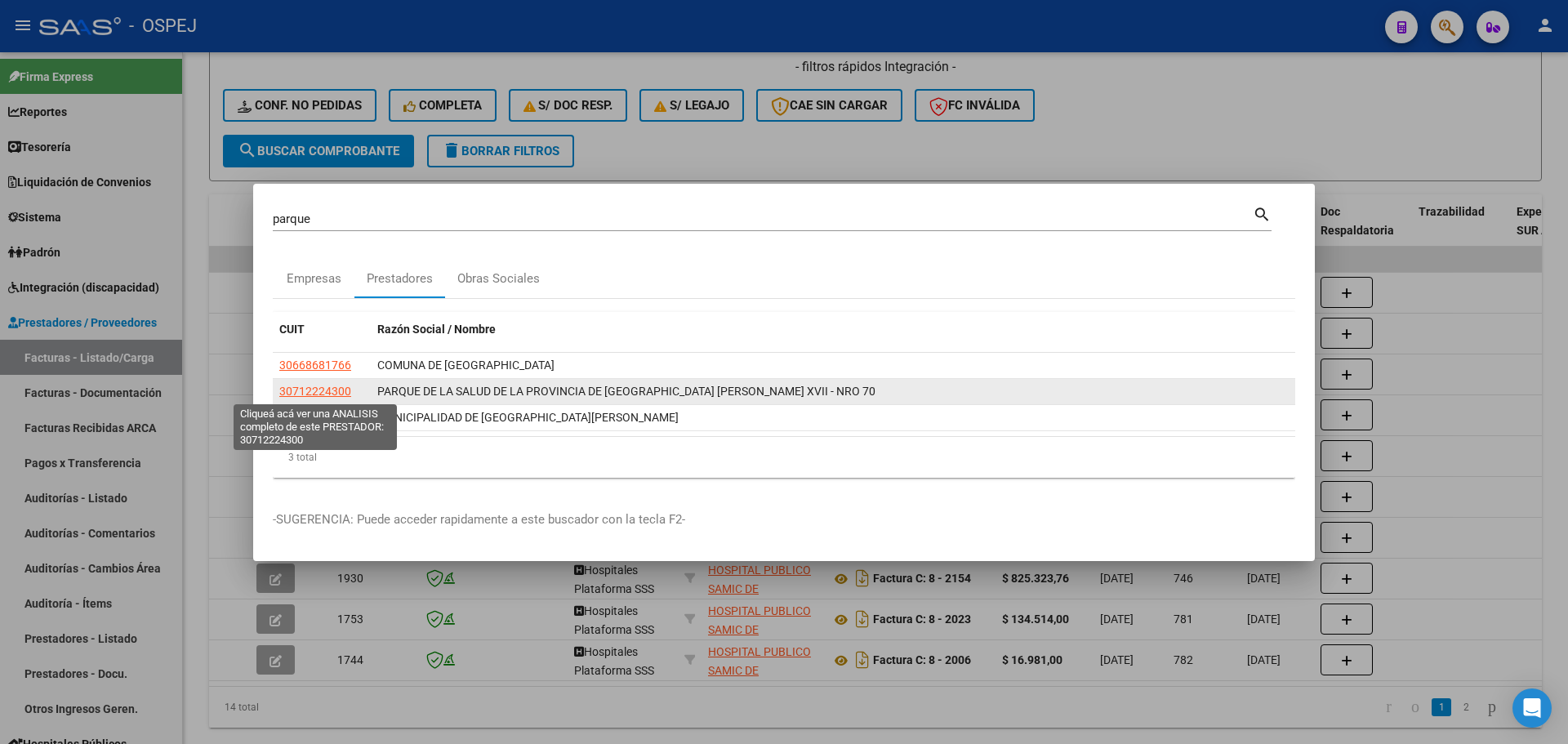
click at [295, 387] on span "30712224300" at bounding box center [315, 391] width 72 height 13
type textarea "30712224300"
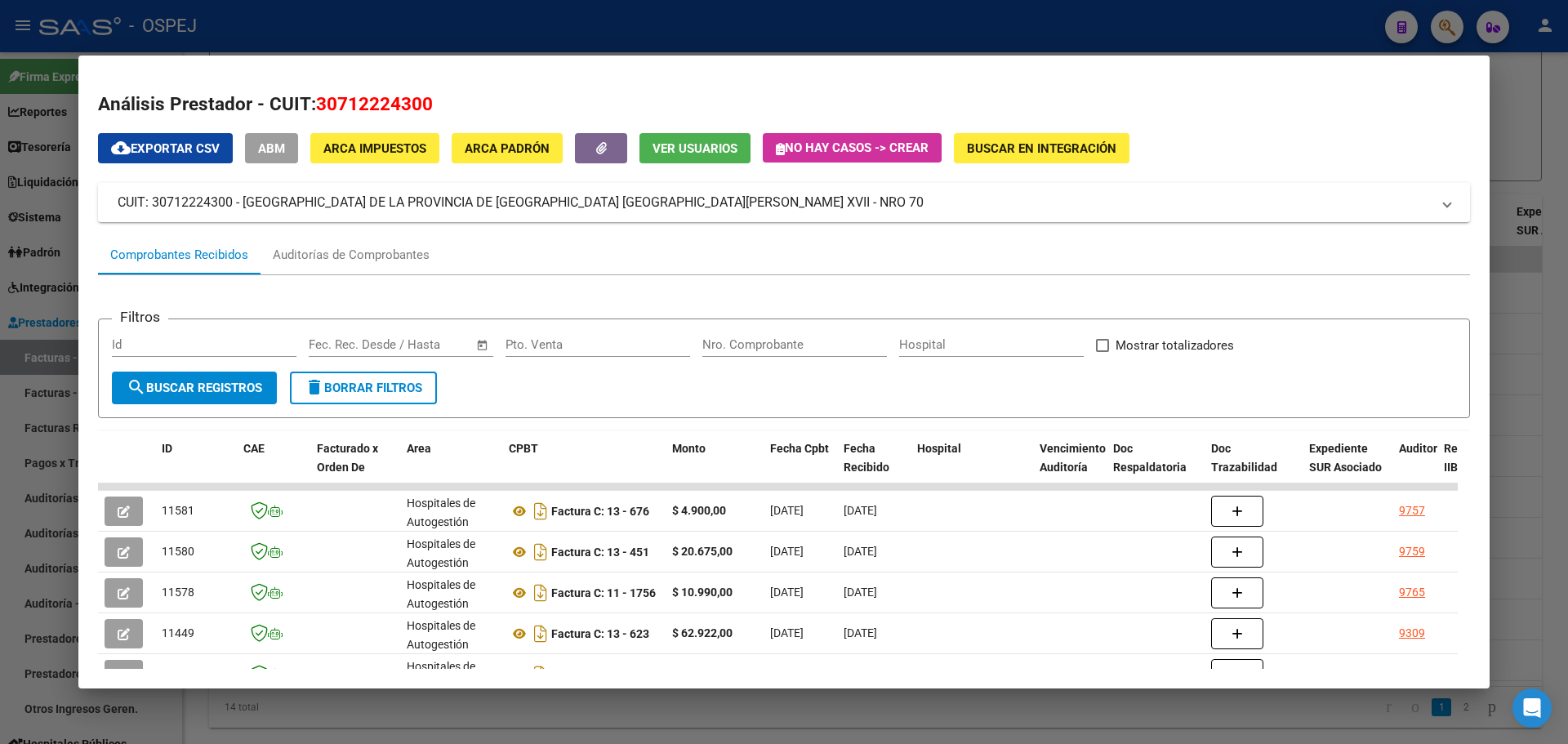
drag, startPoint x: 117, startPoint y: 197, endPoint x: 878, endPoint y: 177, distance: 761.3
click at [878, 177] on div "cloud_download Exportar CSV ABM ARCA Impuestos ARCA Padrón Ver Usuarios No hay …" at bounding box center [784, 545] width 1371 height 826
copy mat-panel-title "CUIT: 30712224300 - [GEOGRAPHIC_DATA] DE LA PROVINCIA DE [GEOGRAPHIC_DATA] [GEO…"
